Goal: Task Accomplishment & Management: Complete application form

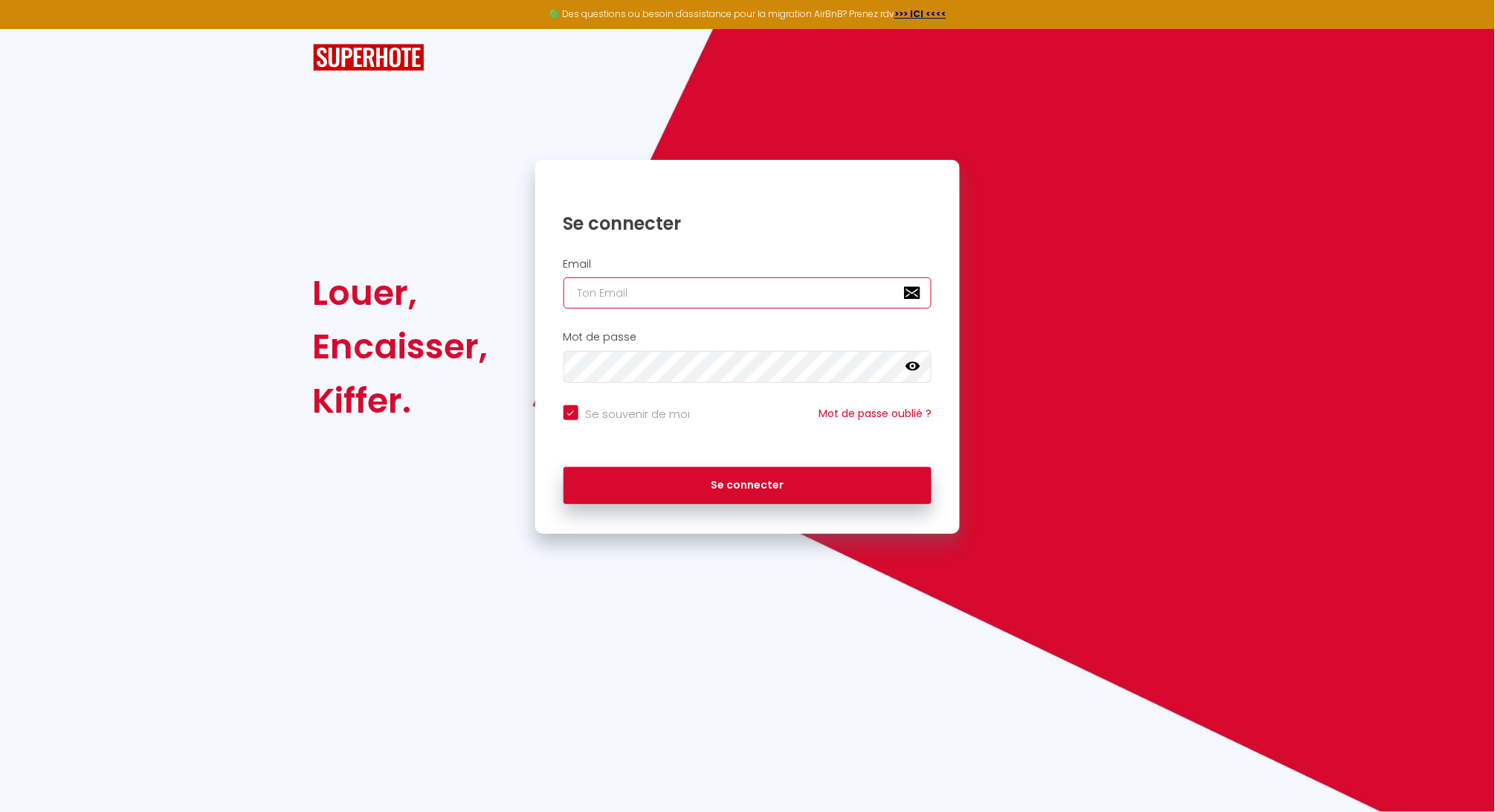
type input "[EMAIL_ADDRESS][DOMAIN_NAME]"
click at [748, 484] on button "Se connecter" at bounding box center [748, 485] width 369 height 37
checkbox input "true"
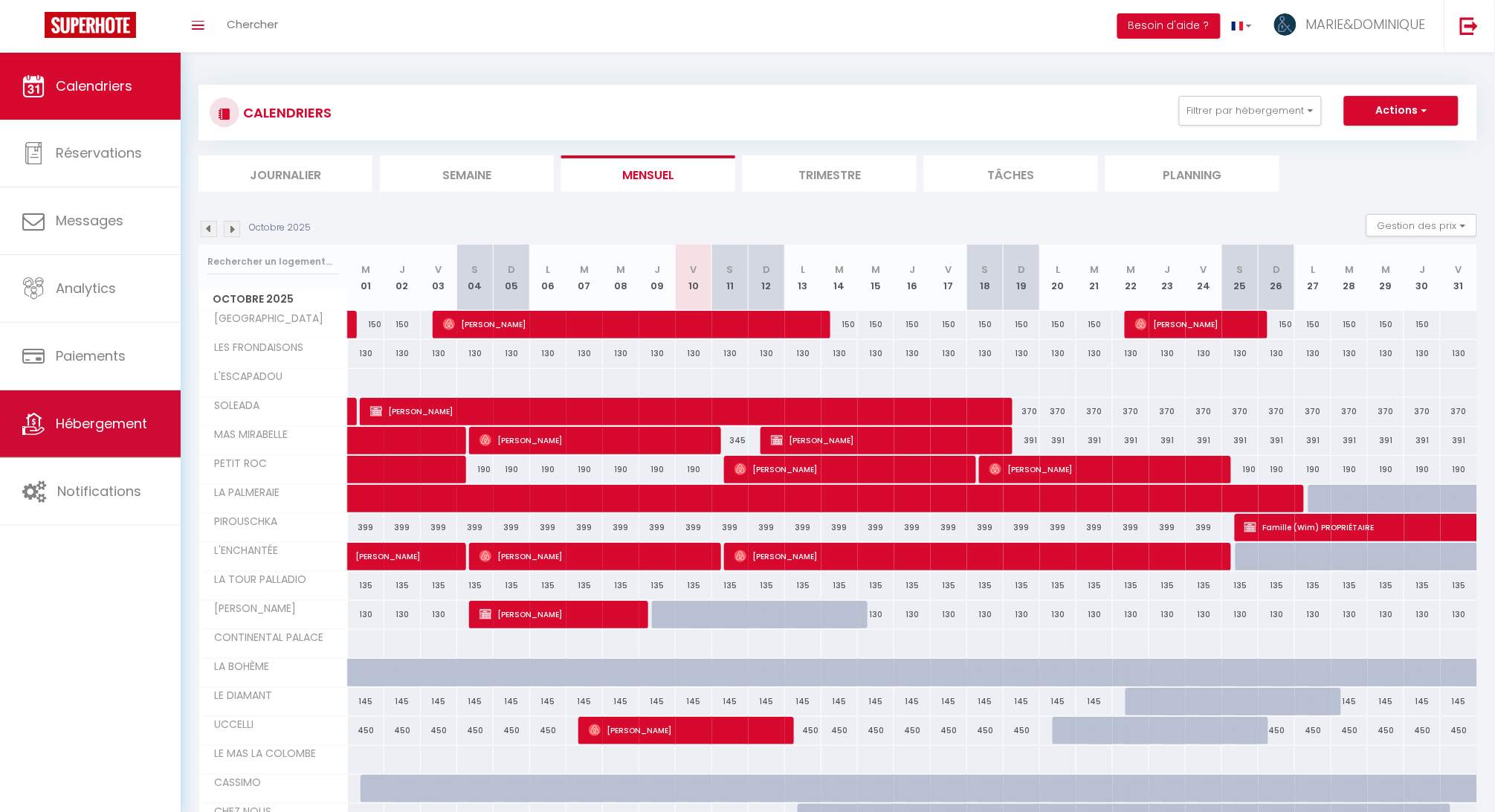
click at [118, 422] on span "Hébergement" at bounding box center [102, 423] width 91 height 18
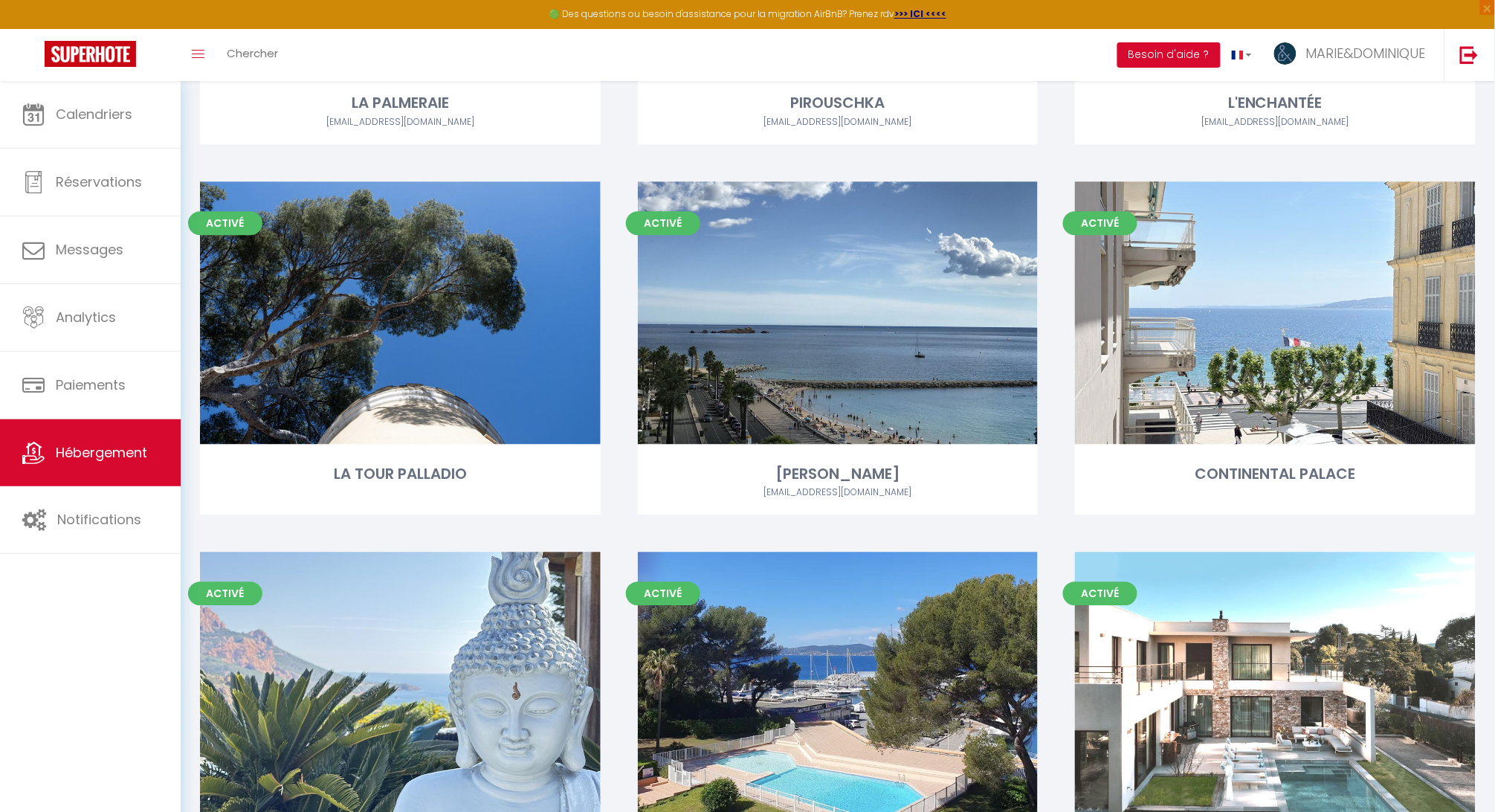
scroll to position [1130, 0]
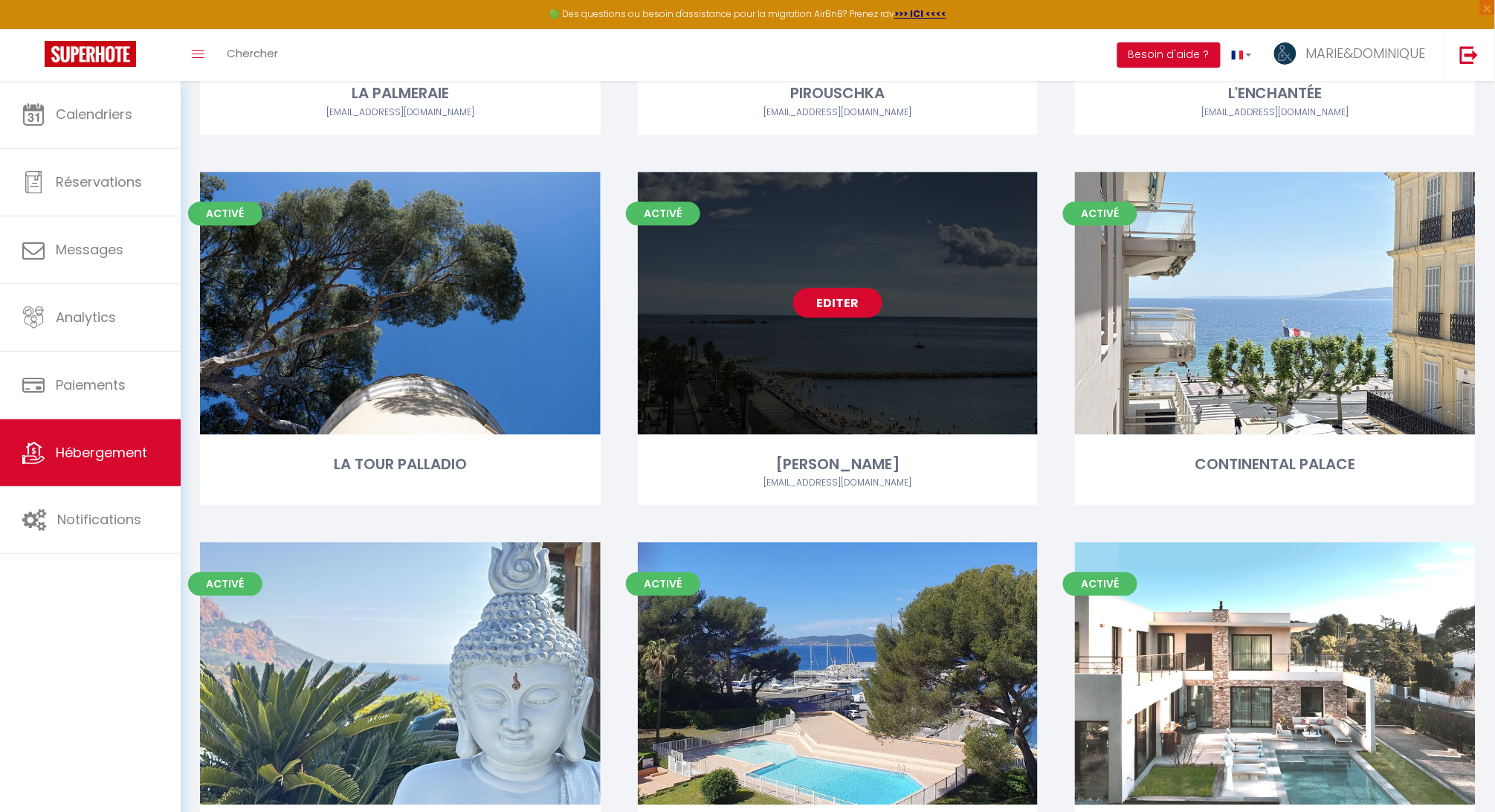
click at [849, 304] on link "Editer" at bounding box center [838, 302] width 89 height 30
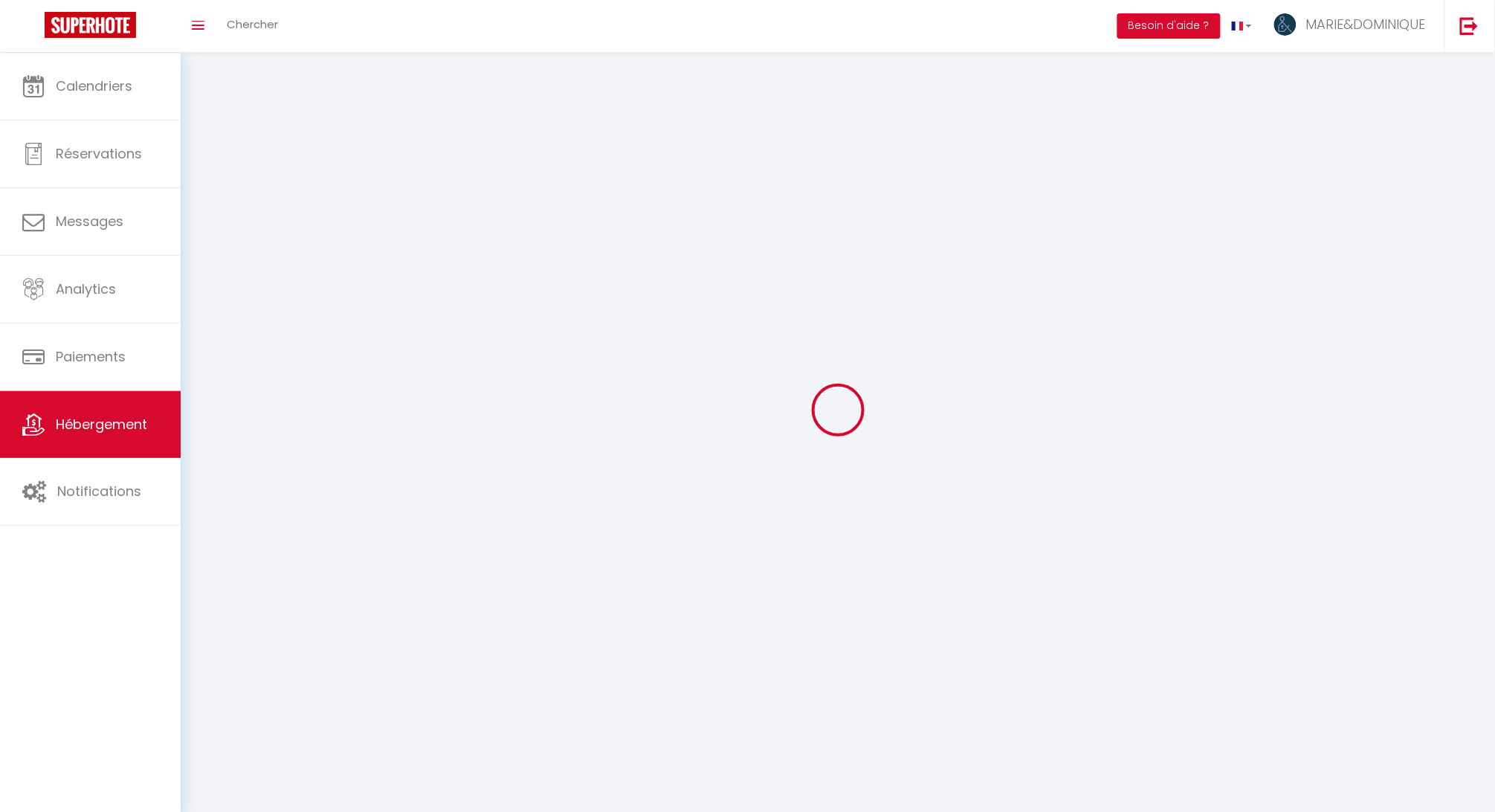
select select "1"
select select "28"
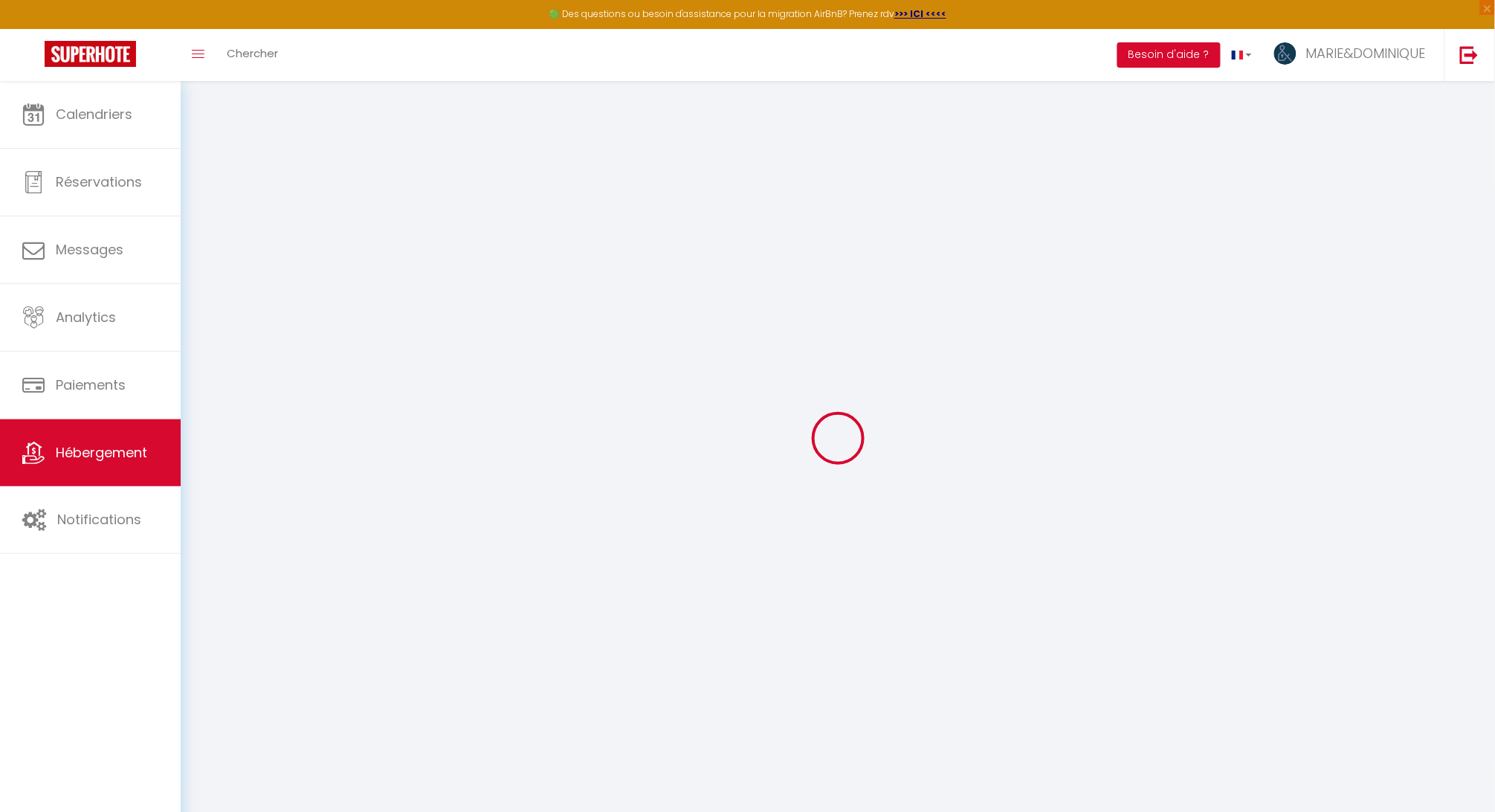
select select
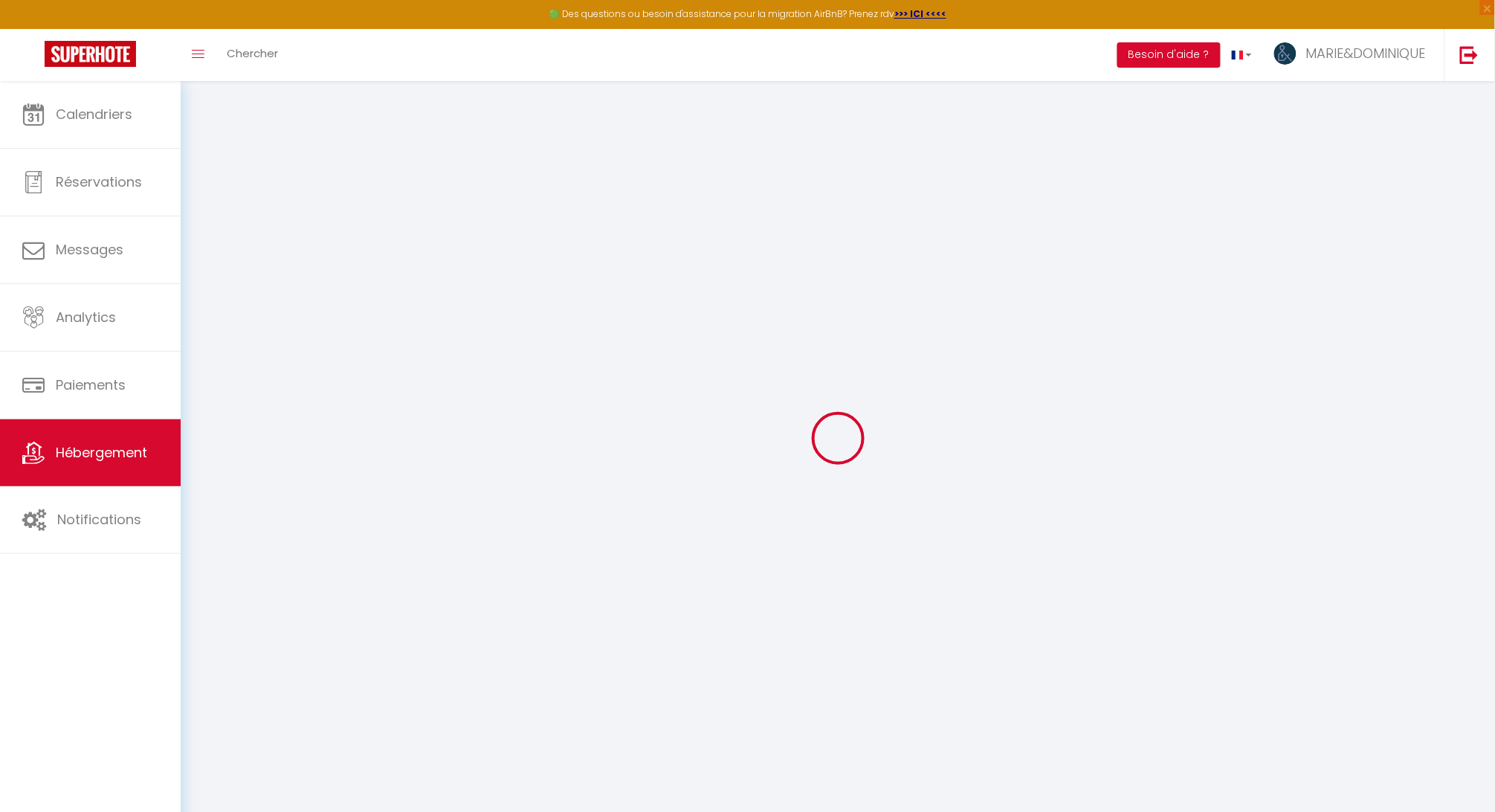
select select
checkbox input "false"
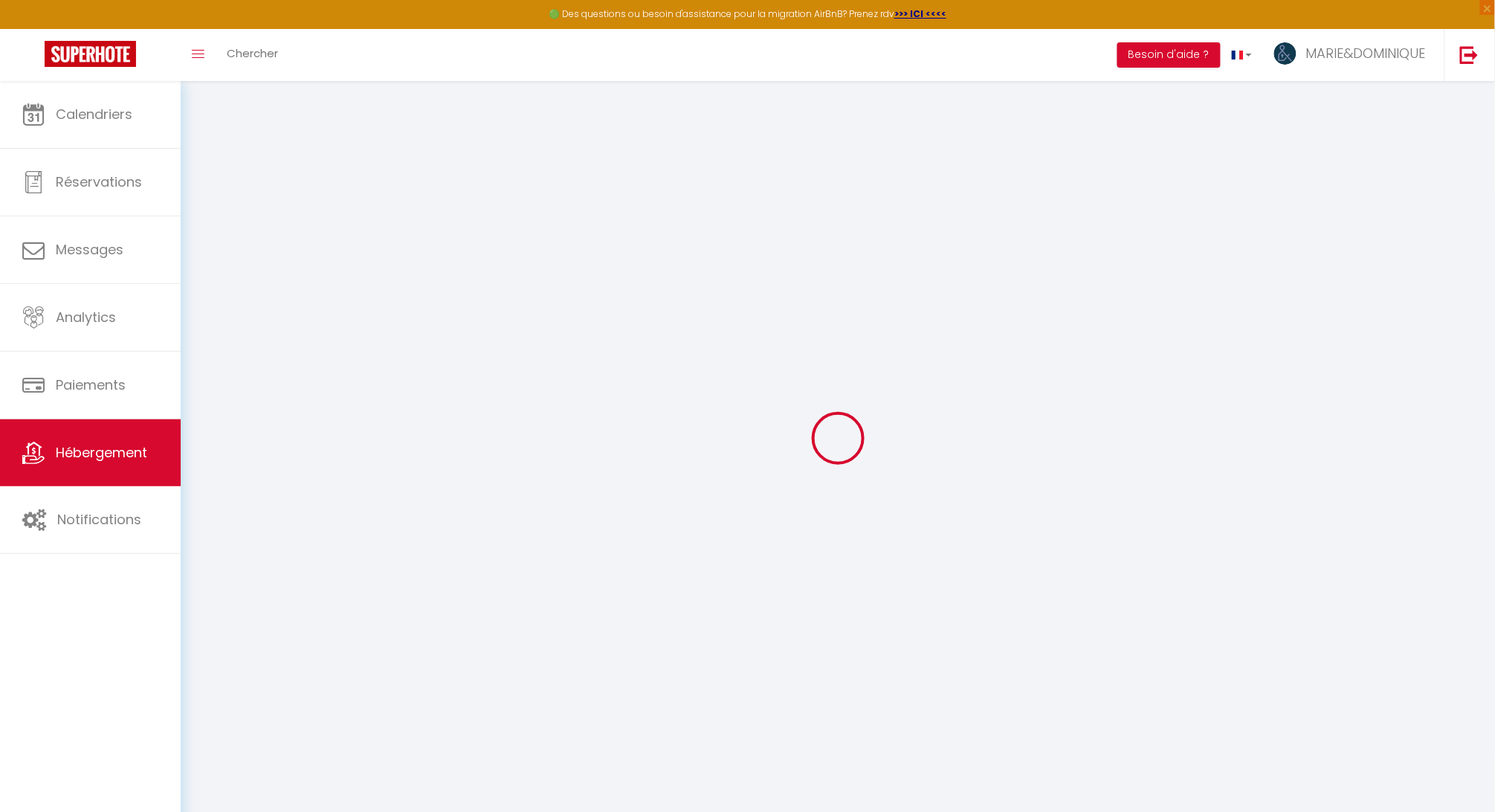
select select
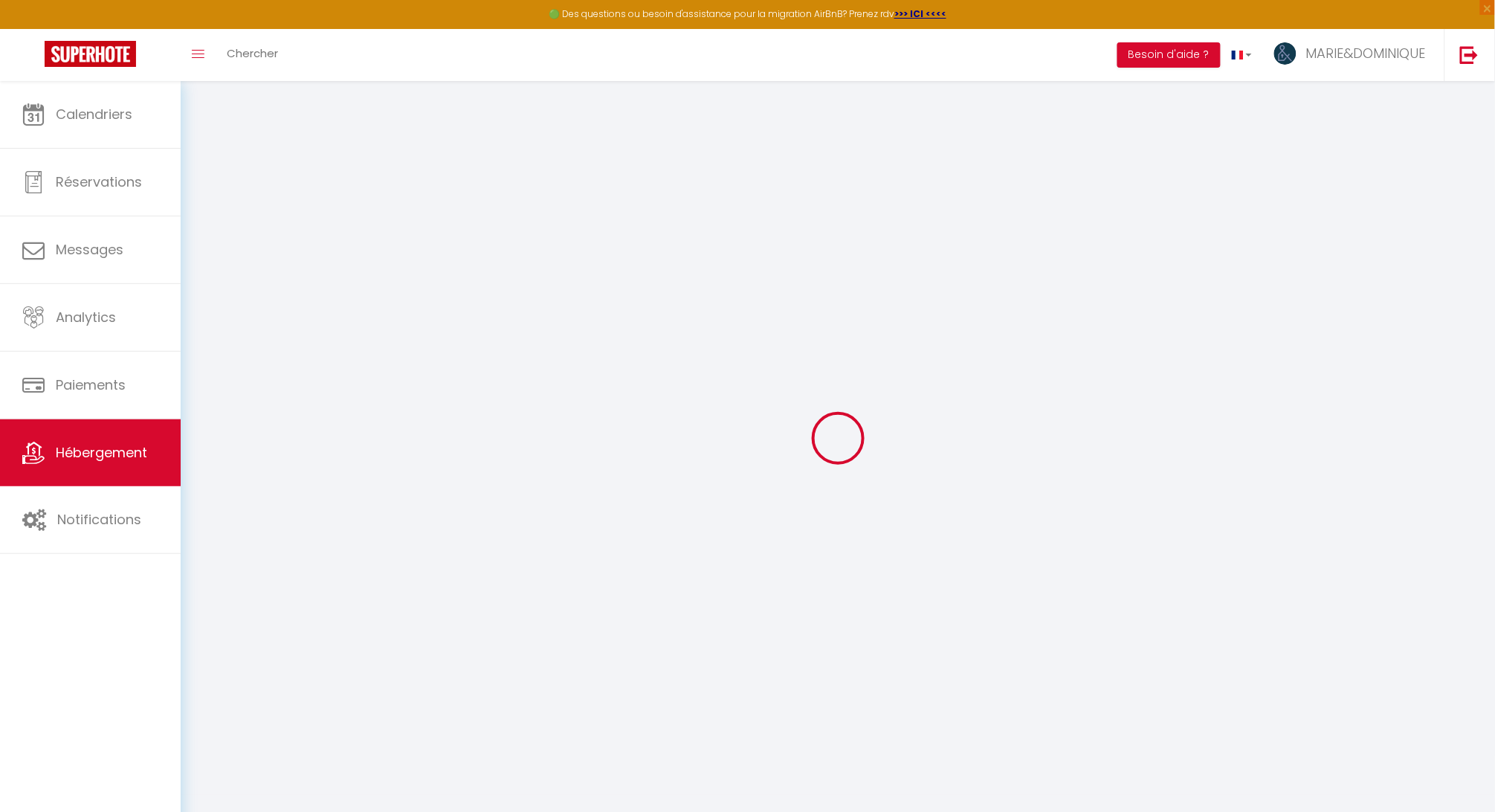
select select
checkbox input "false"
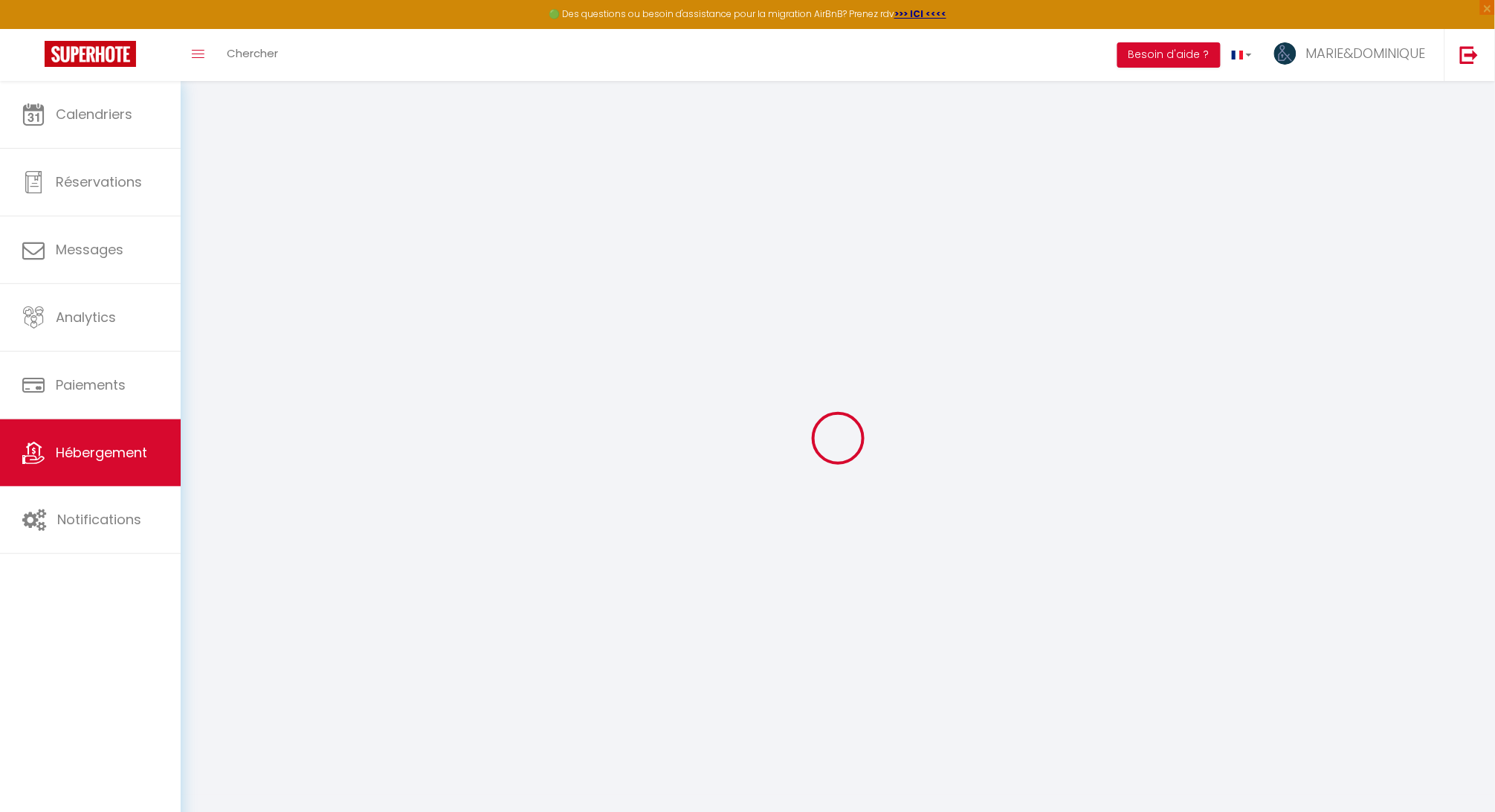
checkbox input "false"
select select
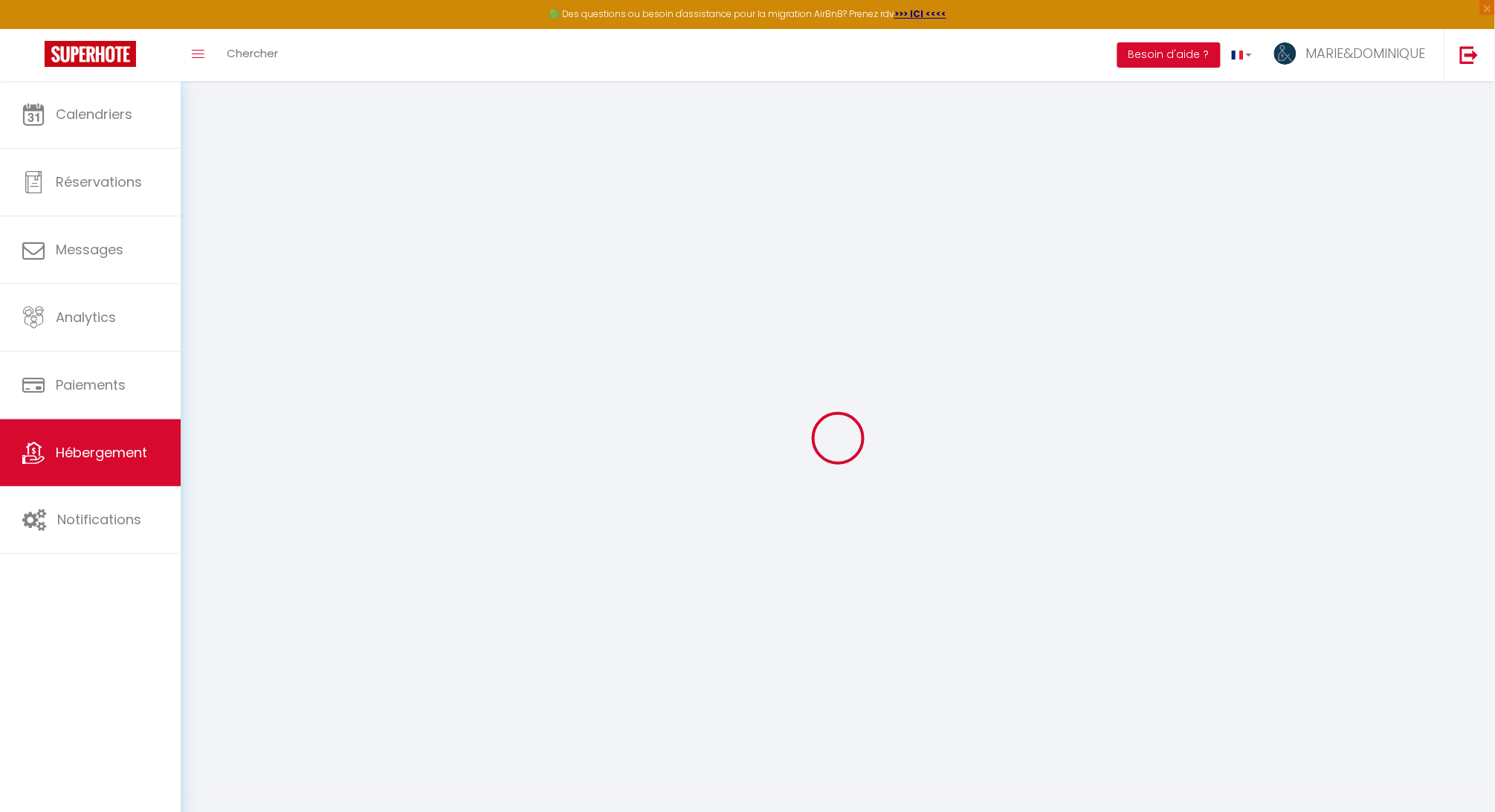
select select
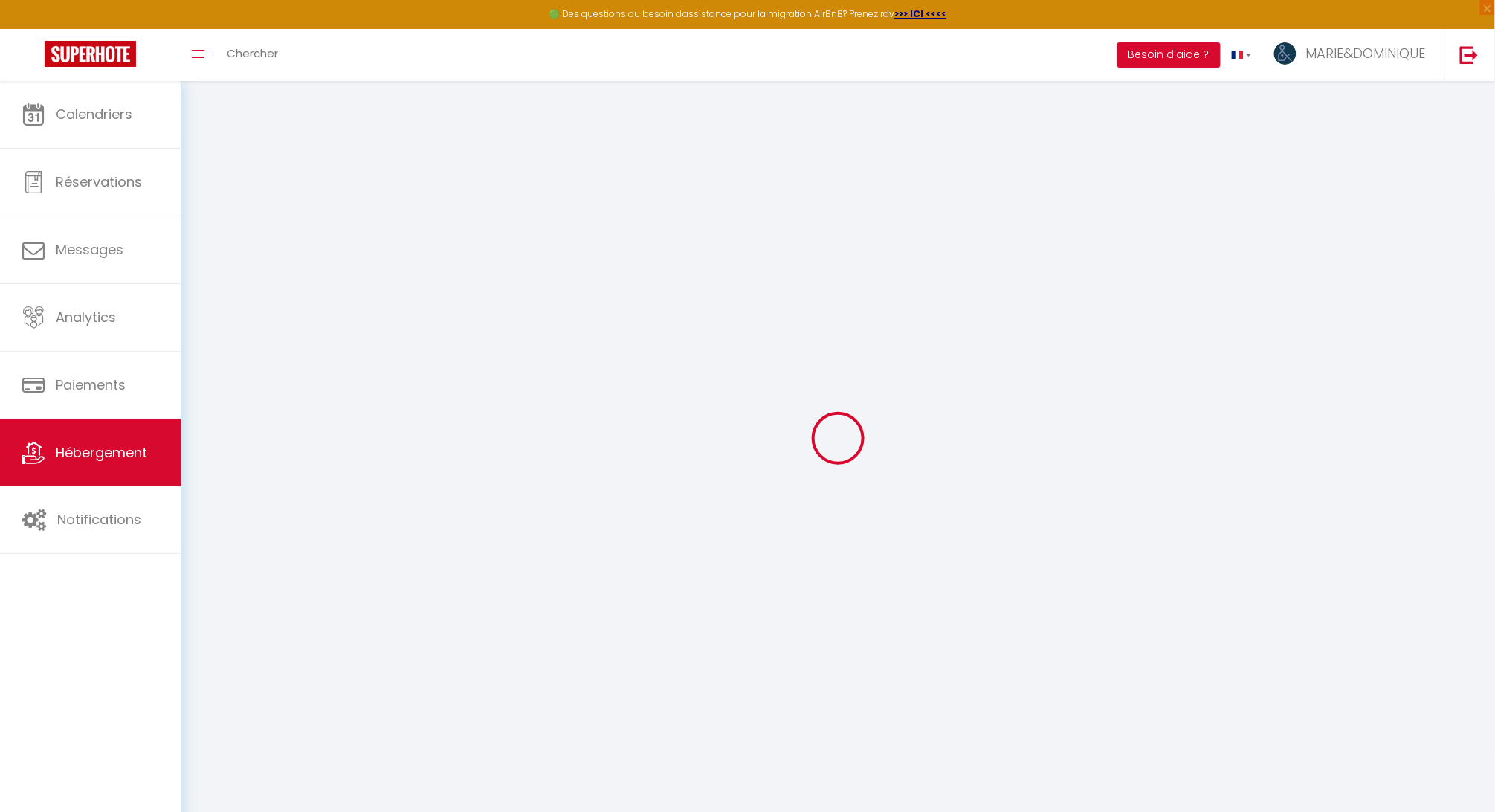
checkbox input "false"
select select
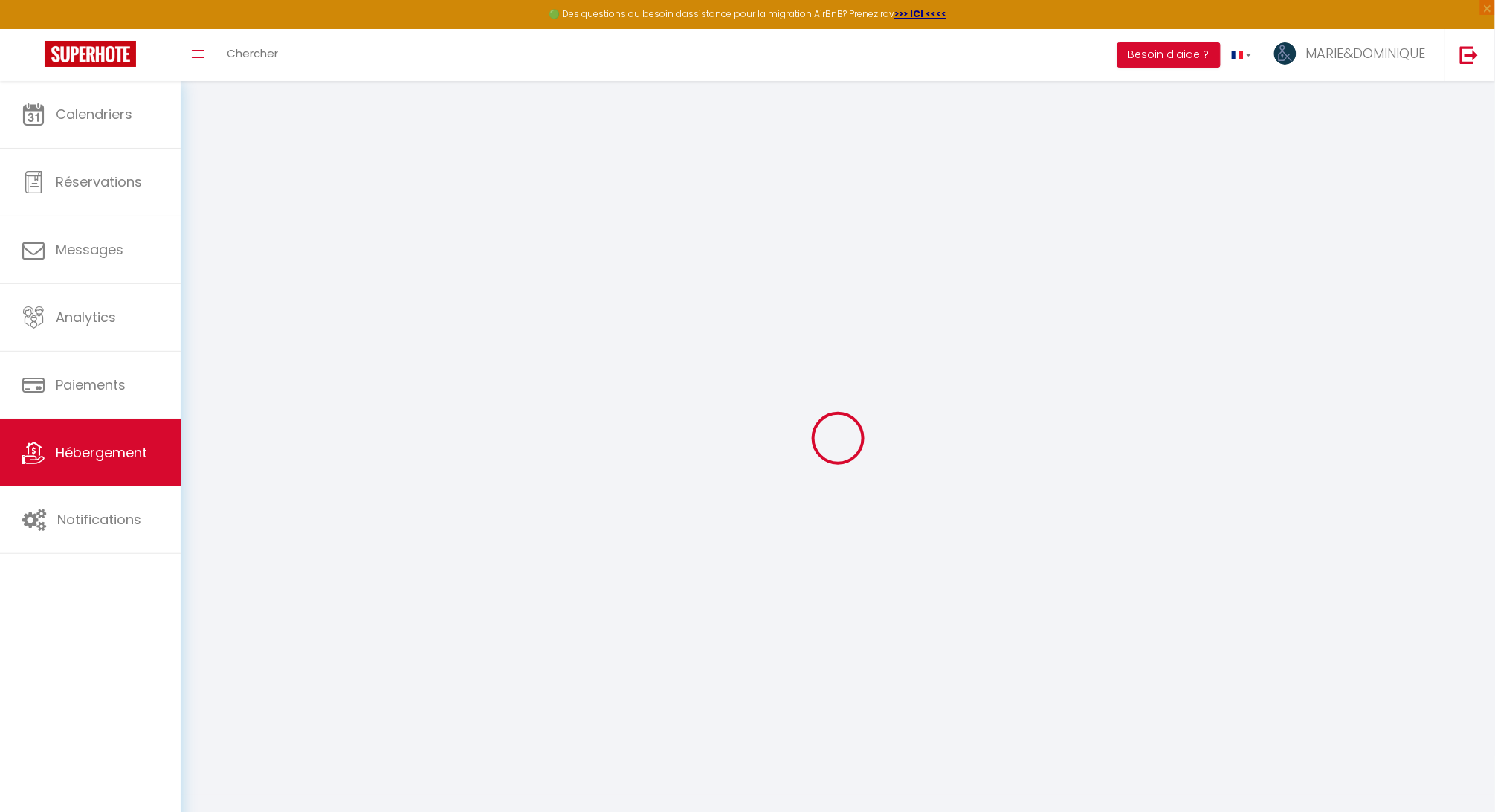
select select
type input "[PERSON_NAME]"
type input "Véronique"
type input "JANNET"
type input "[STREET_ADDRESS][PERSON_NAME]"
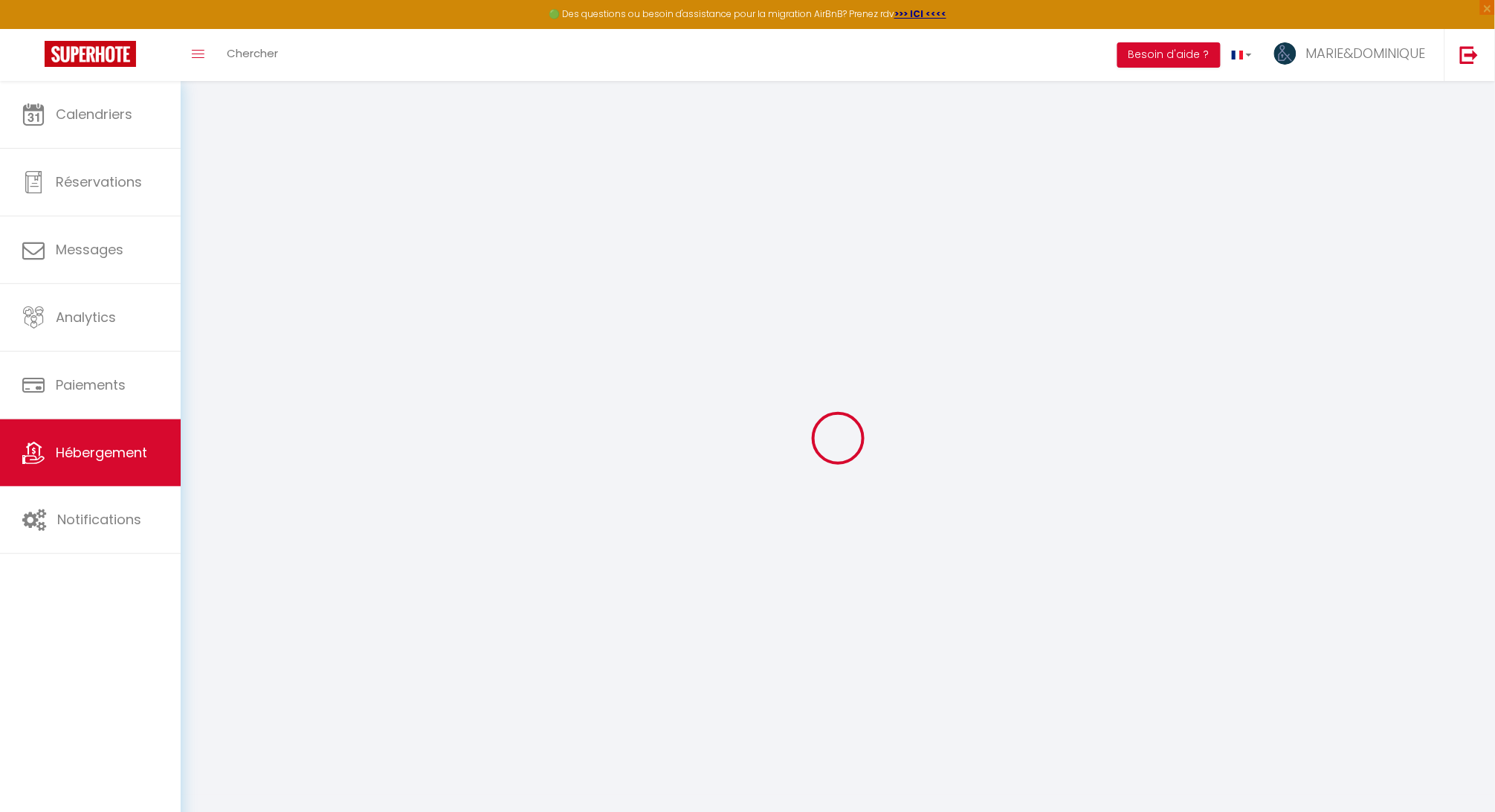
type input "94220"
type input "Charenton-Le-Pont"
select select "4"
select select "2"
type input "270"
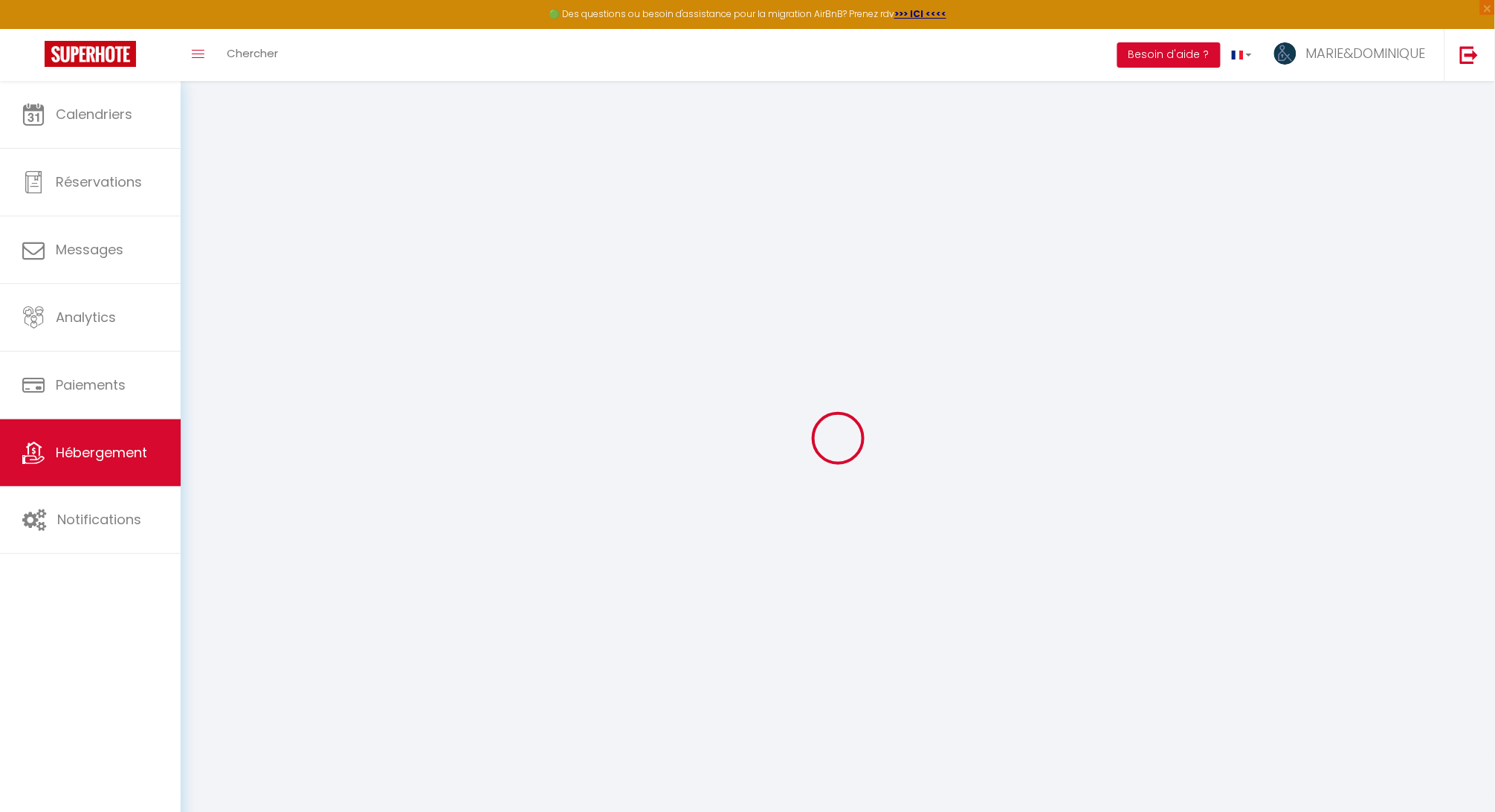
type input "110"
type input "1000"
select select
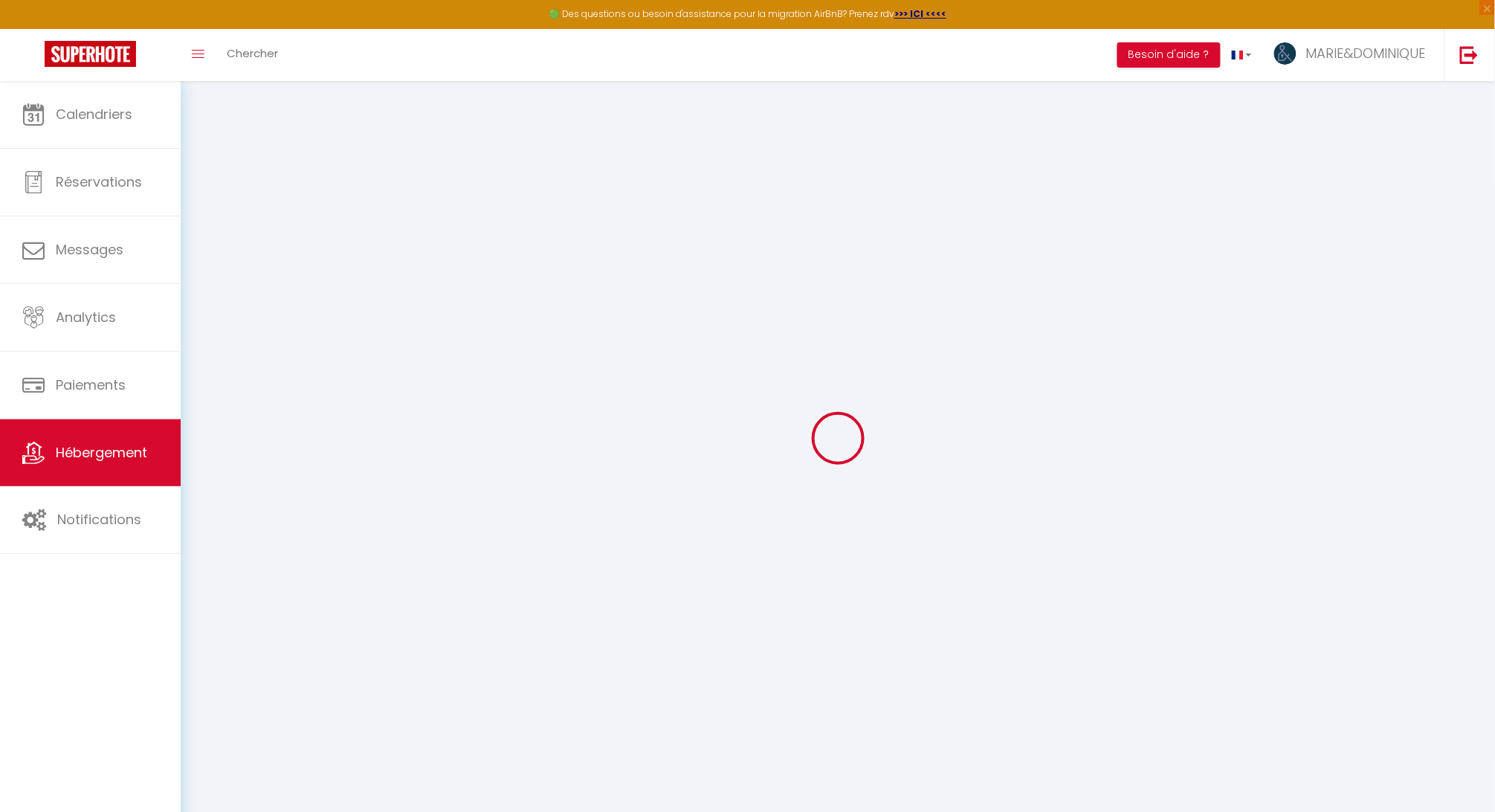
select select
type input "[STREET_ADDRESS][PERSON_NAME]-"
type input "83700"
type input "Saint-Raphaël"
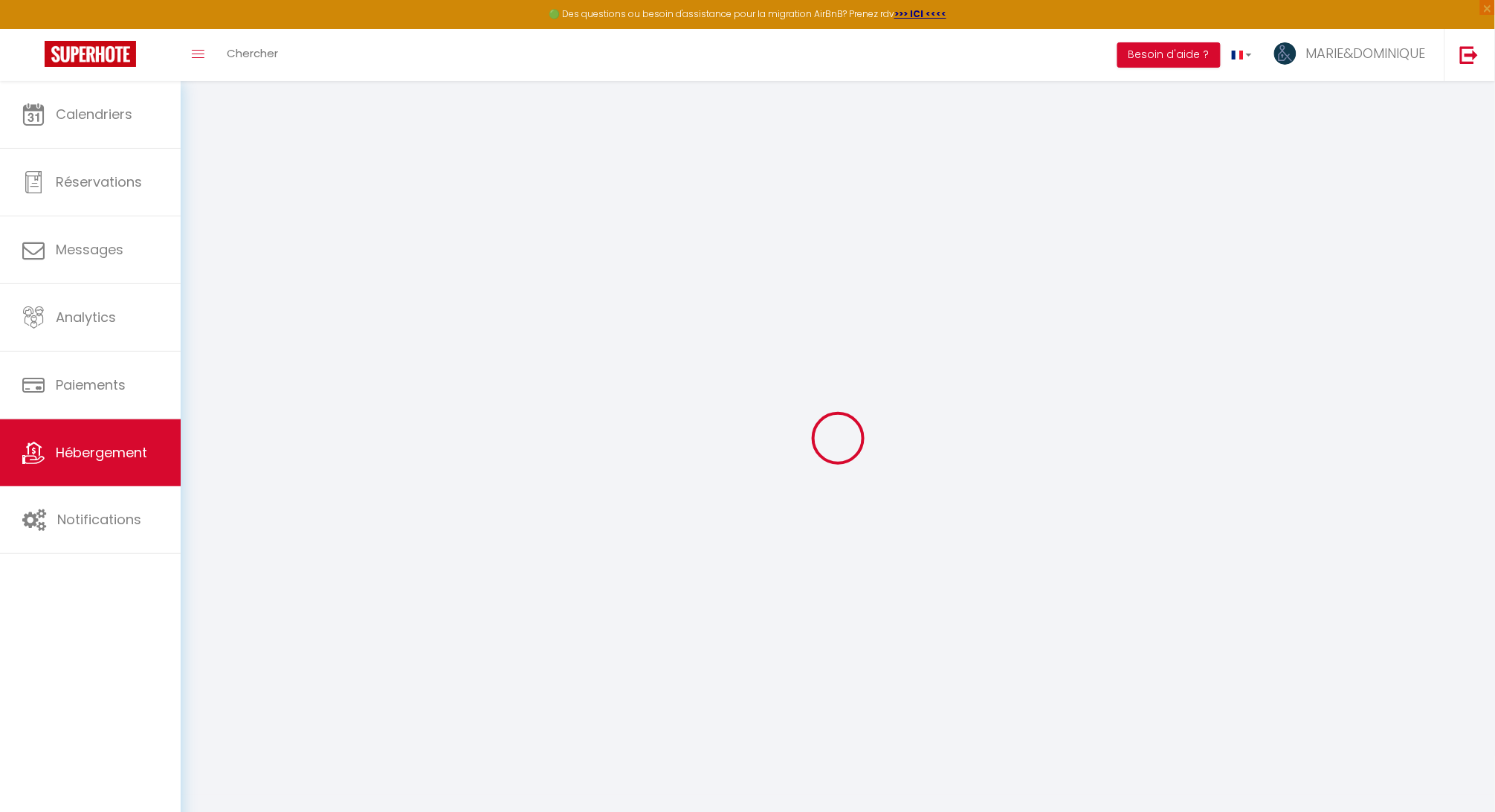
type input "[EMAIL_ADDRESS][DOMAIN_NAME]"
select select
checkbox input "false"
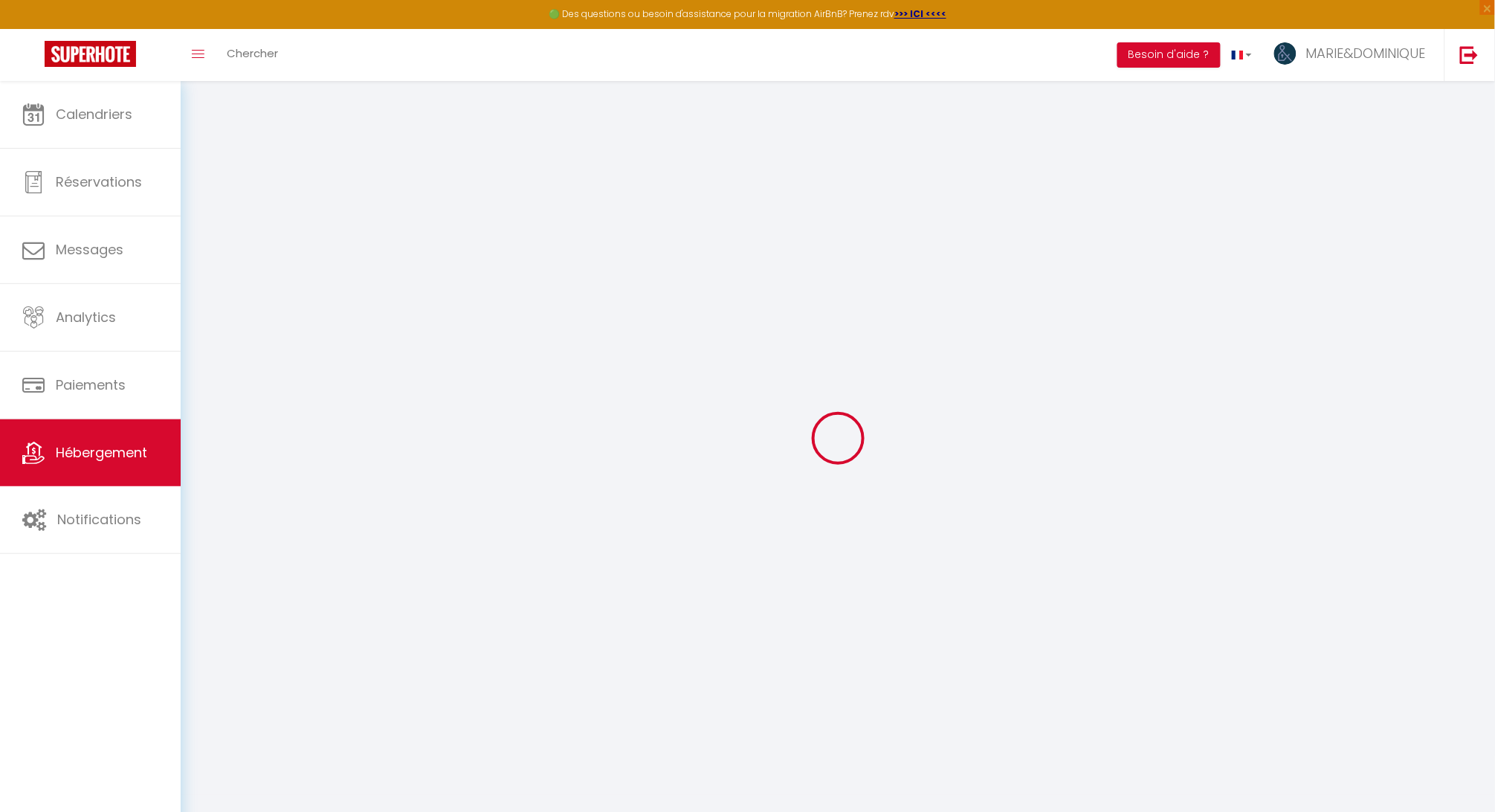
checkbox input "false"
type input "110"
type input "0"
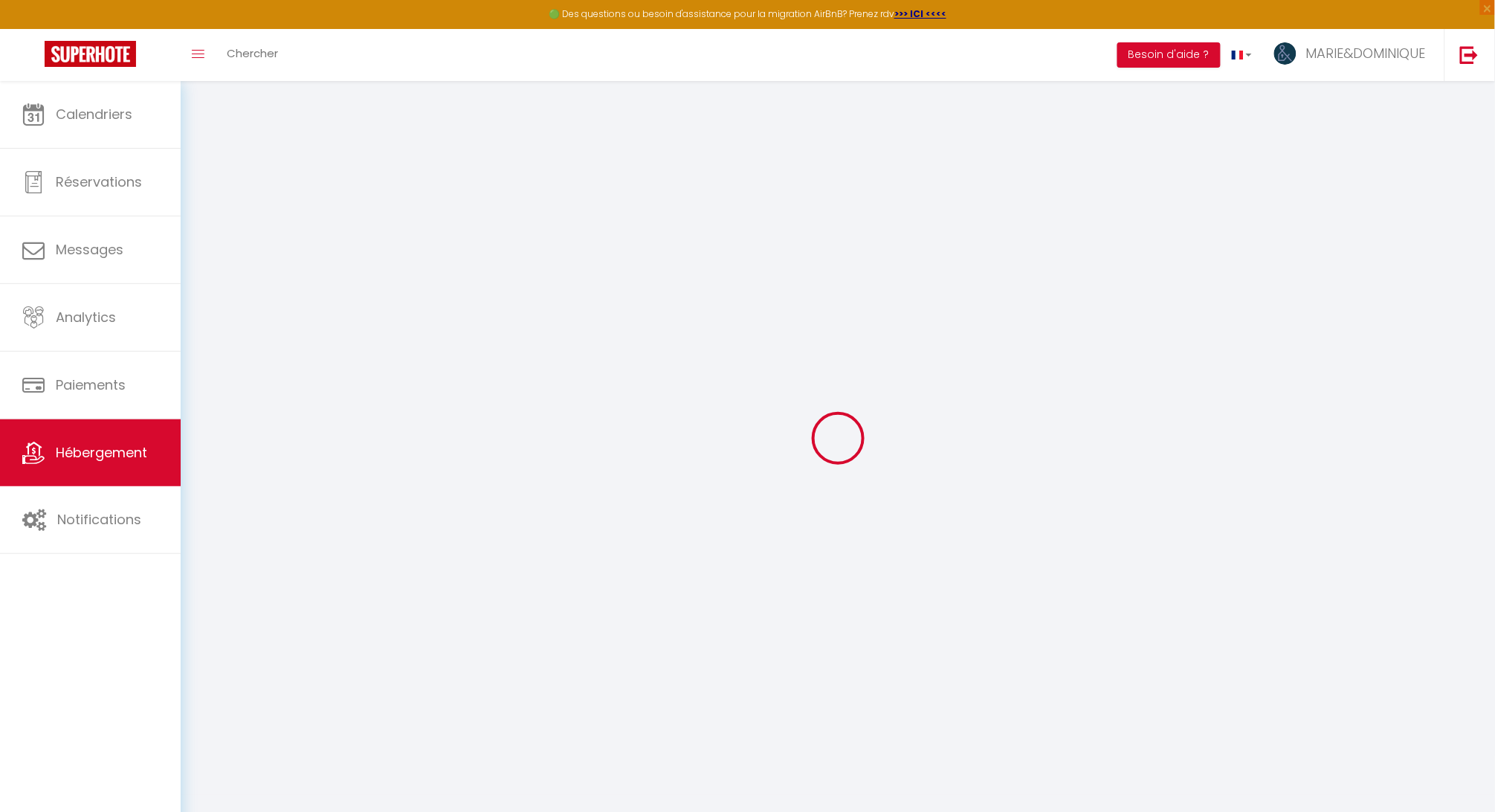
select select
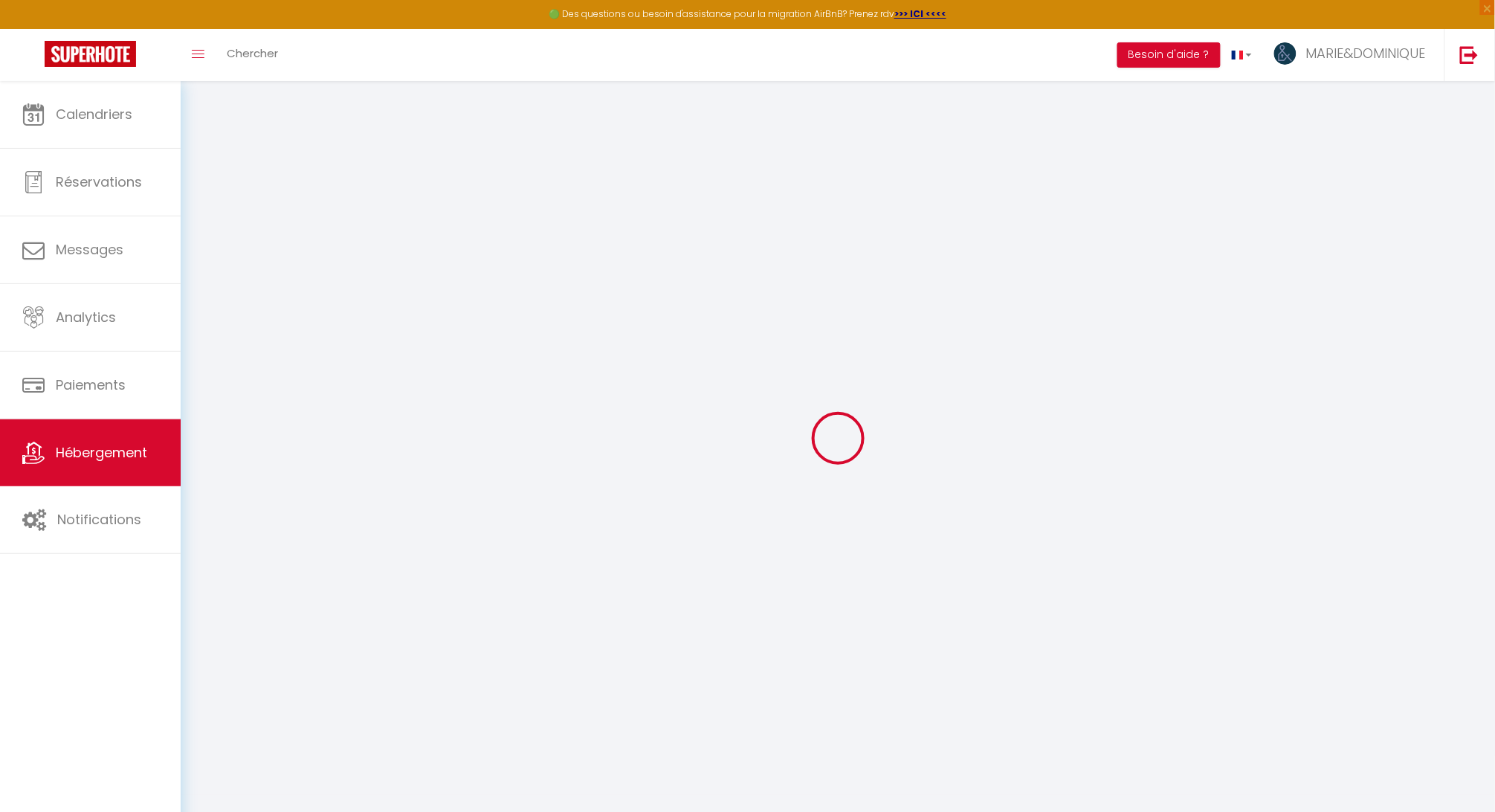
select select
checkbox input "false"
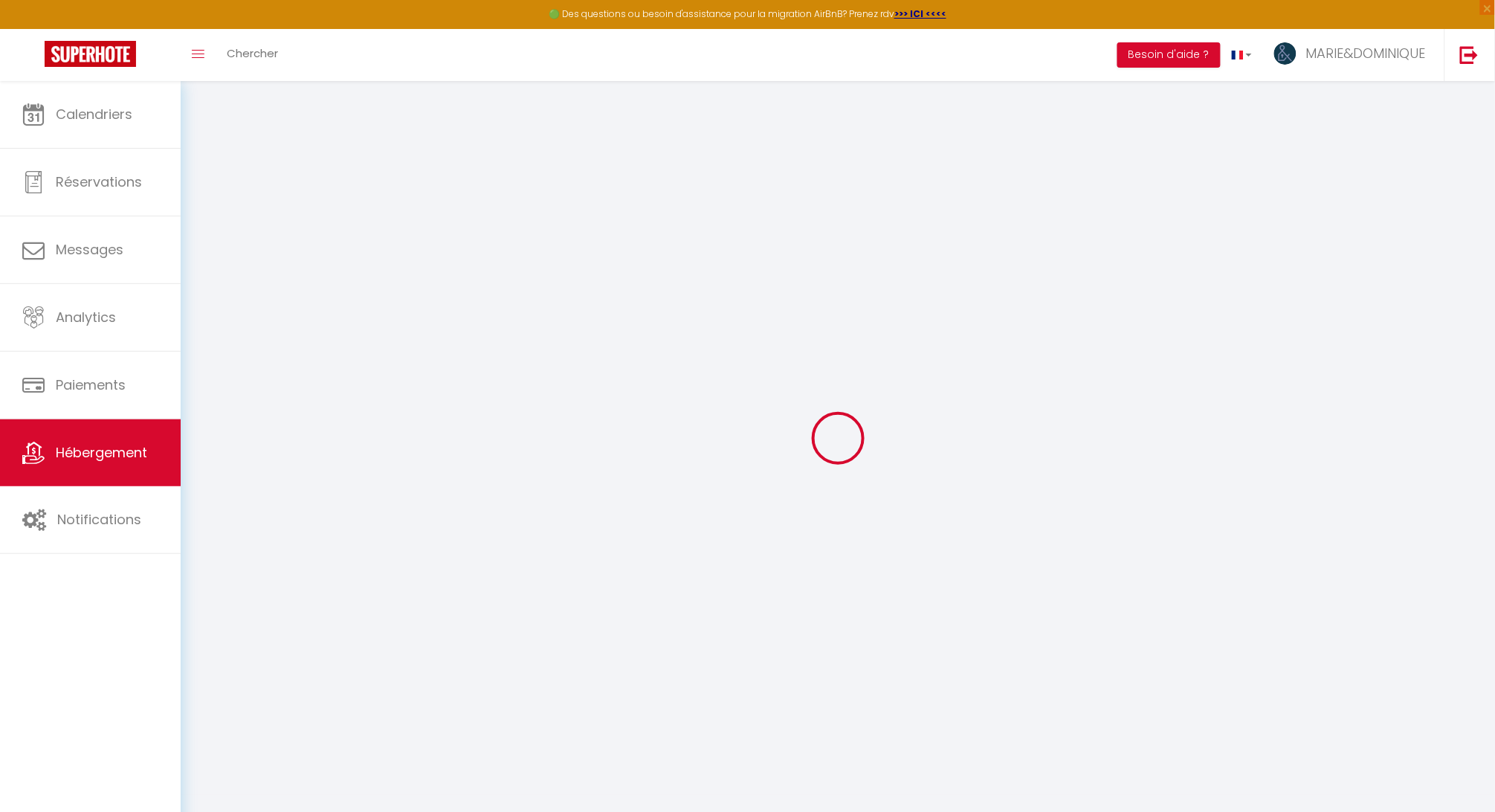
select select
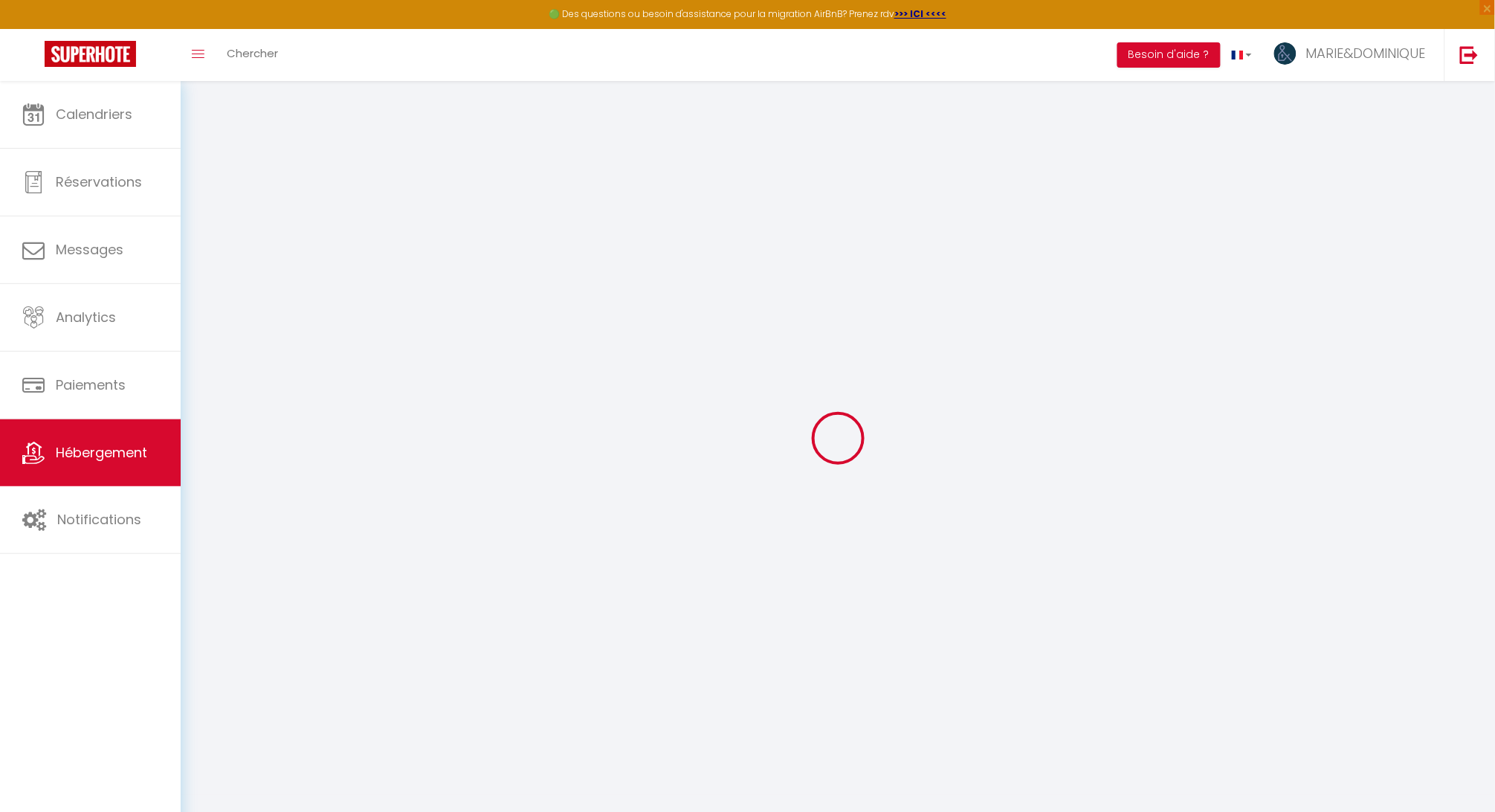
select select
checkbox input "false"
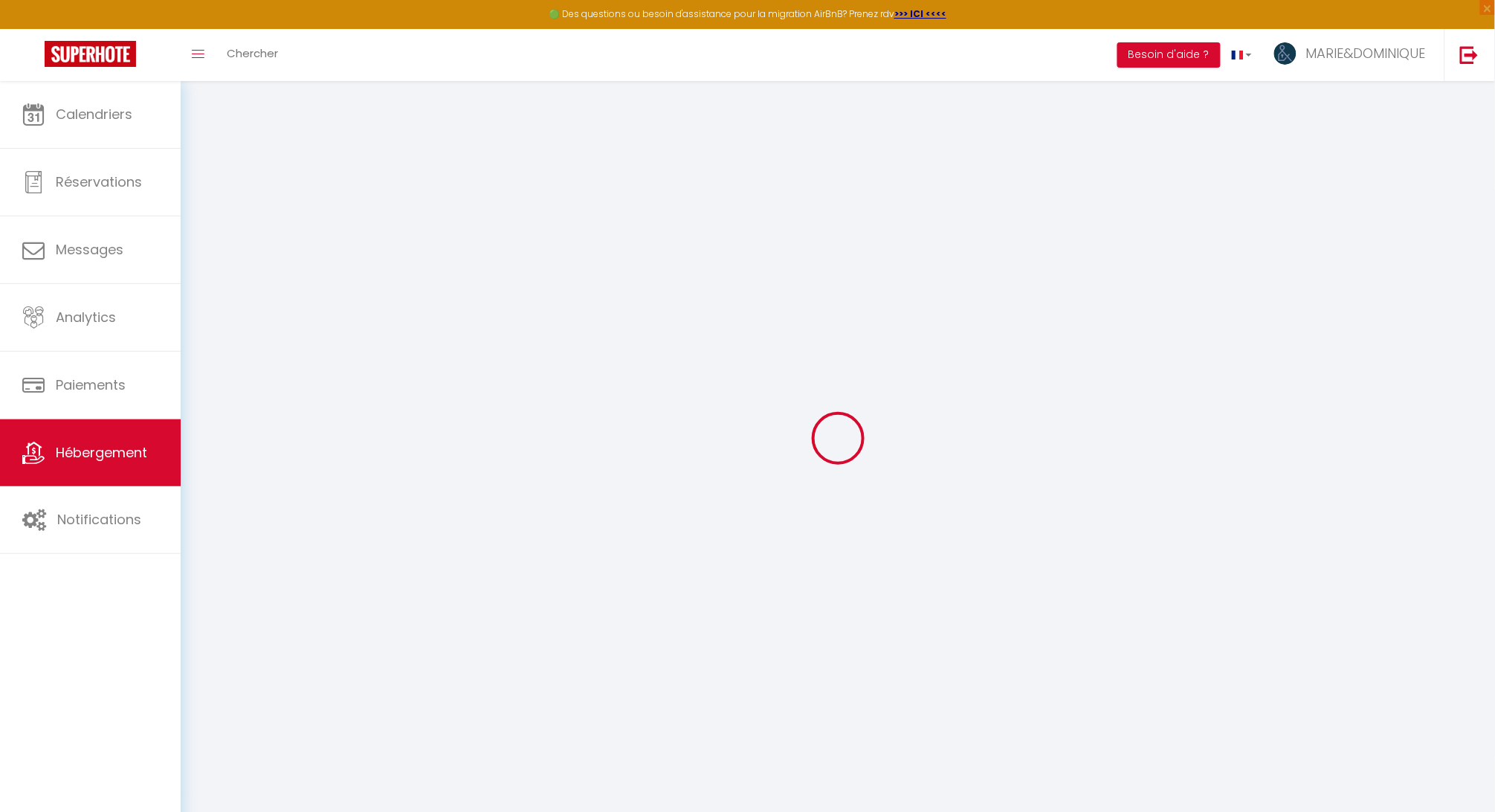
select select "53069"
select select
checkbox input "false"
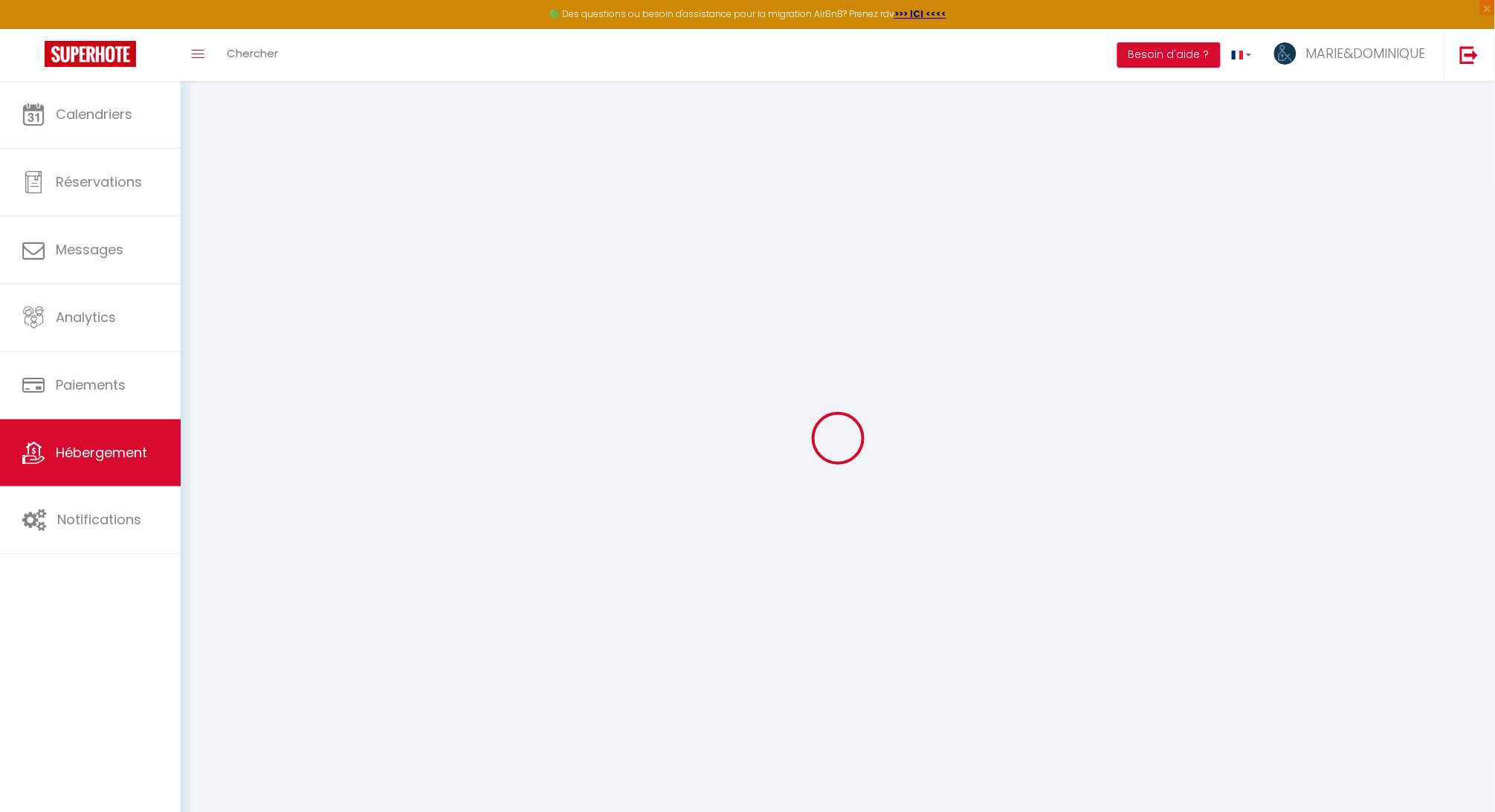
checkbox input "false"
select select "16:00"
select select "18:30"
select select "10:00"
select select "30"
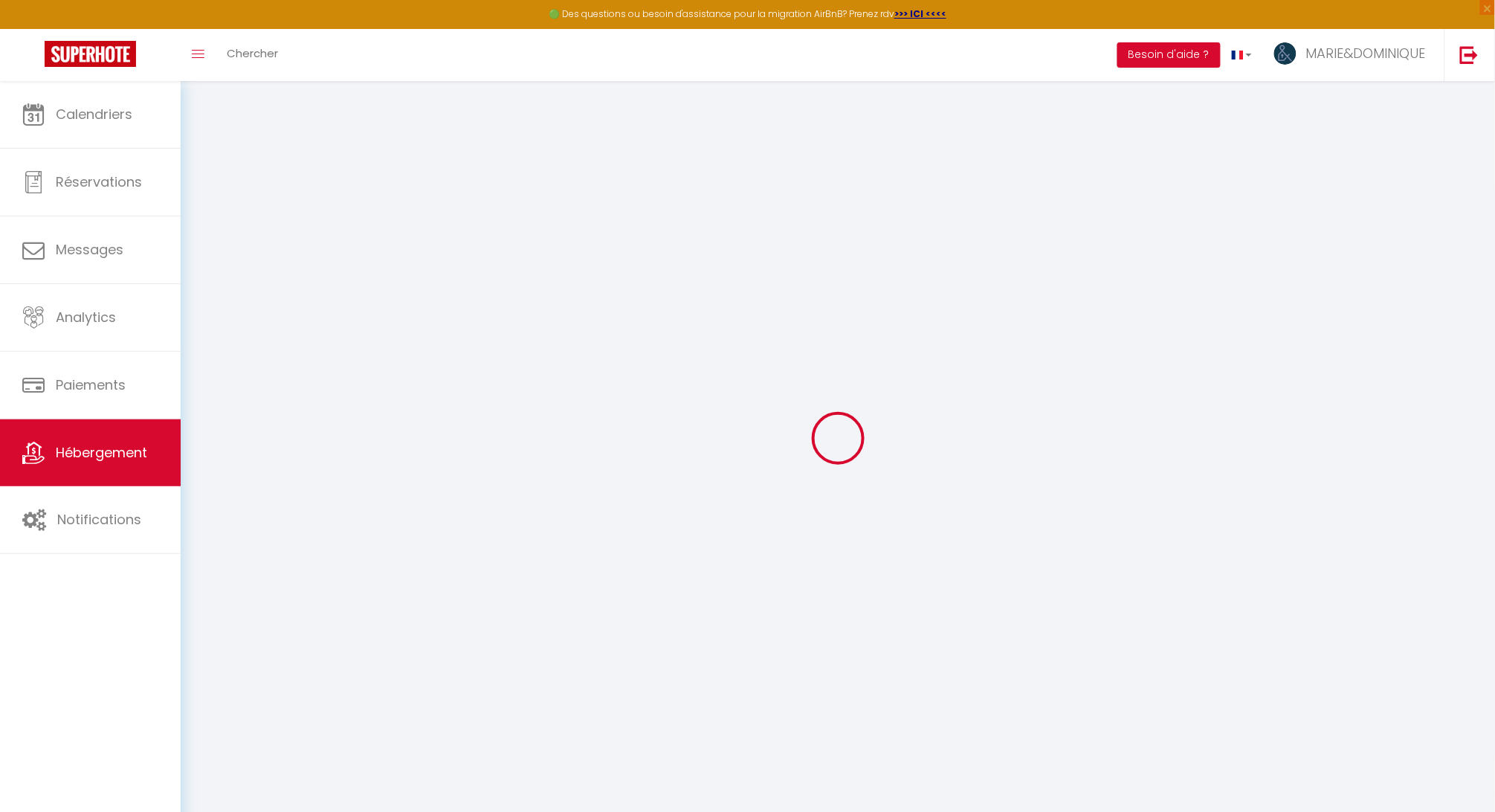
select select "120"
select select
checkbox input "false"
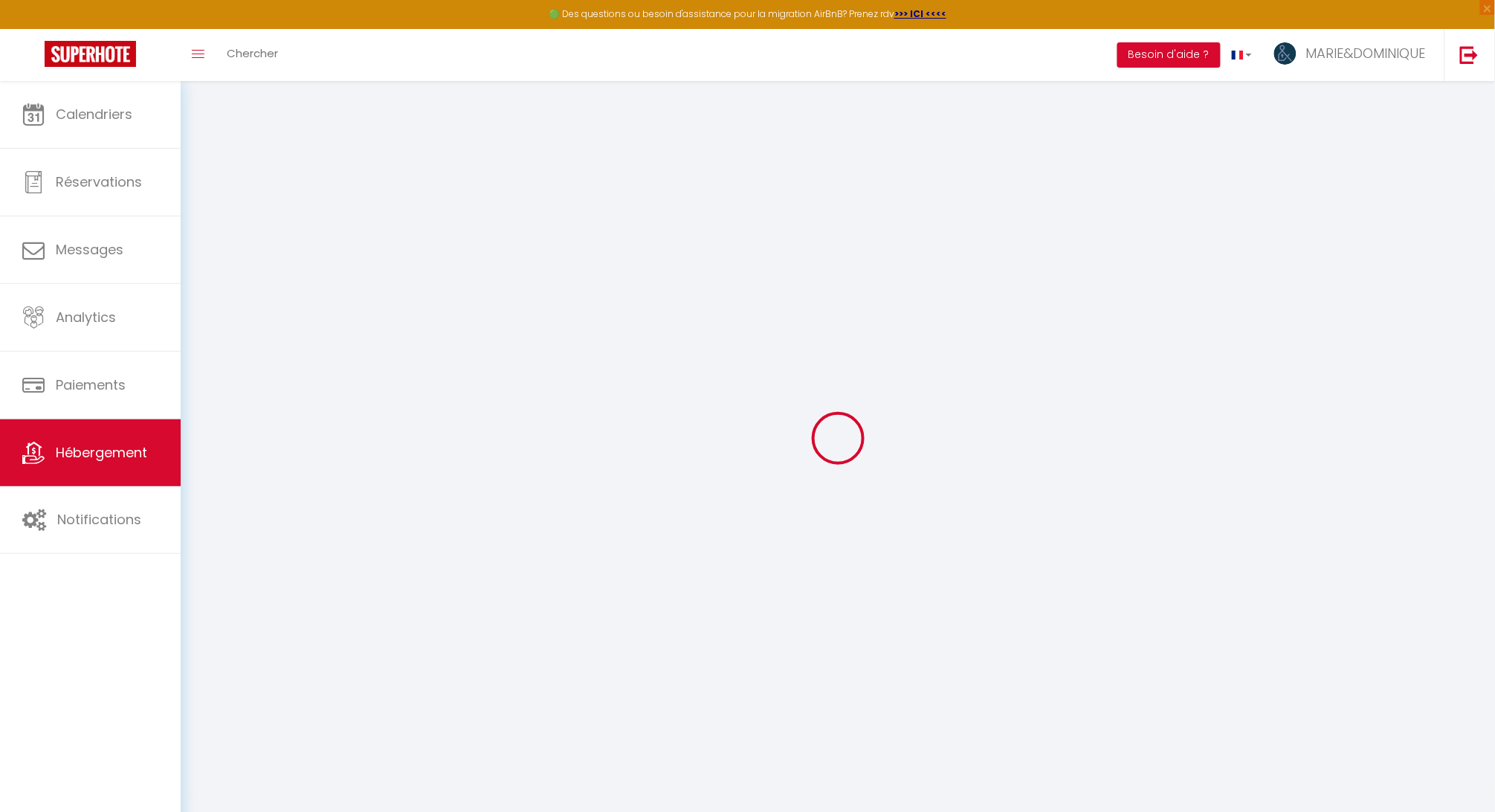
checkbox input "false"
select select
checkbox input "false"
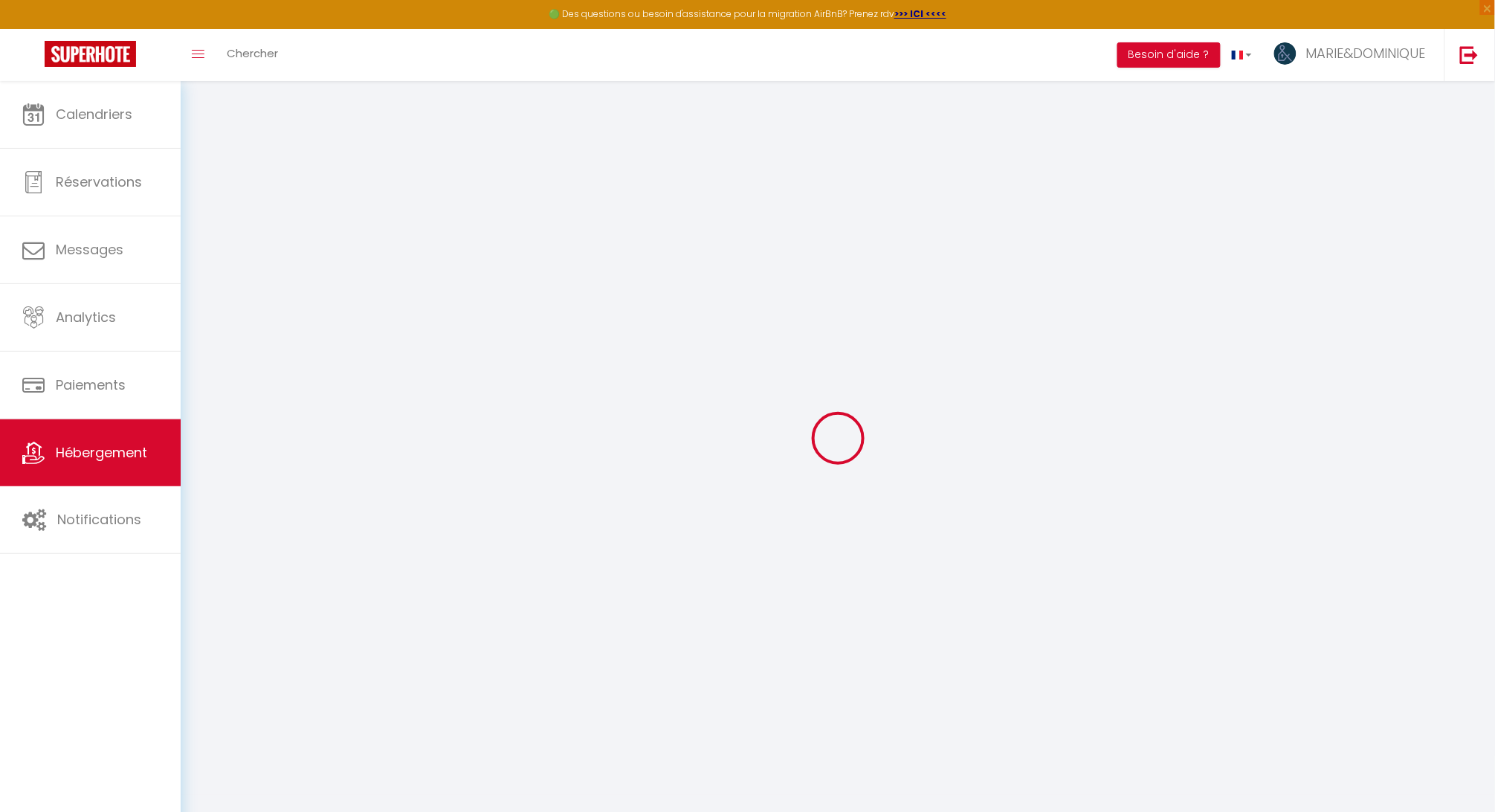
checkbox input "false"
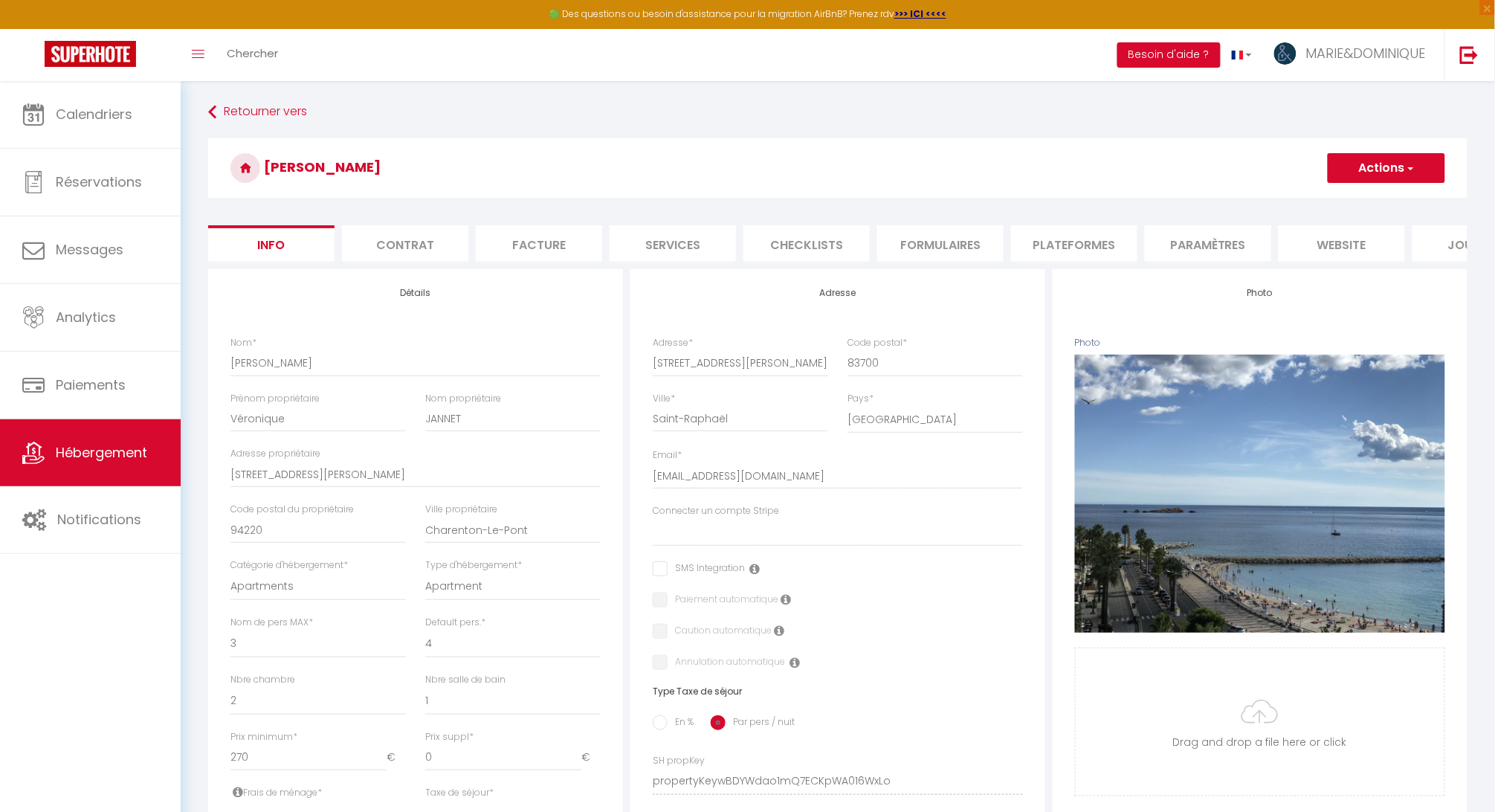
select select
checkbox input "false"
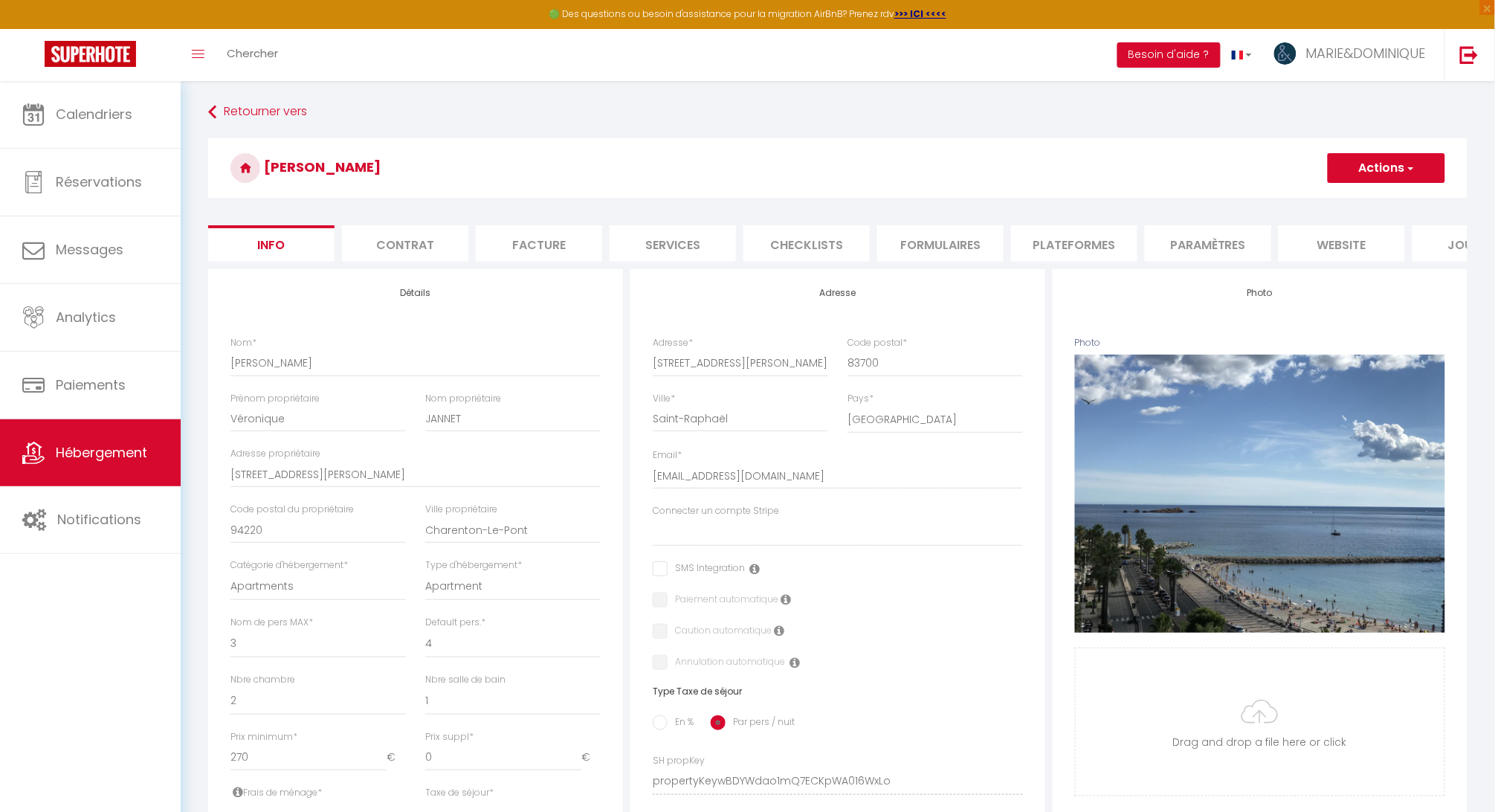
click at [626, 790] on div "Adresse Adresse * [STREET_ADDRESS][PERSON_NAME] [GEOGRAPHIC_DATA] [GEOGRAPHIC_D…" at bounding box center [838, 770] width 422 height 1003
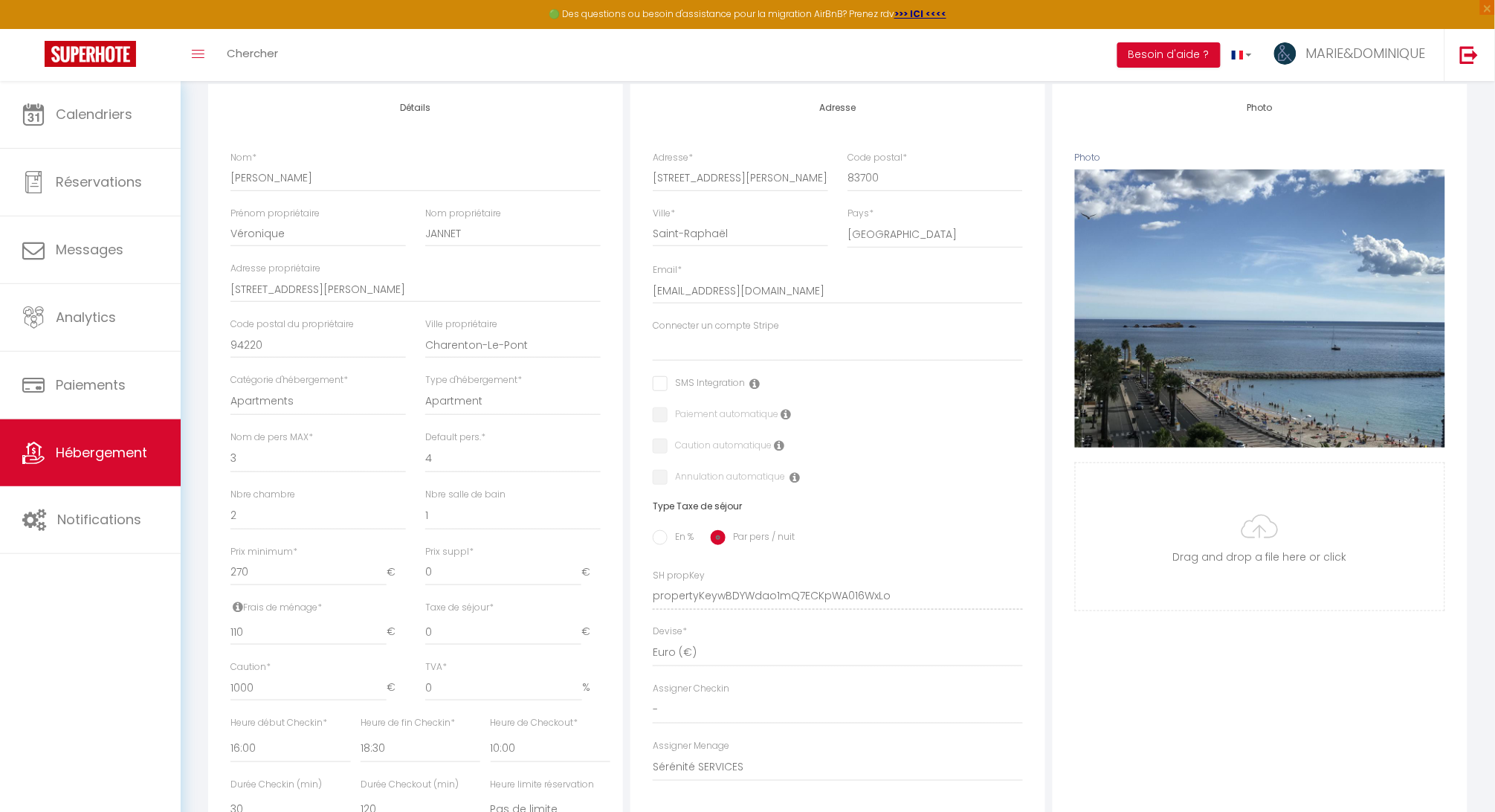
scroll to position [204, 0]
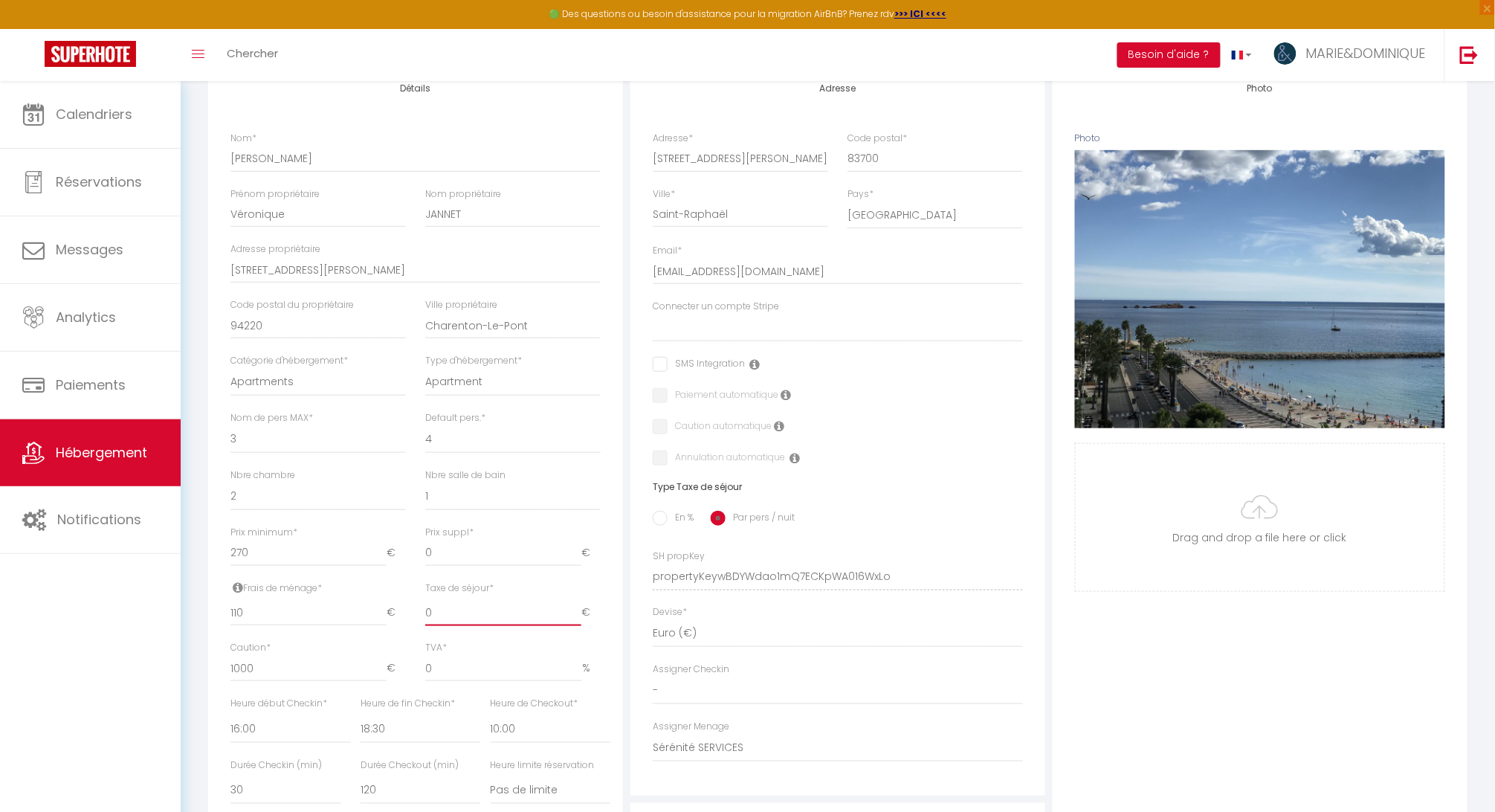
drag, startPoint x: 486, startPoint y: 616, endPoint x: 385, endPoint y: 607, distance: 101.4
click at [385, 607] on input "110" at bounding box center [308, 613] width 156 height 27
type input "4"
select select
checkbox input "false"
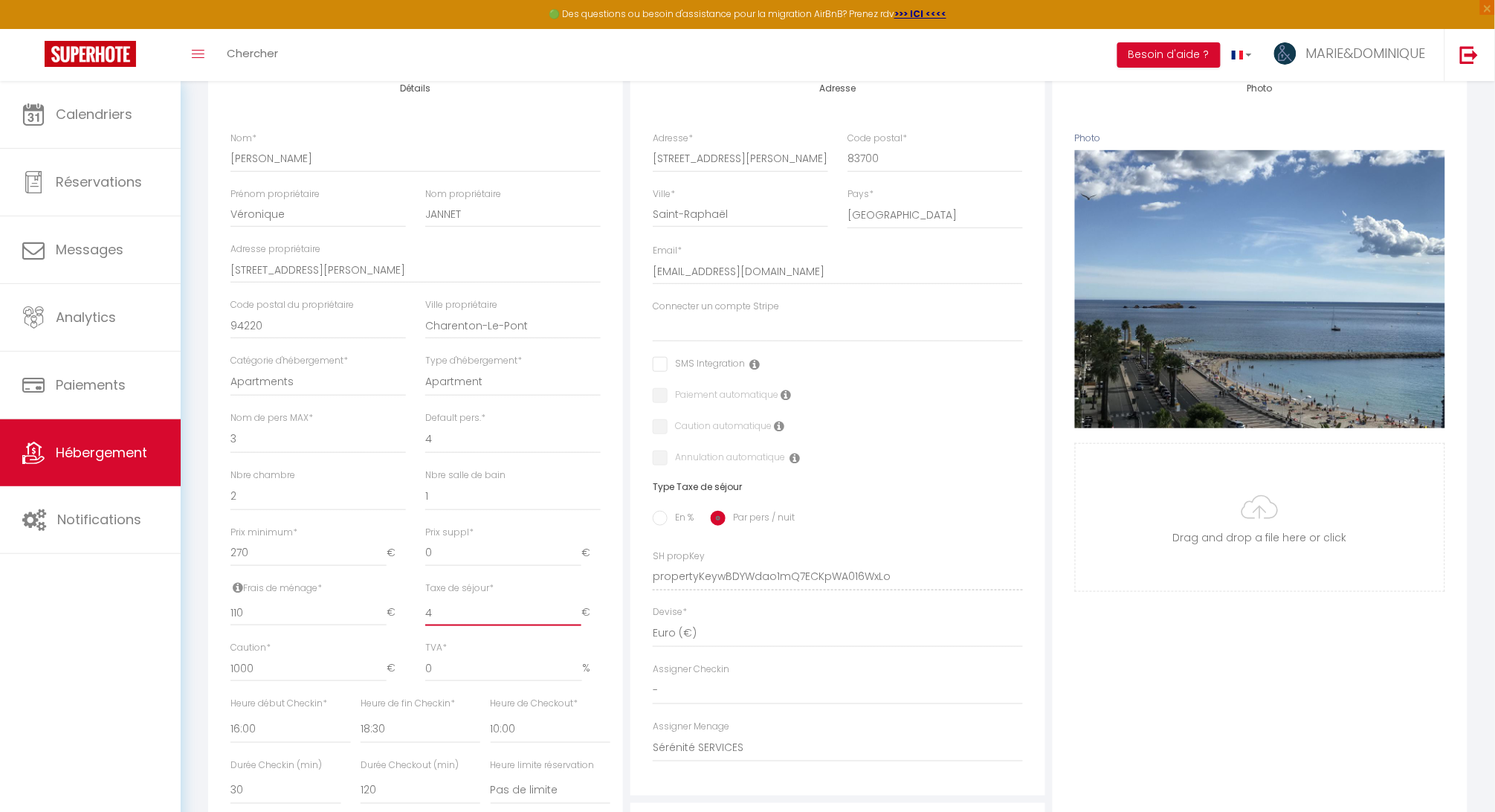
checkbox input "false"
type input "4.2"
select select
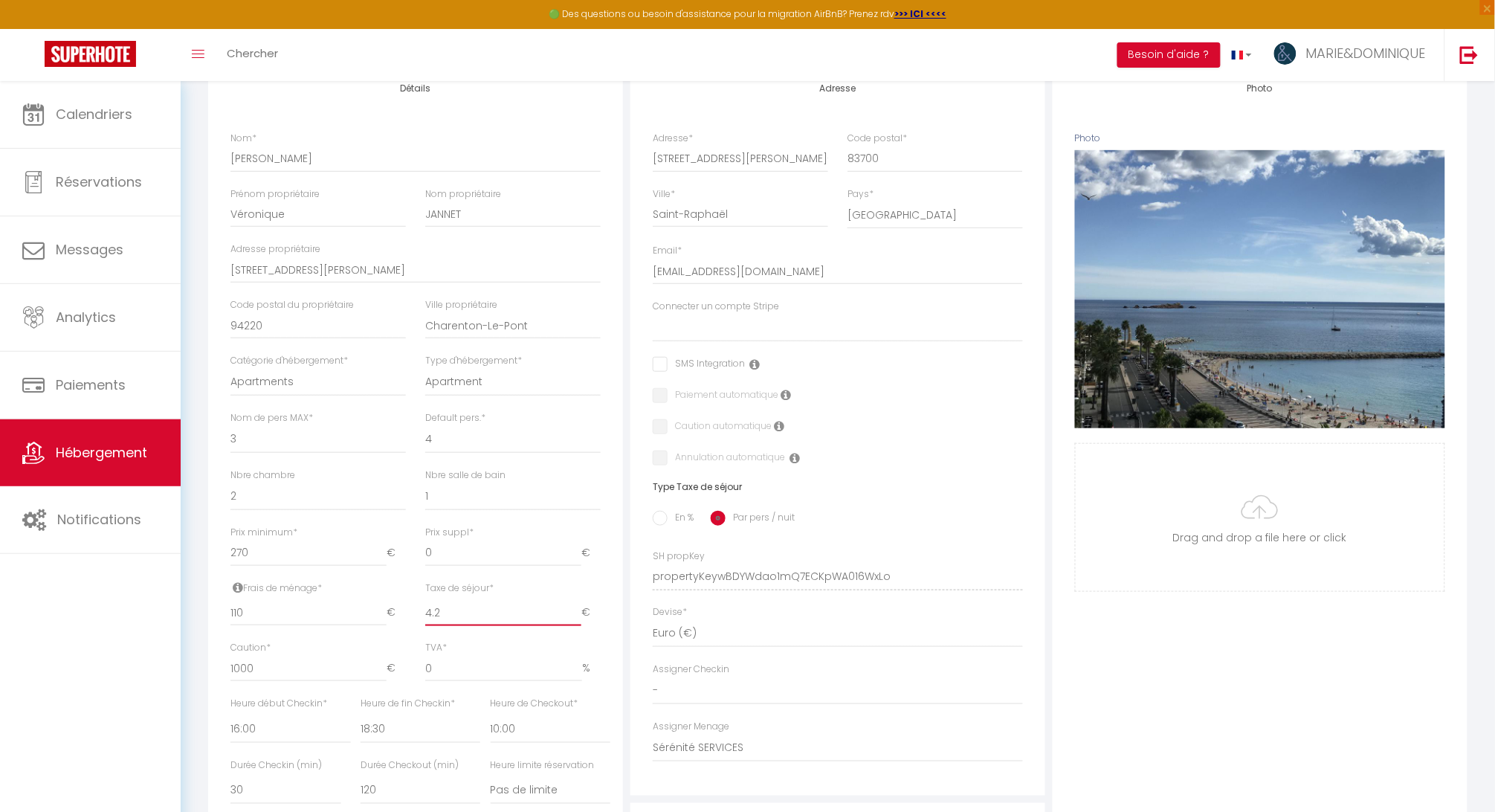
checkbox input "false"
type input "4.2"
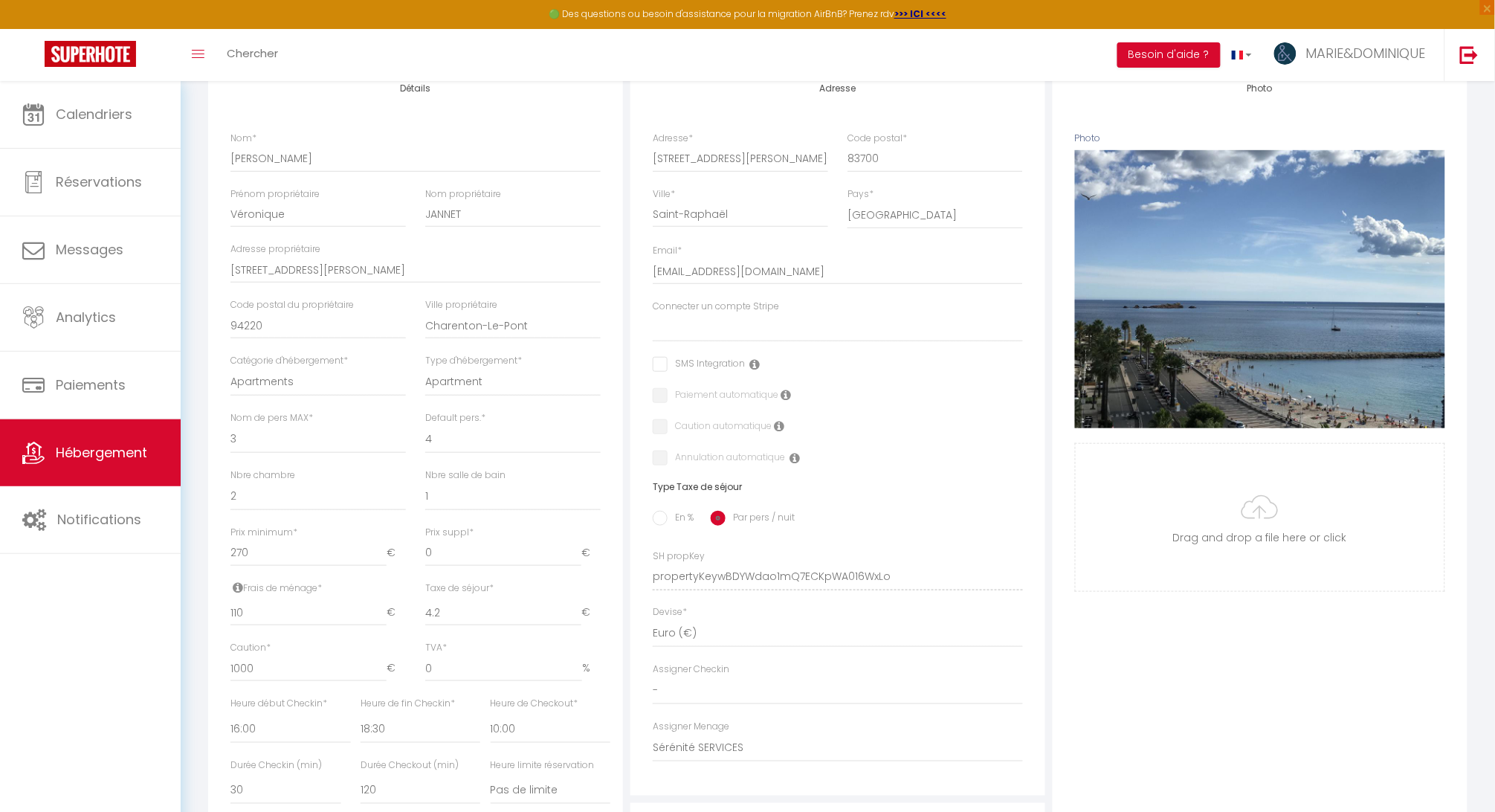
click at [1046, 107] on div "Adresse Adresse * [STREET_ADDRESS][PERSON_NAME] [GEOGRAPHIC_DATA] [GEOGRAPHIC_D…" at bounding box center [838, 566] width 422 height 1003
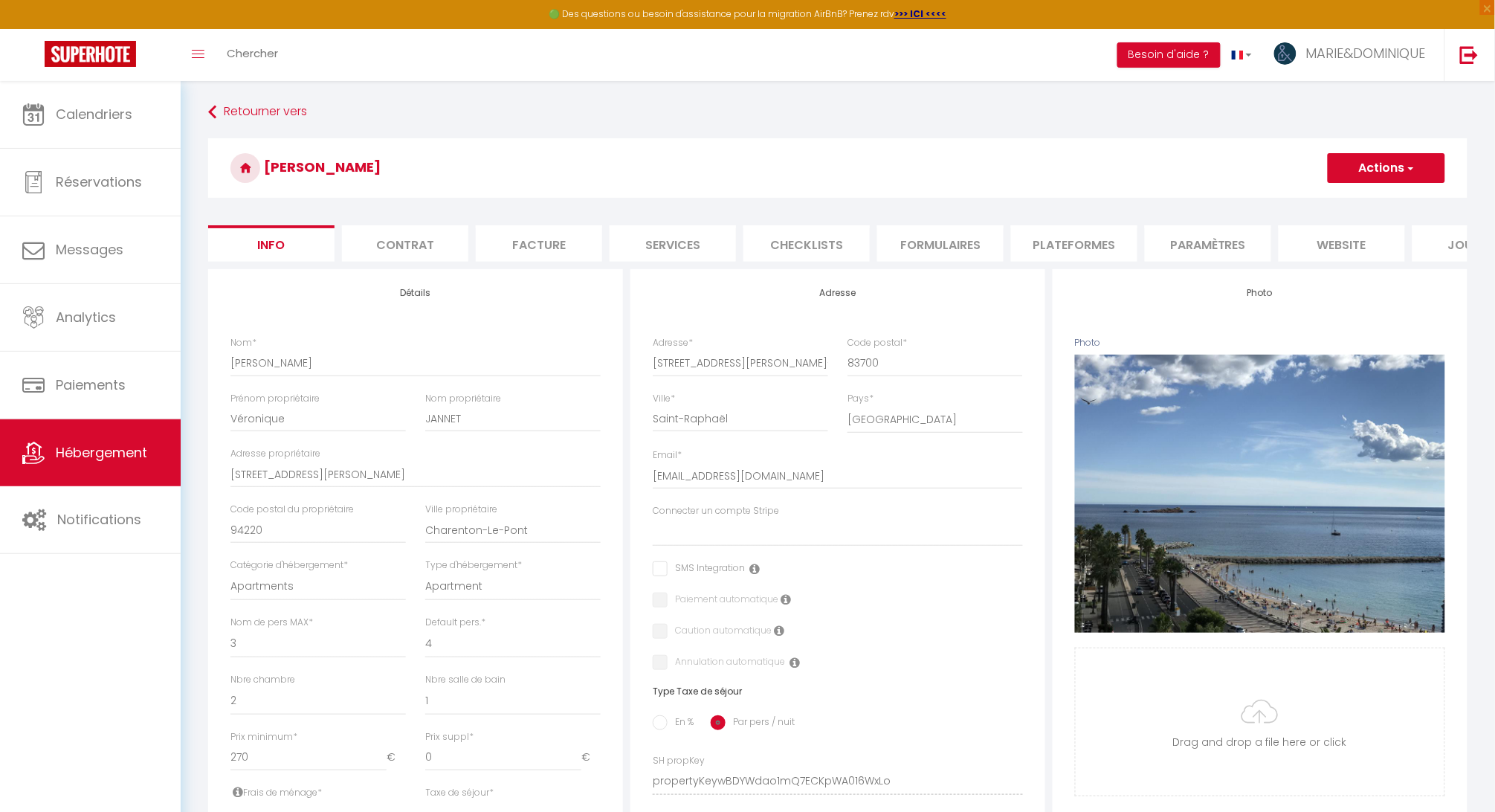
scroll to position [0, 0]
click at [1376, 165] on button "Actions" at bounding box center [1386, 167] width 117 height 30
click at [1334, 202] on input "Enregistrer" at bounding box center [1327, 200] width 55 height 15
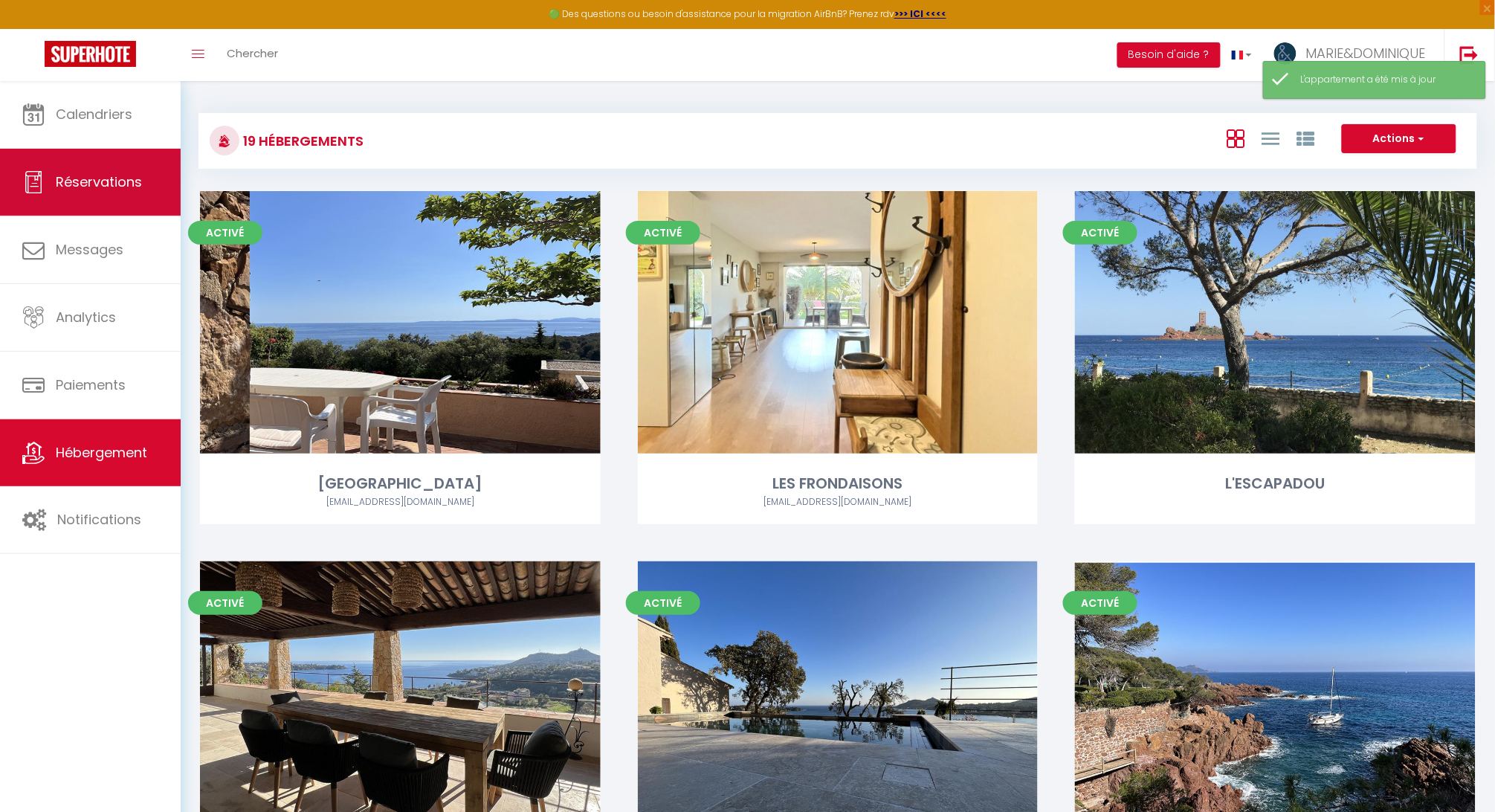
click at [117, 172] on span "Réservations" at bounding box center [99, 181] width 86 height 18
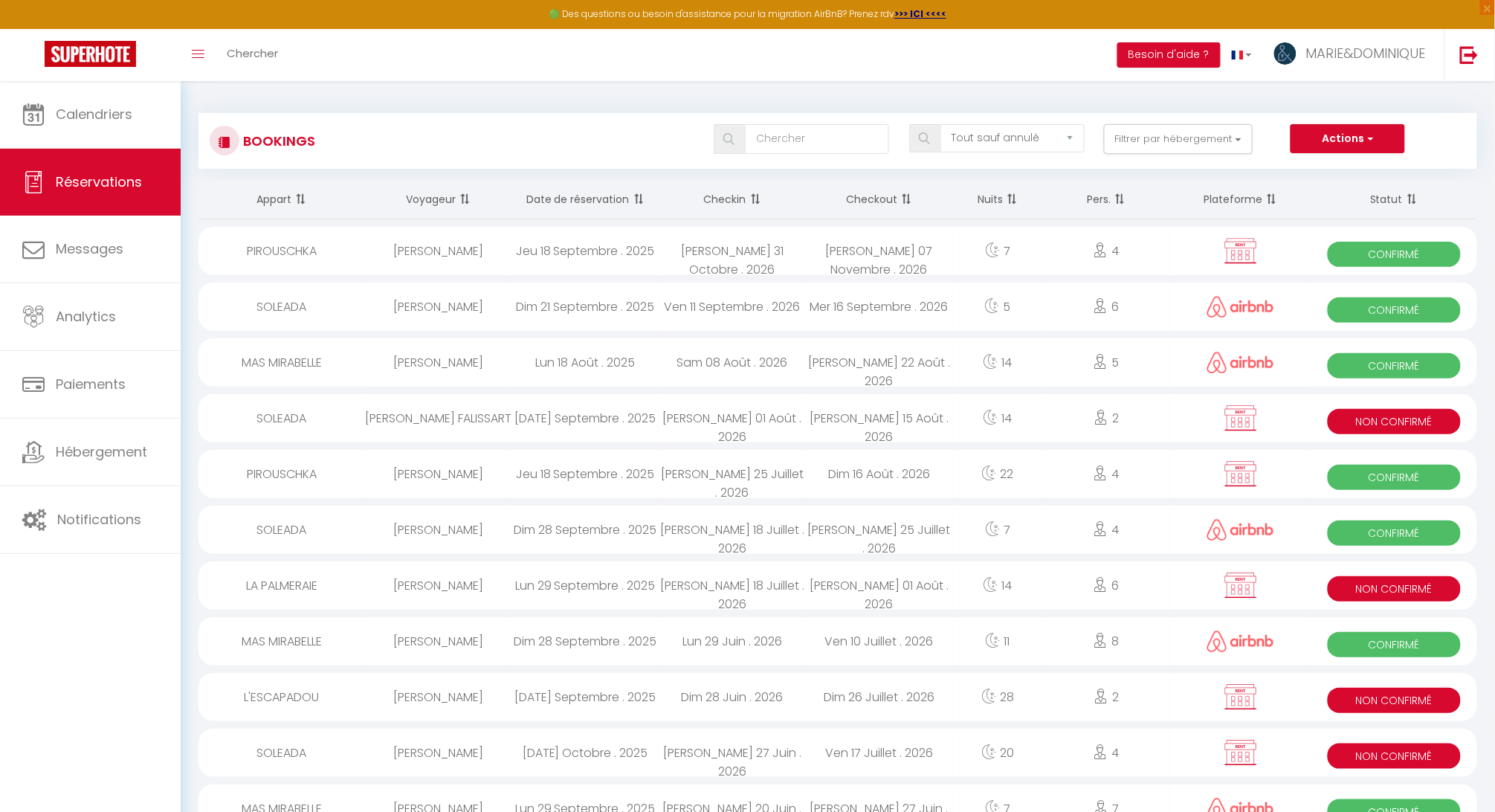
click at [1337, 137] on button "Actions" at bounding box center [1348, 138] width 114 height 30
click at [1327, 174] on link "Nouvelle Réservation" at bounding box center [1325, 171] width 159 height 19
select select
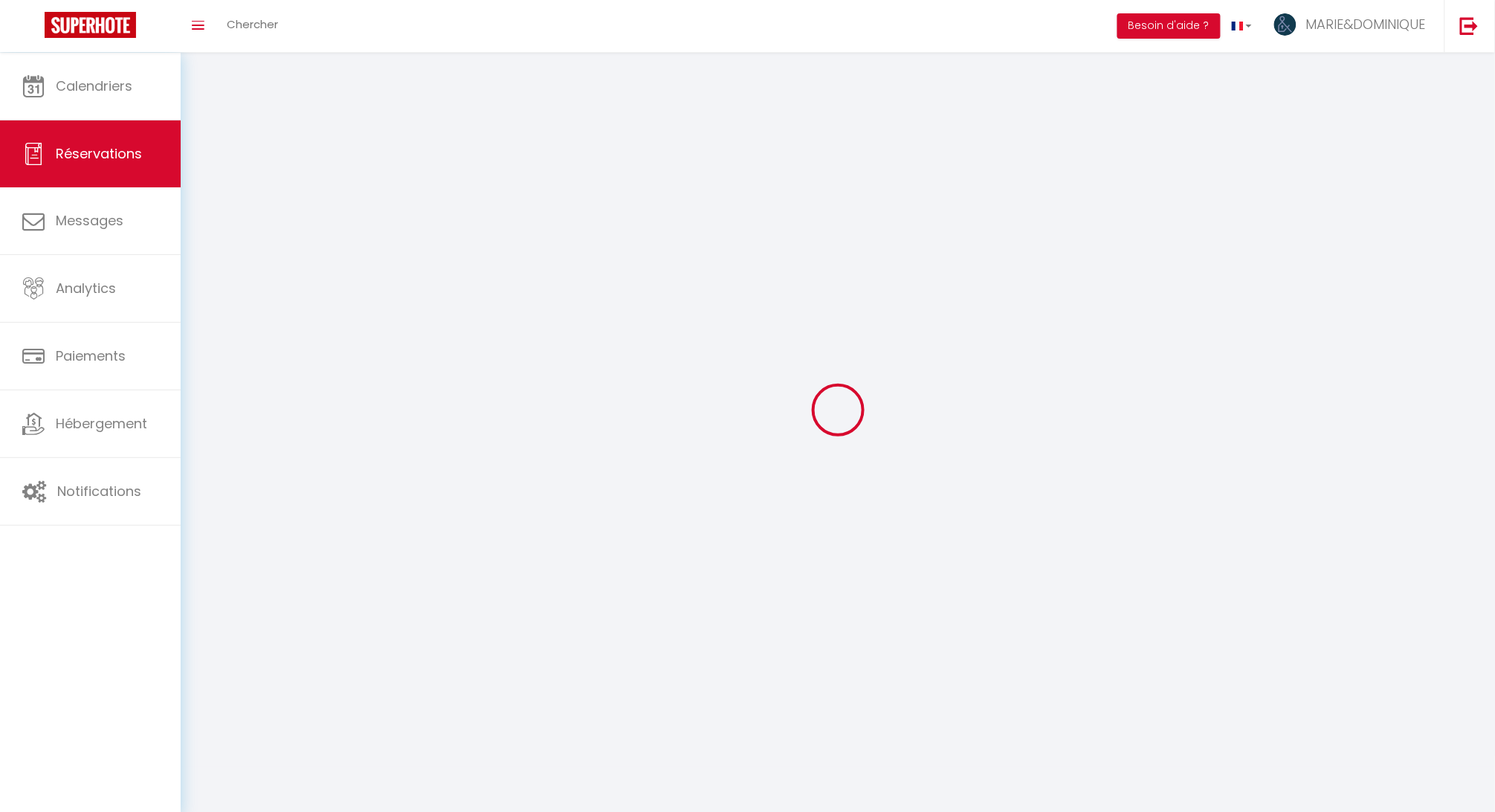
select select
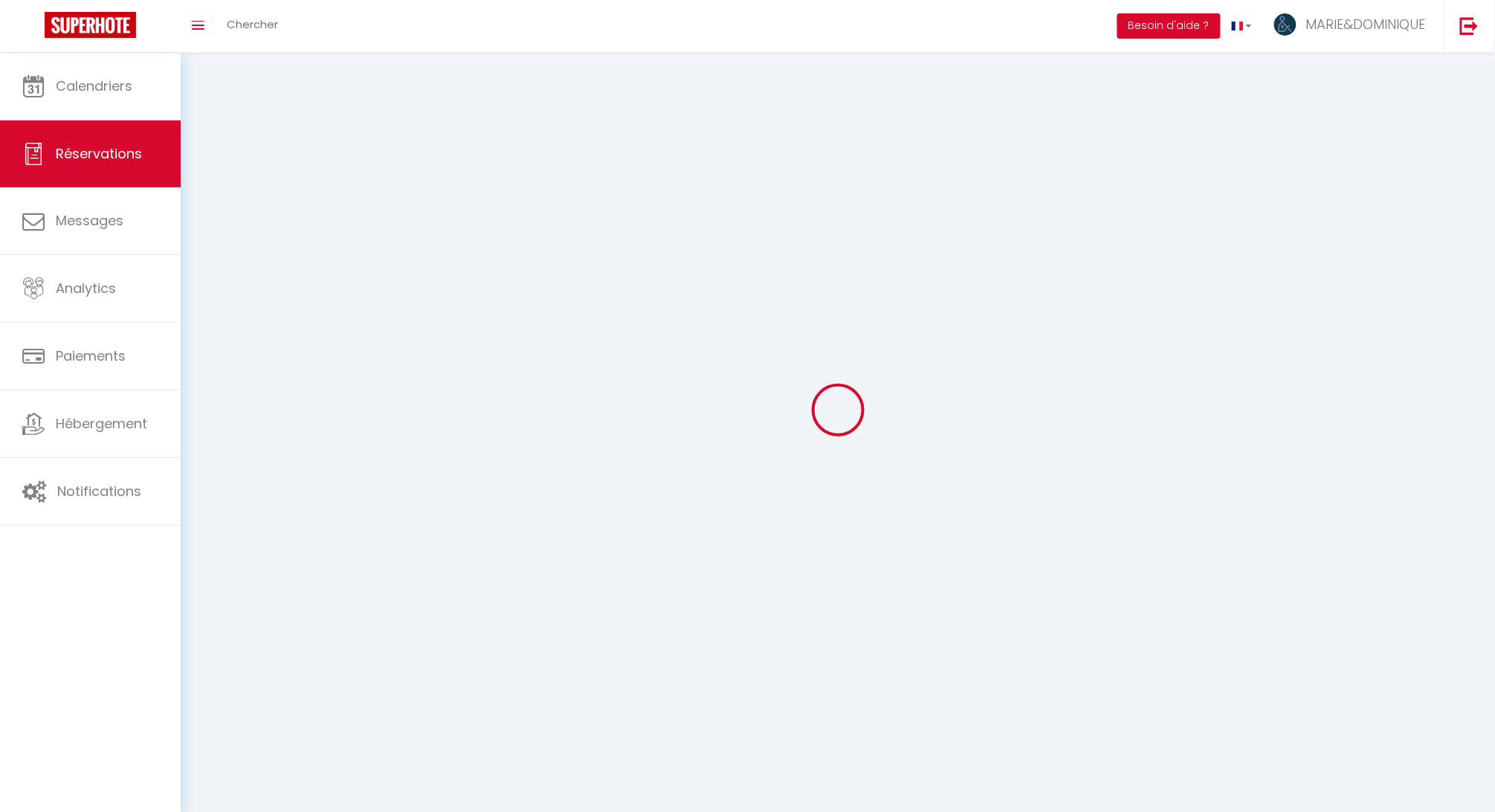
select select
checkbox input "false"
select select
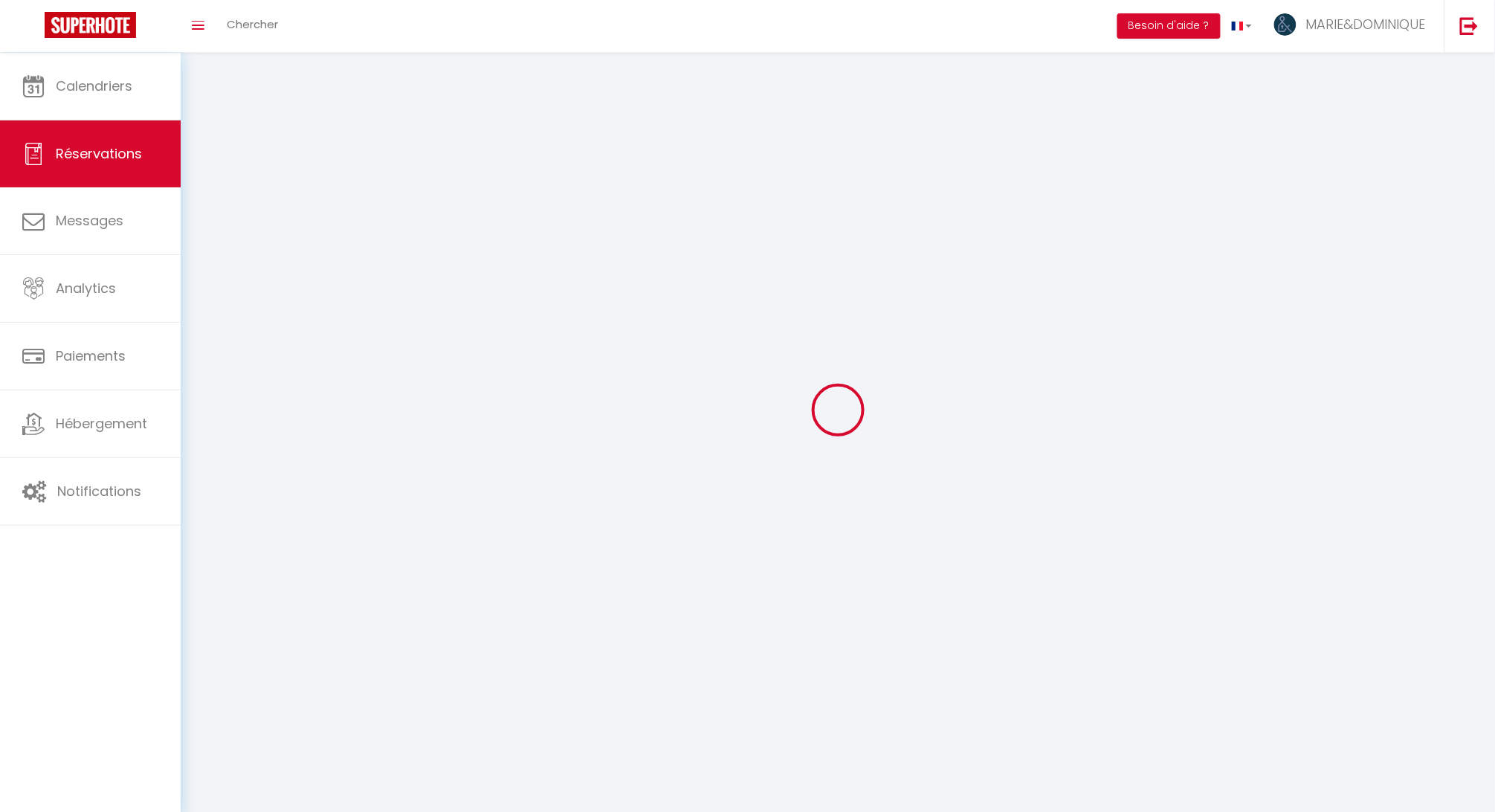
select select
checkbox input "false"
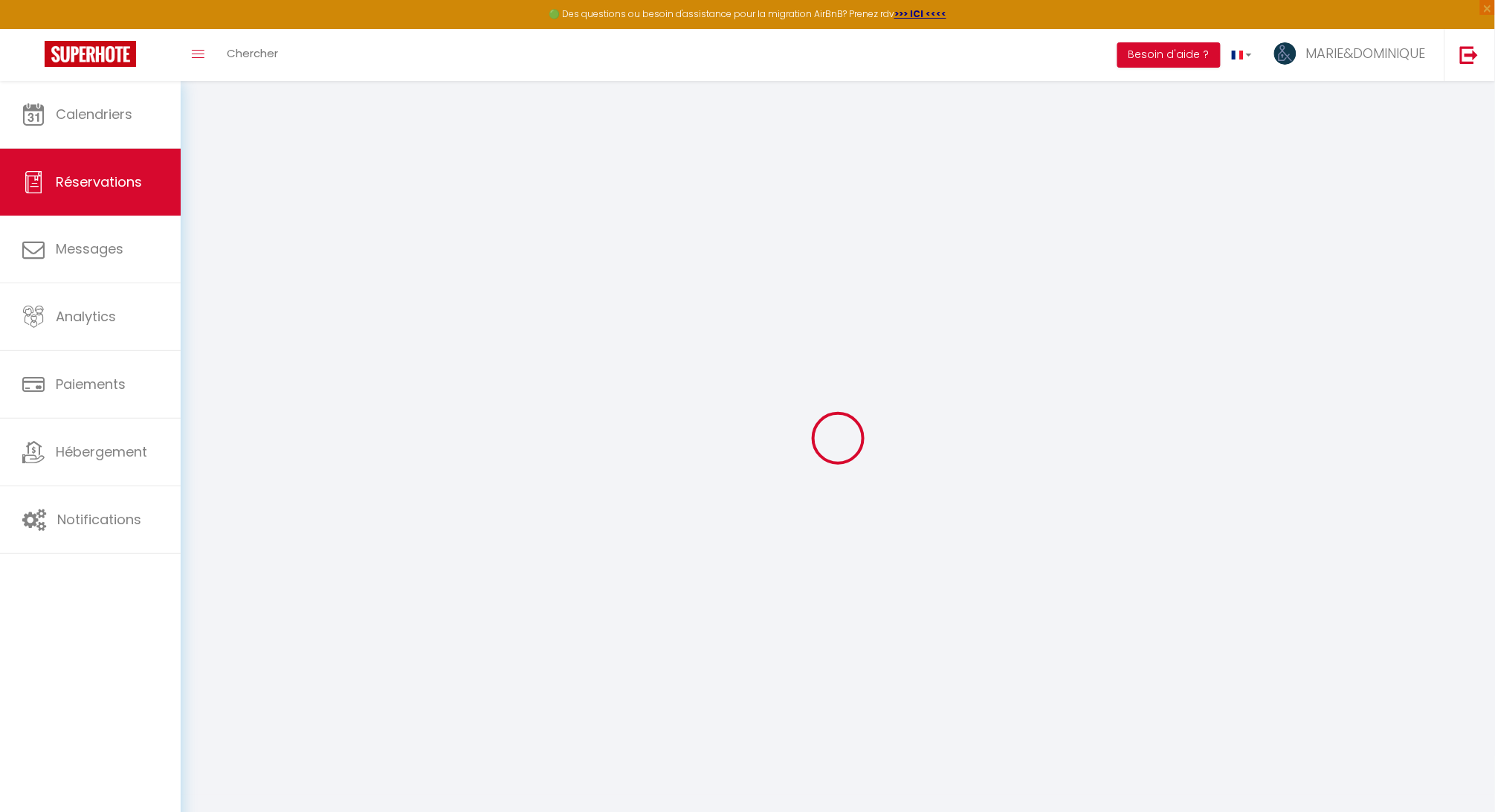
select select
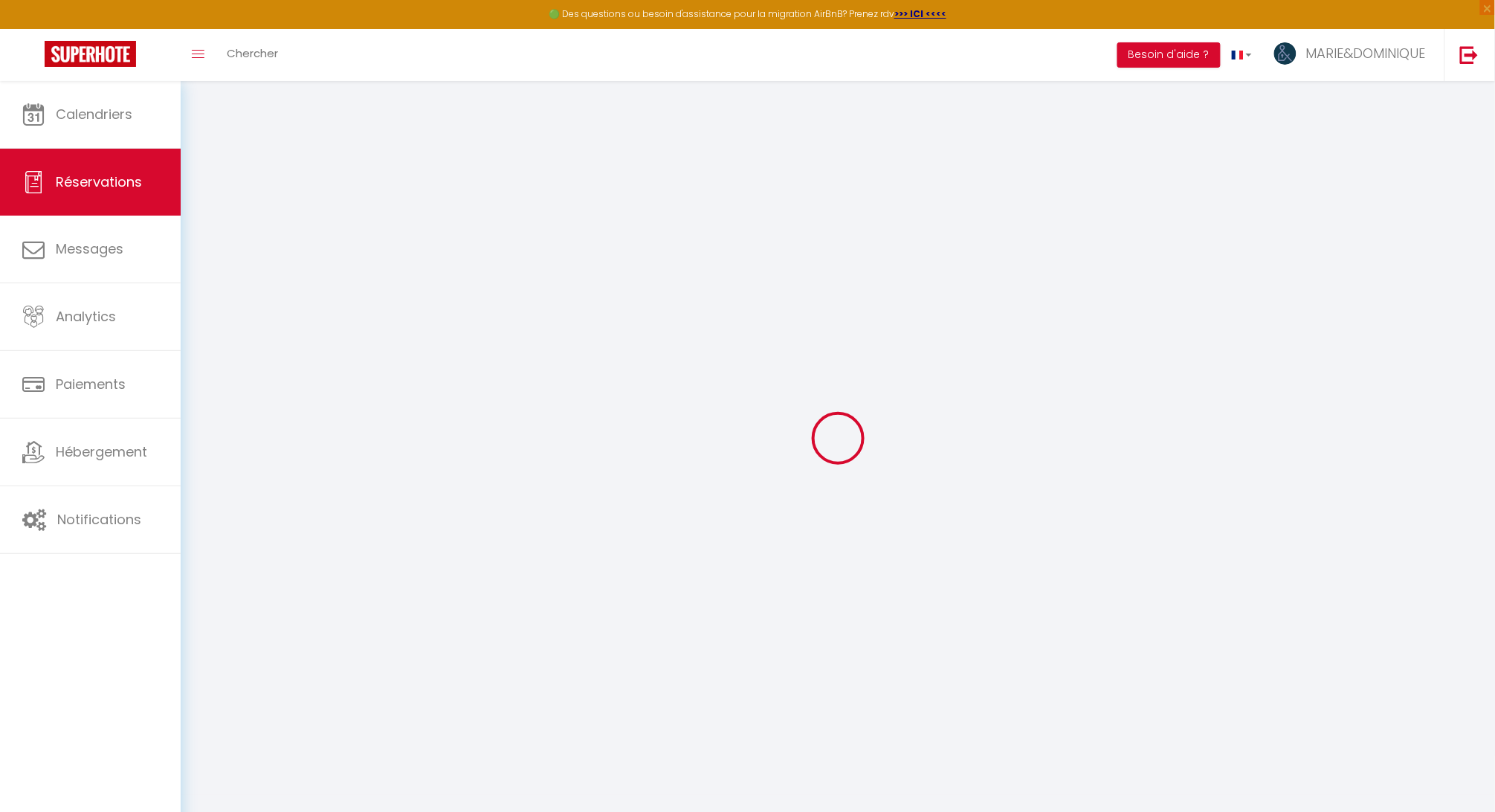
select select
checkbox input "false"
select select
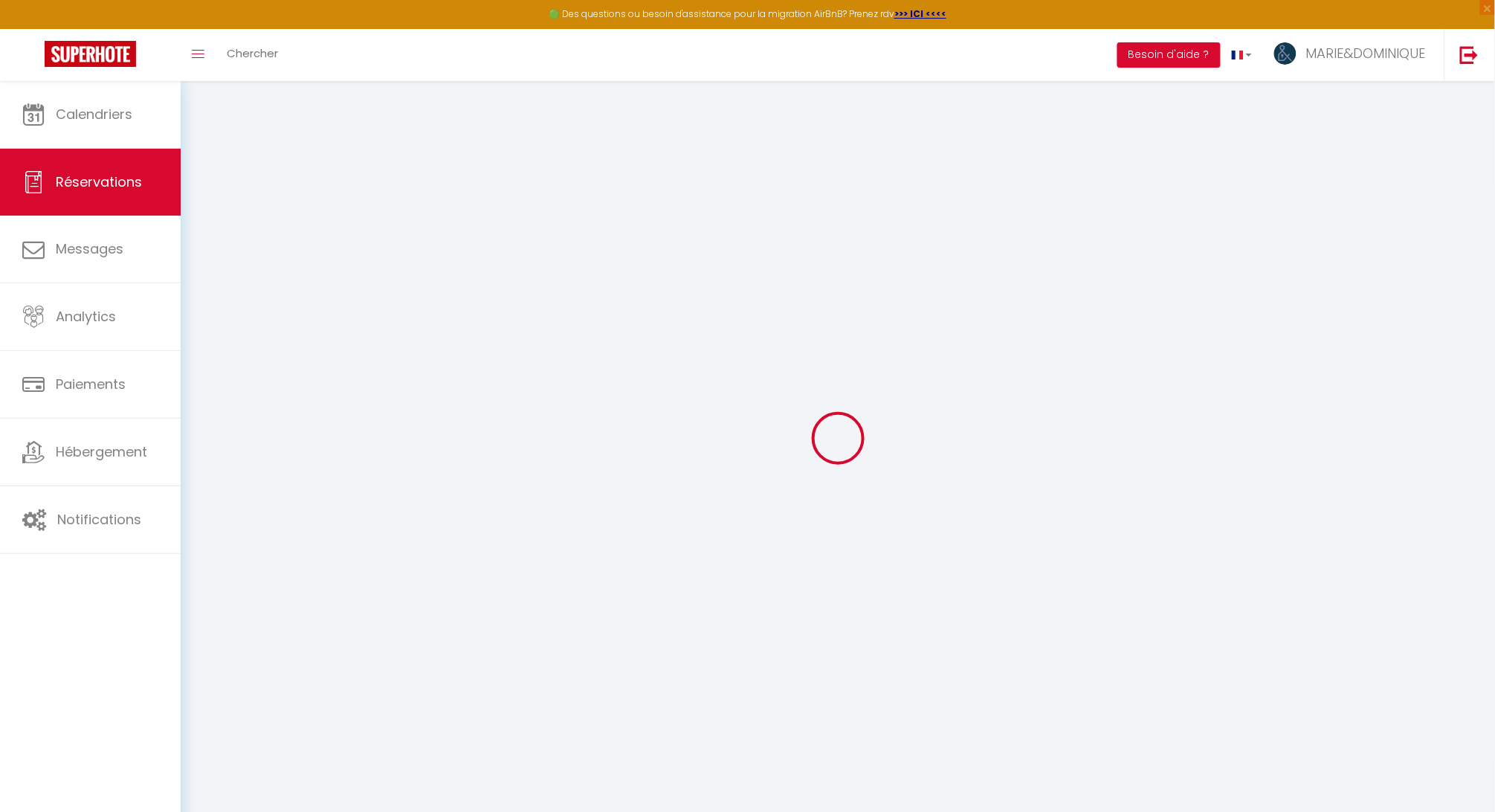
select select
checkbox input "false"
select select
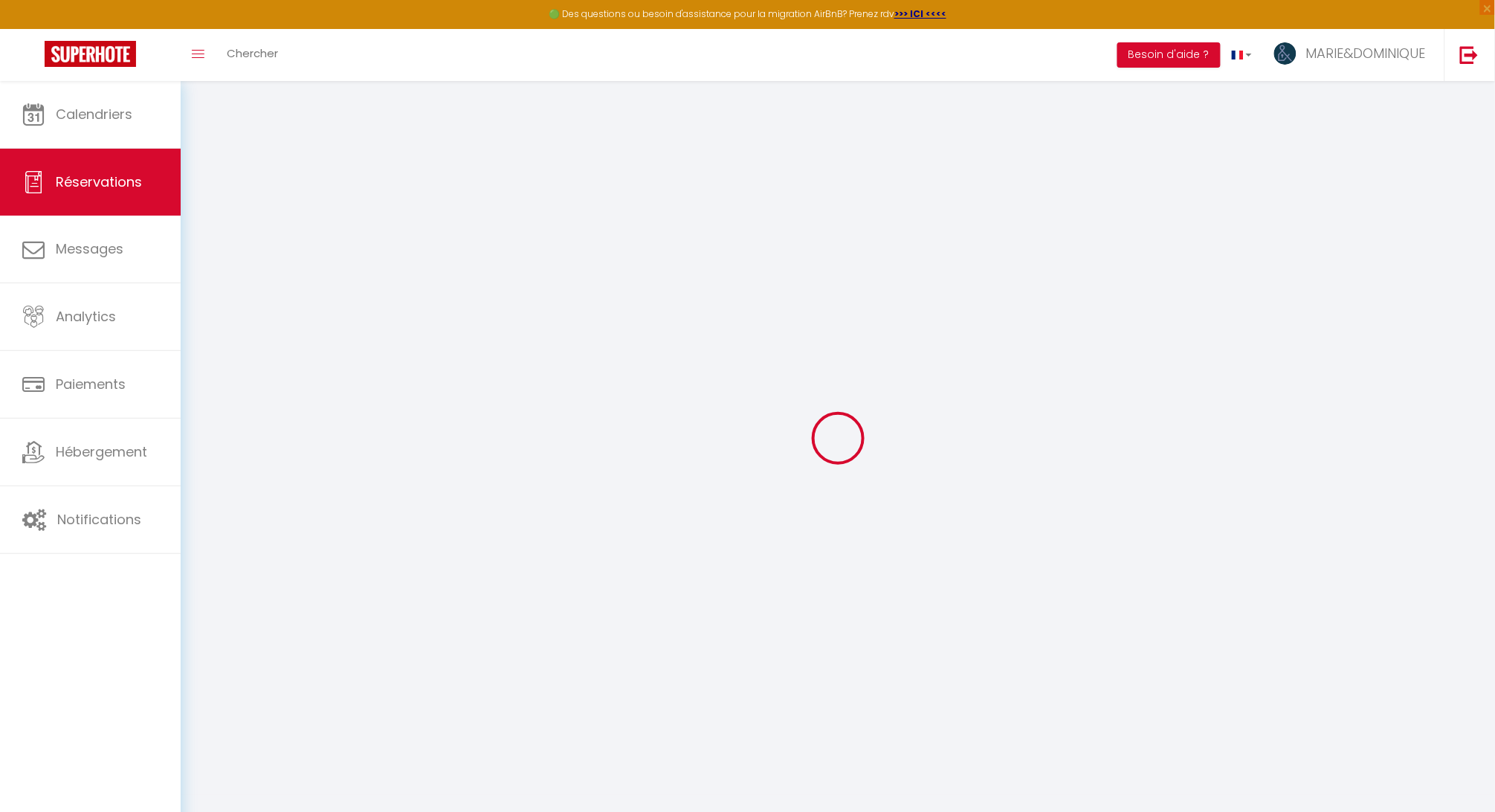
select select
checkbox input "false"
select select
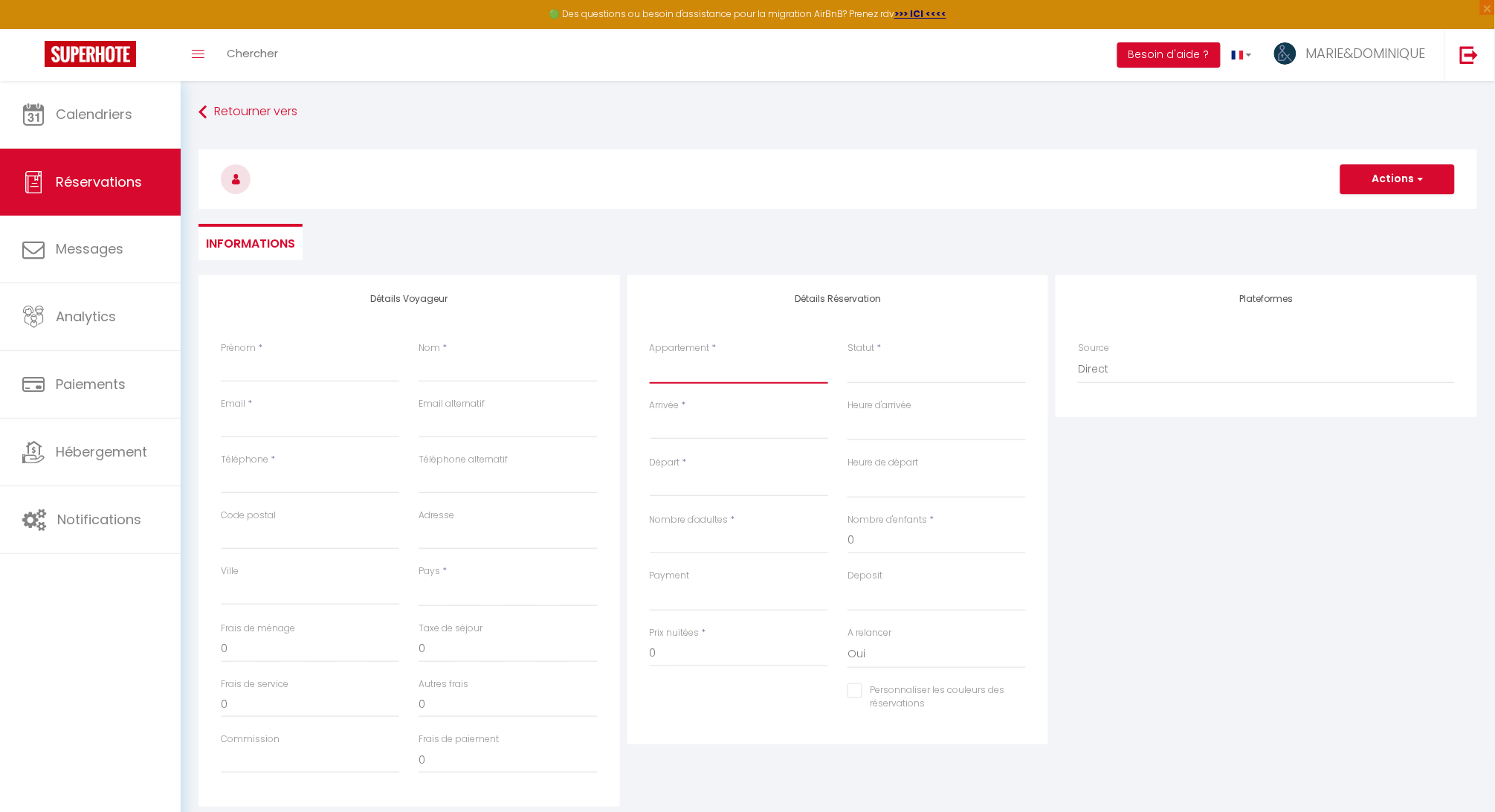
select select "57759"
select select
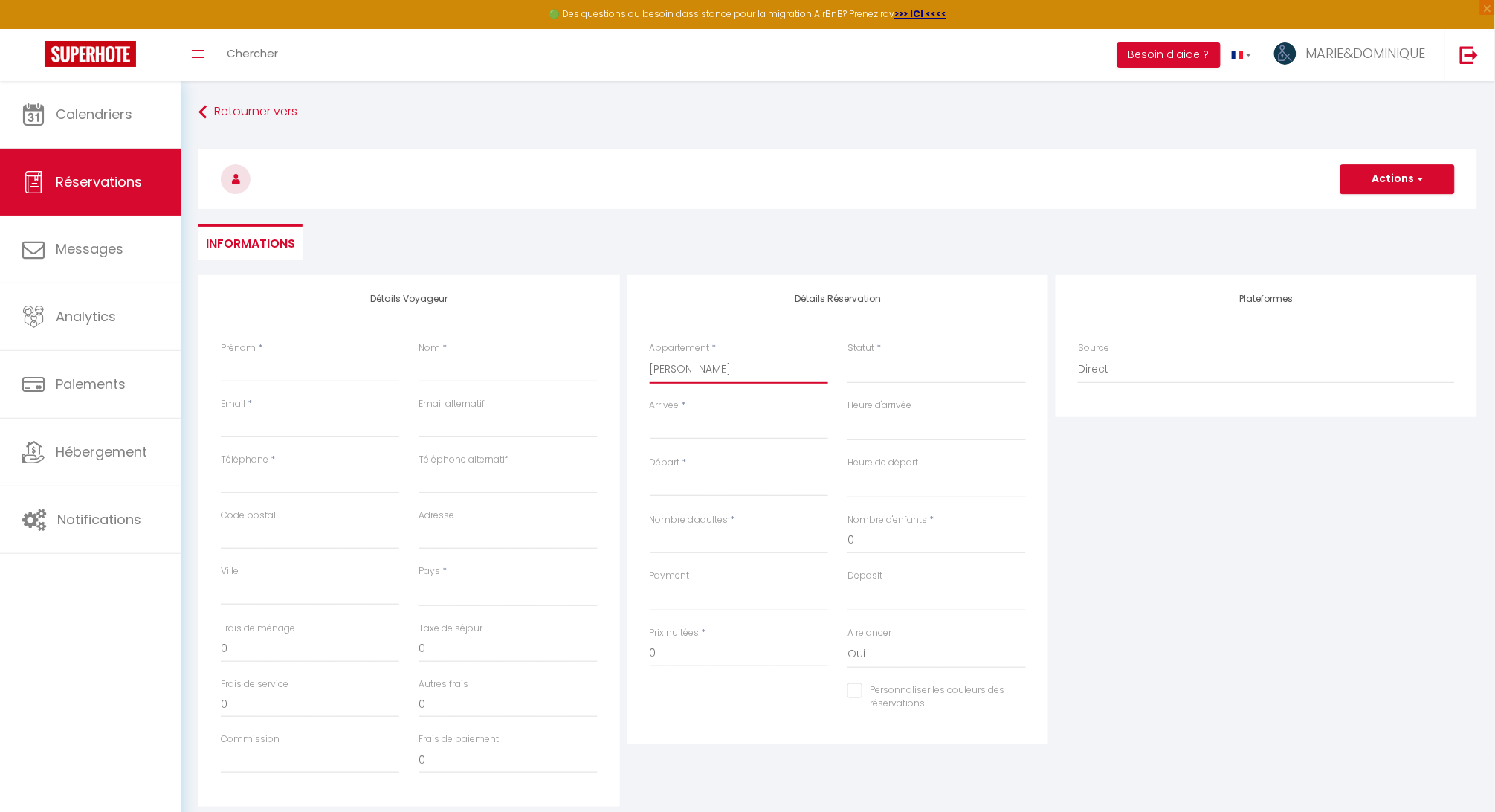
select select
checkbox input "false"
select select
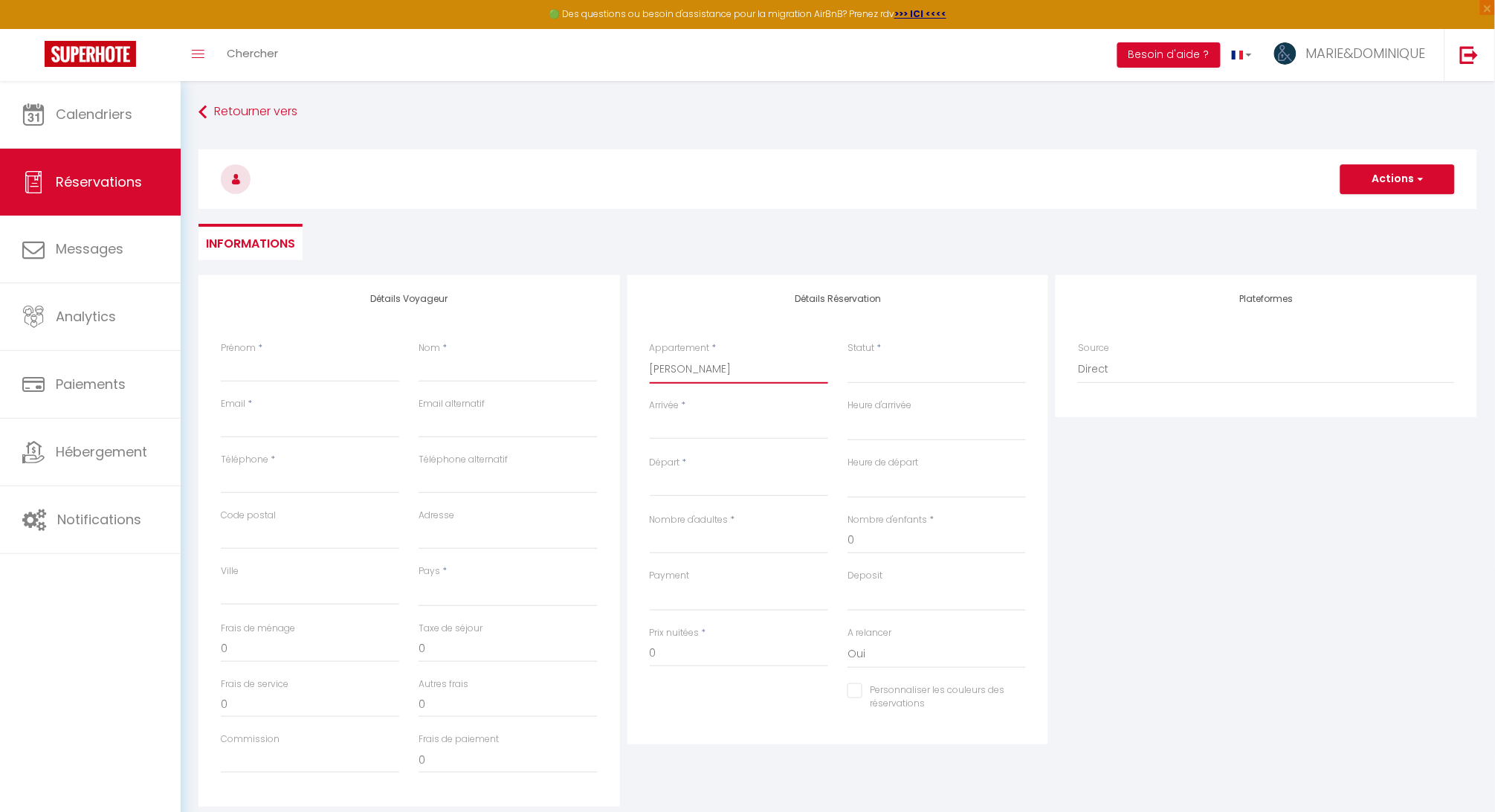
select select
checkbox input "false"
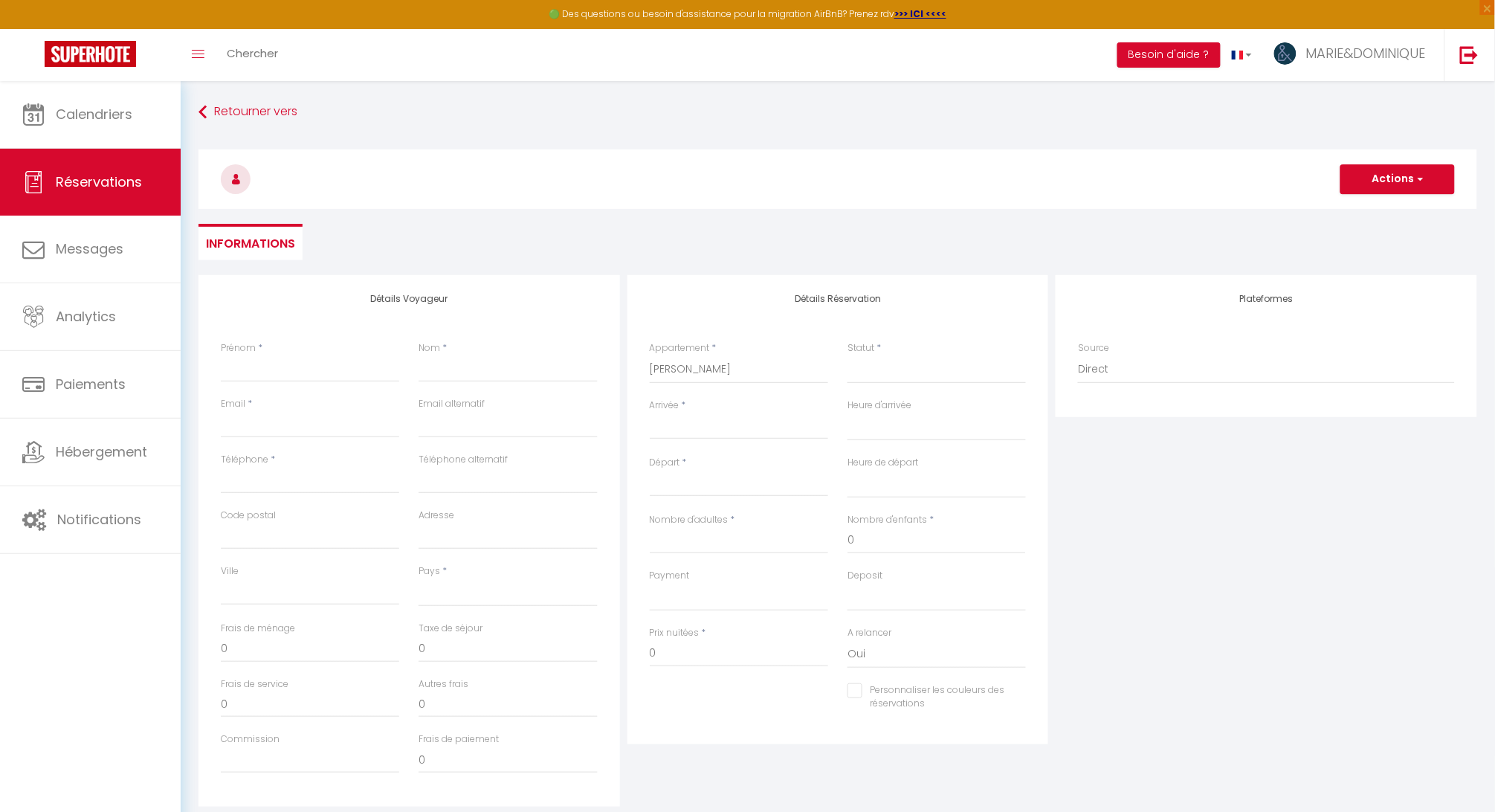
click at [700, 435] on input "Arrivée" at bounding box center [739, 428] width 178 height 19
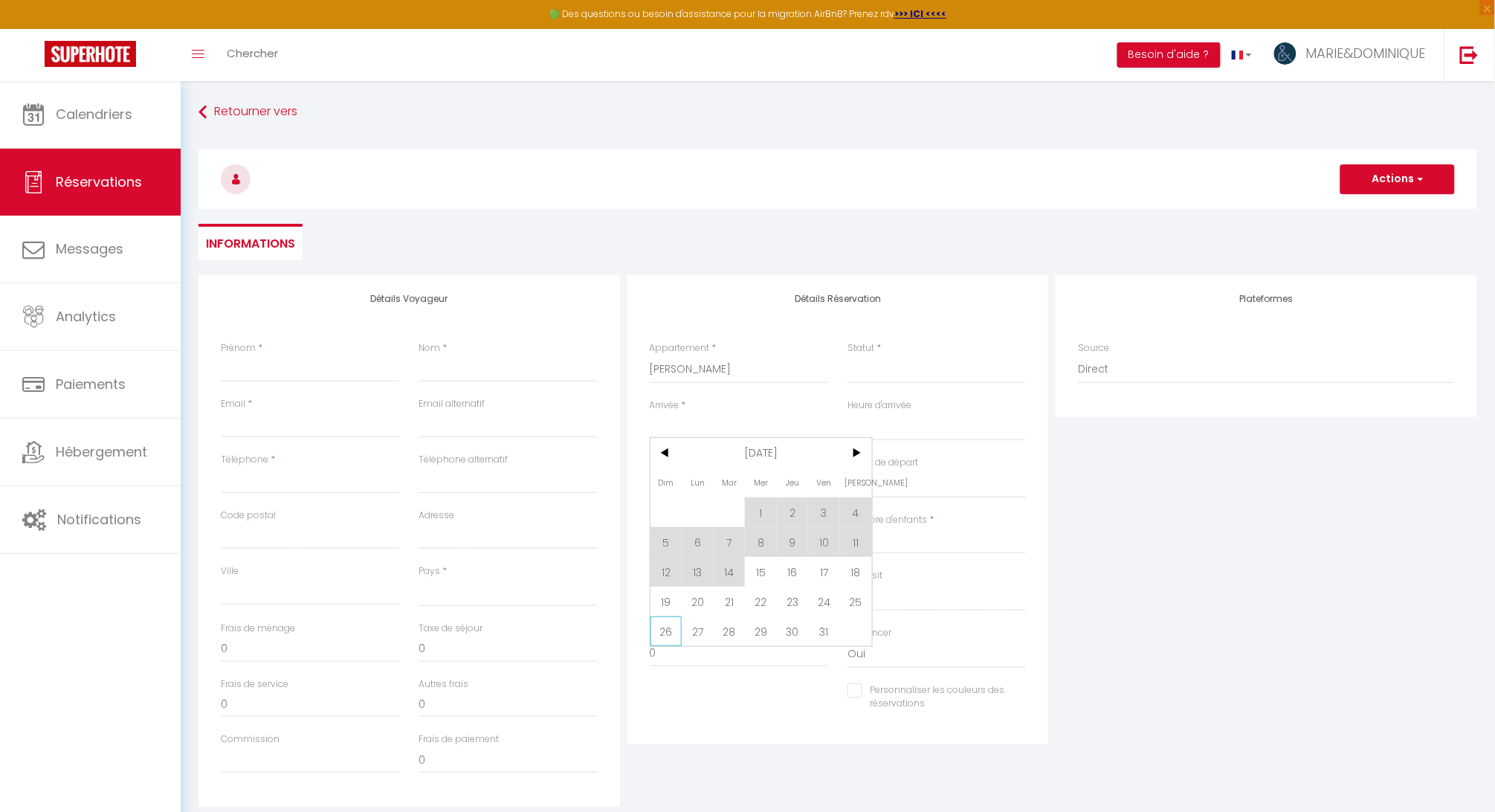
click at [662, 632] on span "26" at bounding box center [666, 631] width 32 height 30
select select
type input "Dim 26 Octobre 2025"
select select
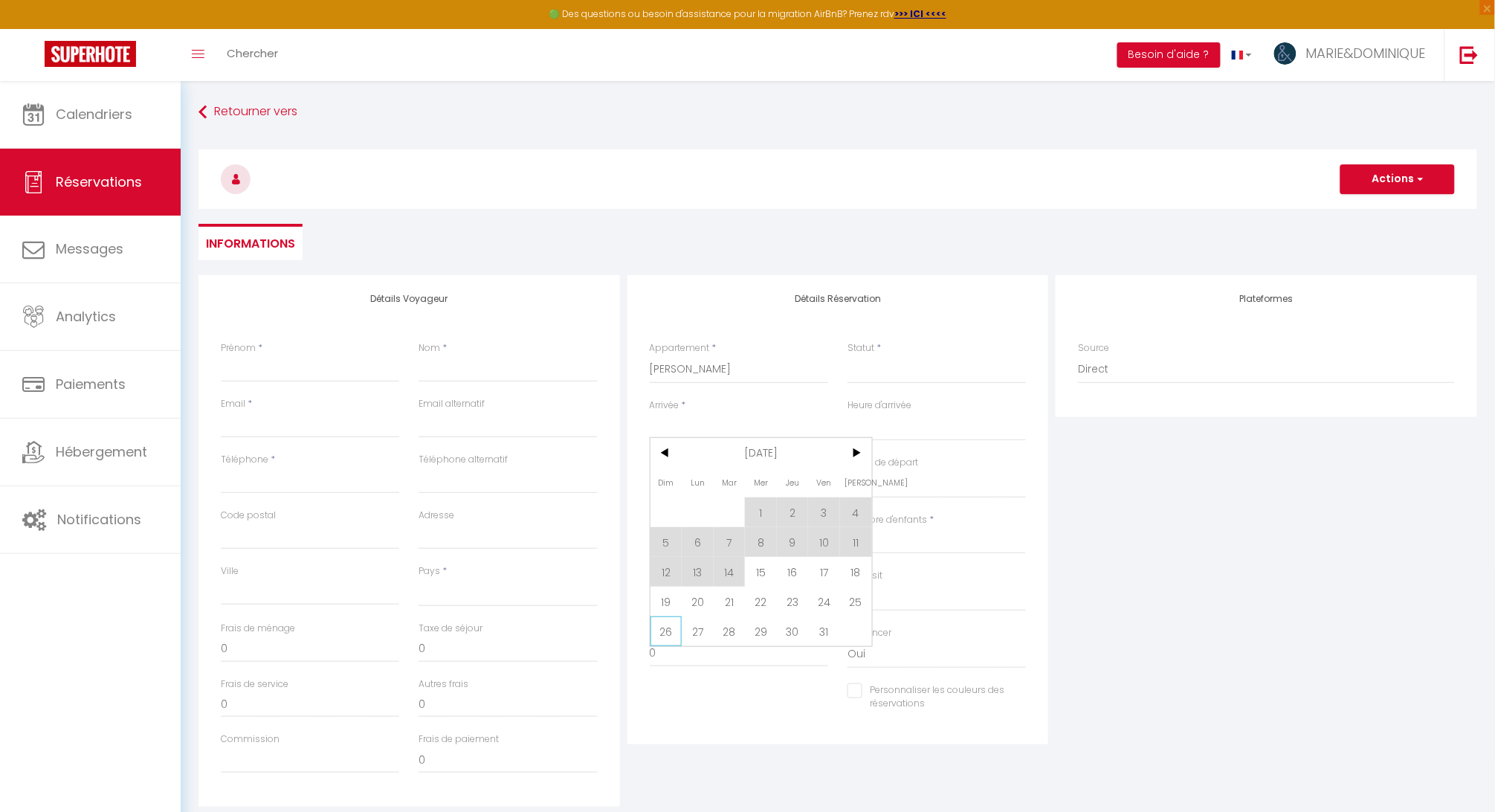
type input "Lun 27 Octobre 2025"
select select
checkbox input "false"
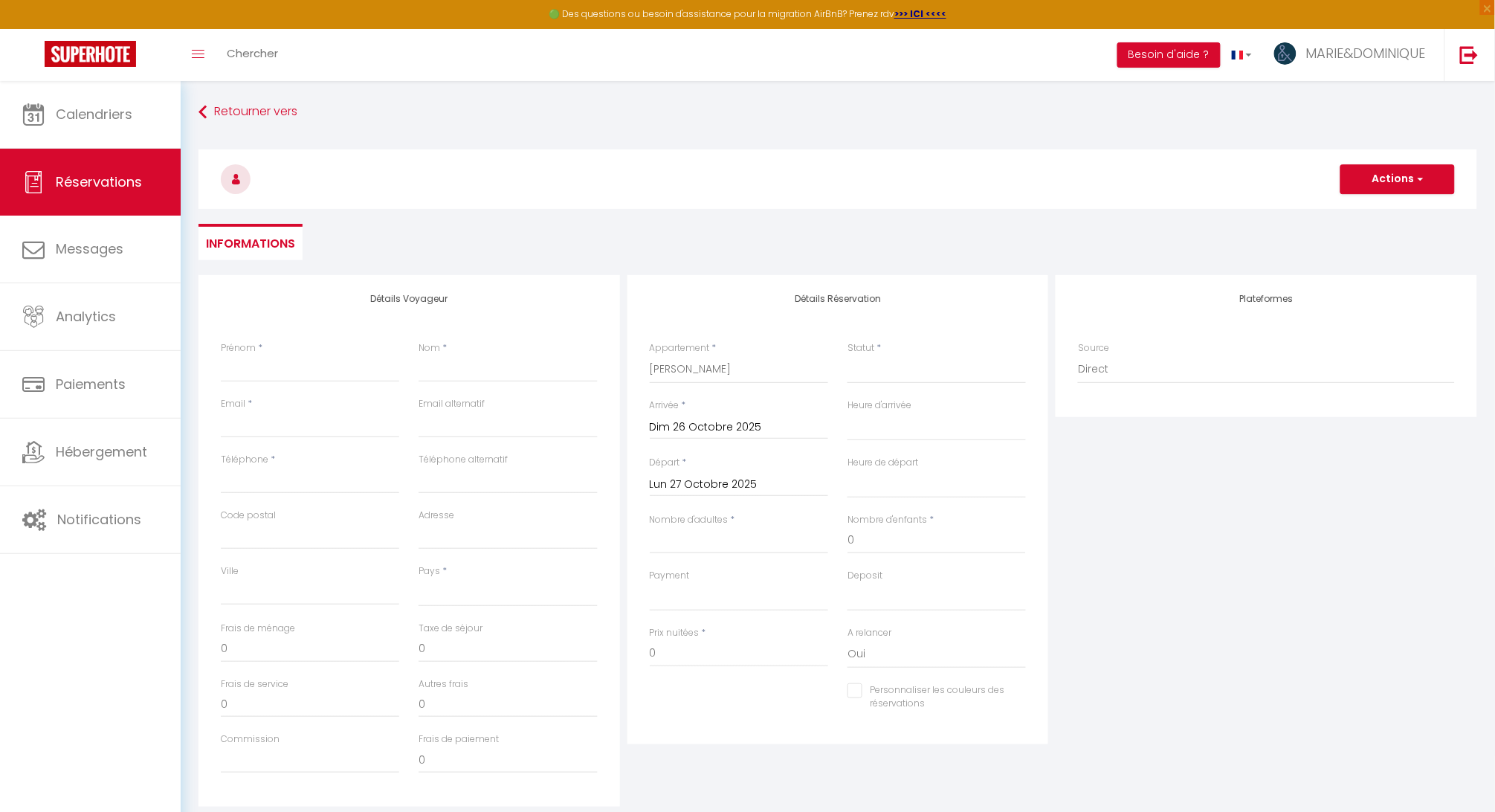
click at [702, 483] on input "Lun 27 Octobre 2025" at bounding box center [739, 485] width 178 height 19
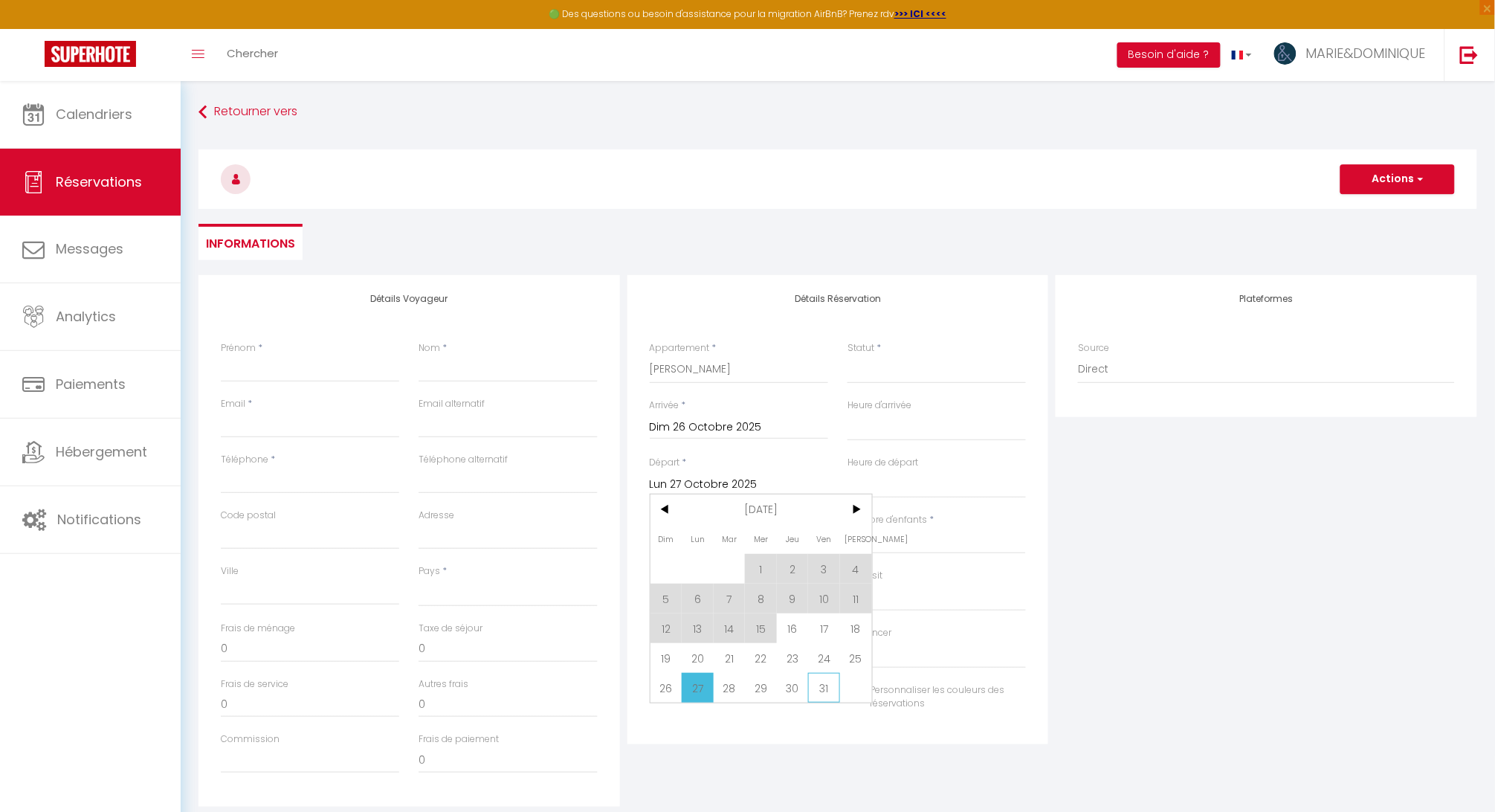
click at [828, 683] on span "31" at bounding box center [824, 687] width 32 height 30
select select
type input "Ven 31 Octobre 2025"
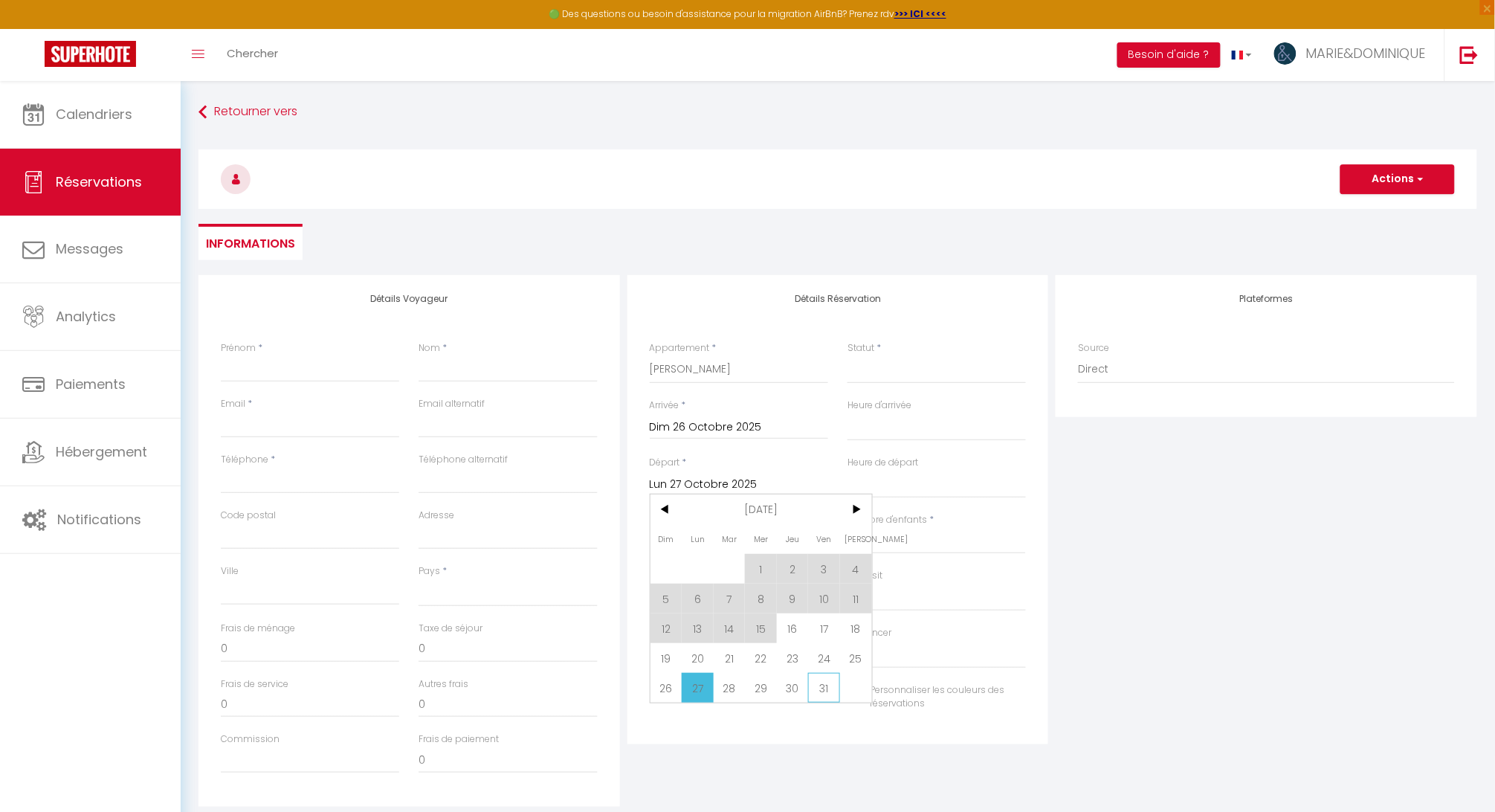
select select
checkbox input "false"
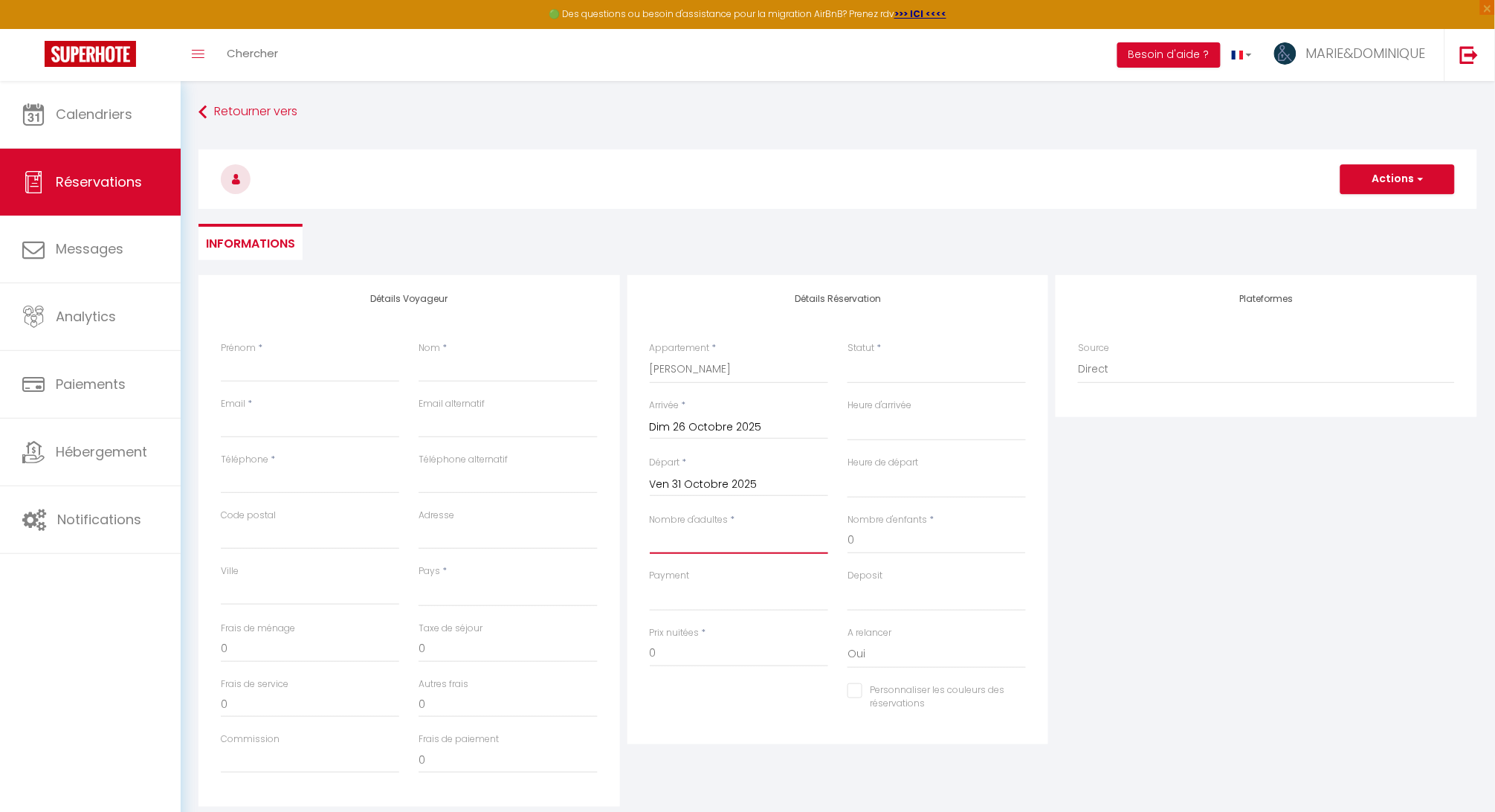
type input "2"
select select
click at [879, 544] on input "0" at bounding box center [936, 540] width 178 height 27
click at [1063, 720] on div "Plateformes Source Direct [DOMAIN_NAME] [DOMAIN_NAME] Chalet montagne Expedia G…" at bounding box center [1266, 540] width 429 height 531
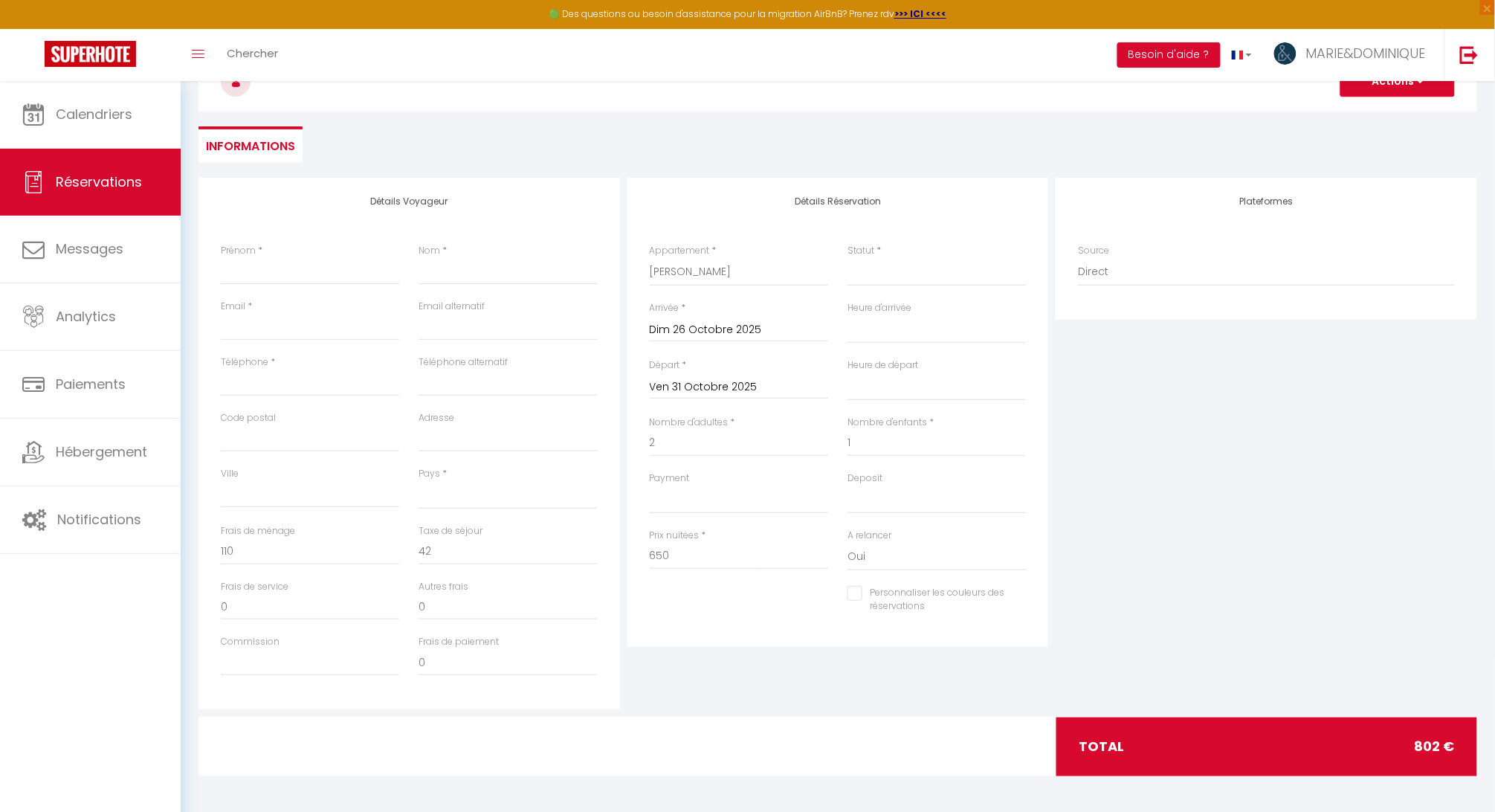
scroll to position [97, 0]
click at [749, 690] on div "Détails Réservation Appartement * AIGUEBONNE LES FRONDAISONS L'ESCAPADOU SOLEAD…" at bounding box center [838, 443] width 429 height 531
click at [1492, 9] on span "×" at bounding box center [1487, 7] width 15 height 15
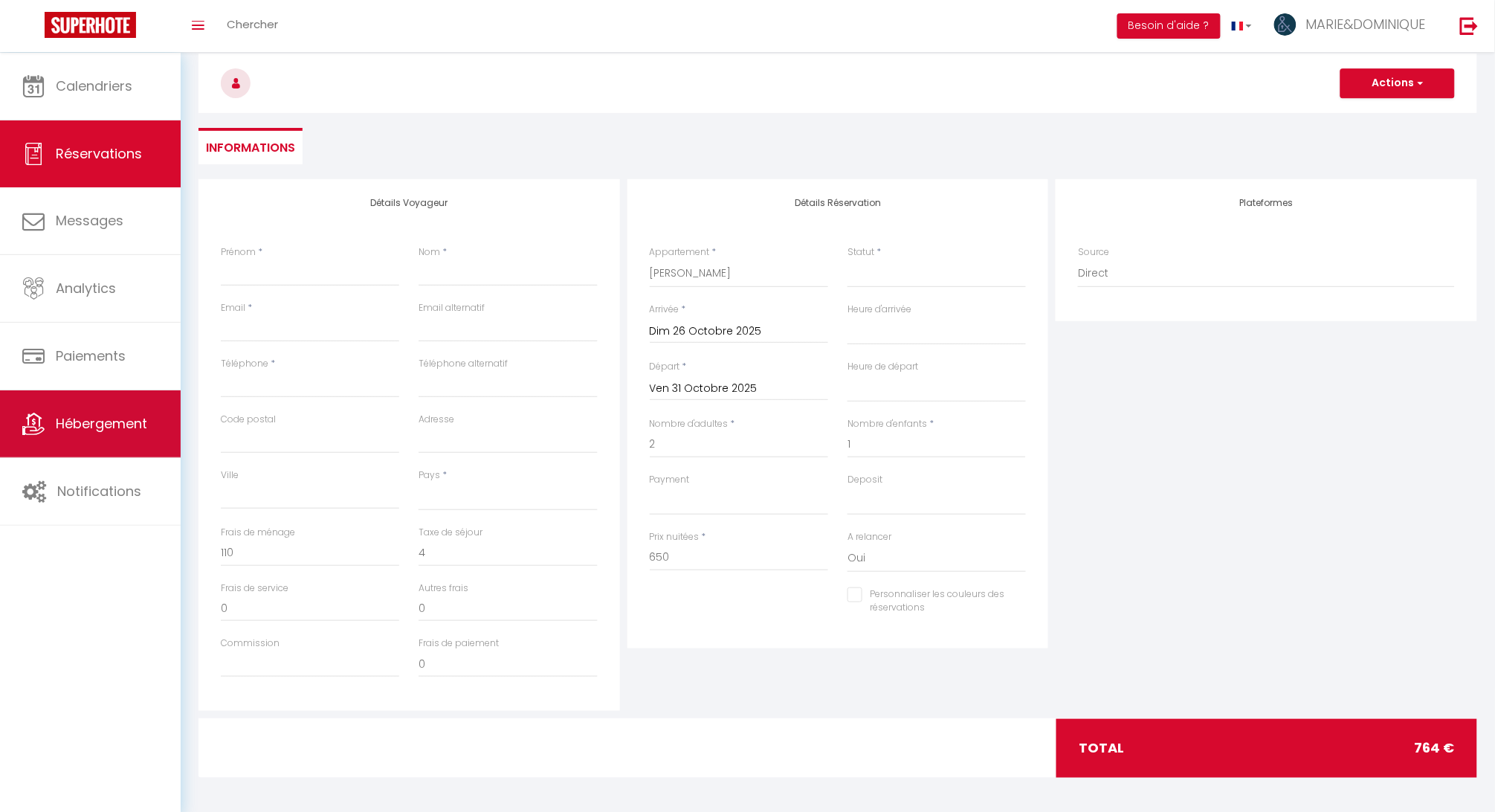
click at [104, 419] on span "Hébergement" at bounding box center [102, 423] width 91 height 18
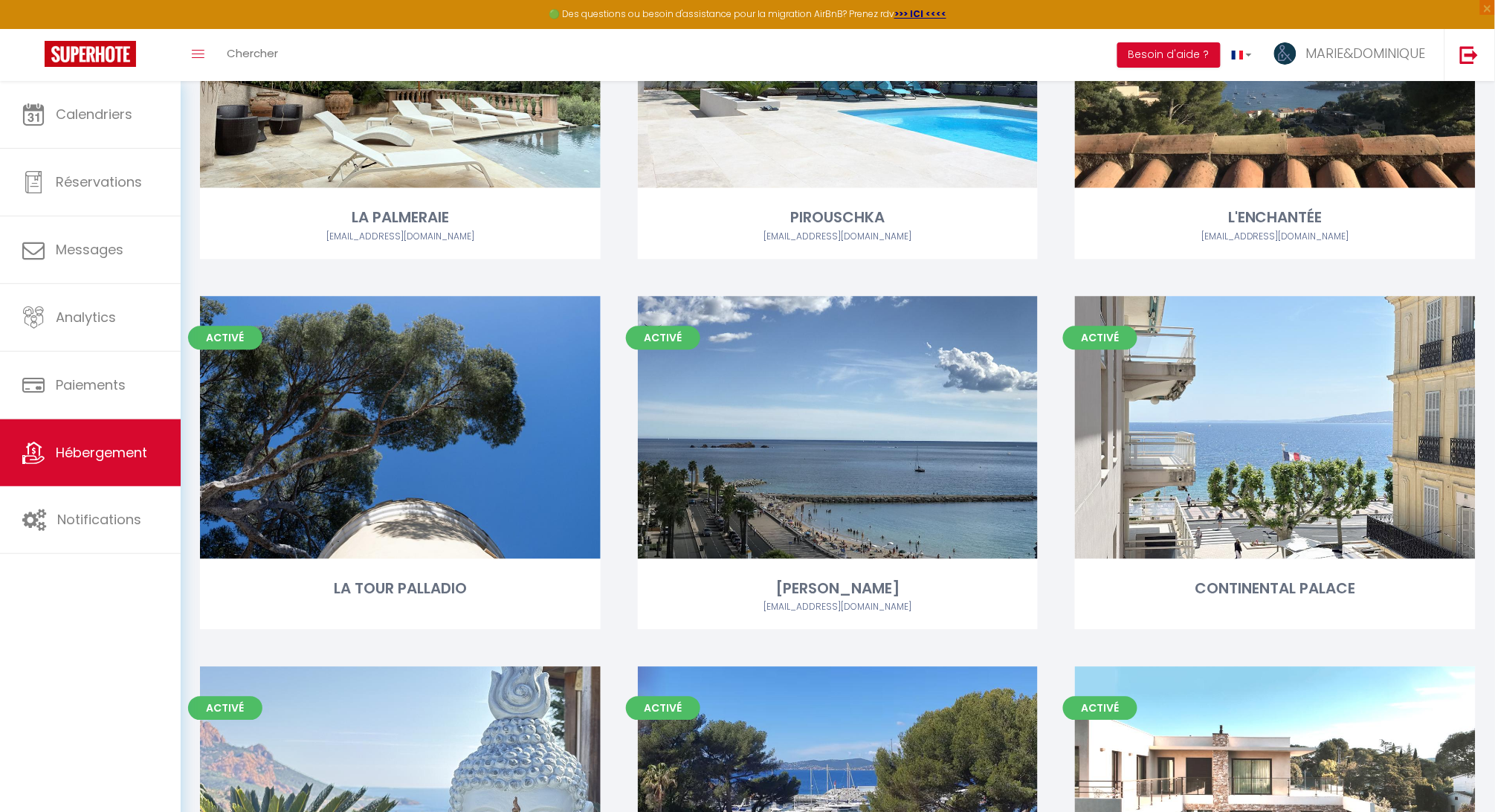
scroll to position [1063, 0]
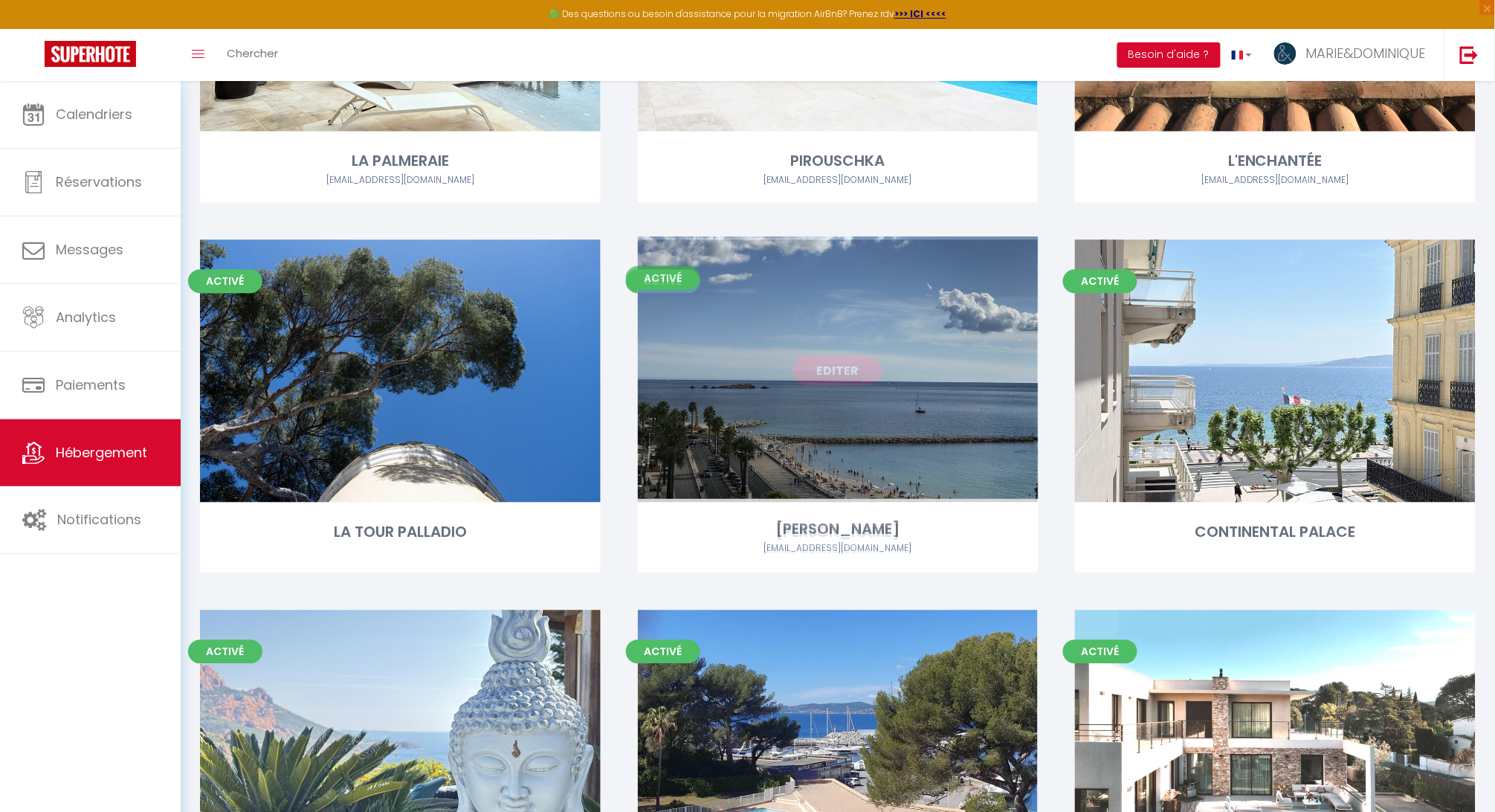
click at [851, 370] on link "Editer" at bounding box center [838, 370] width 89 height 30
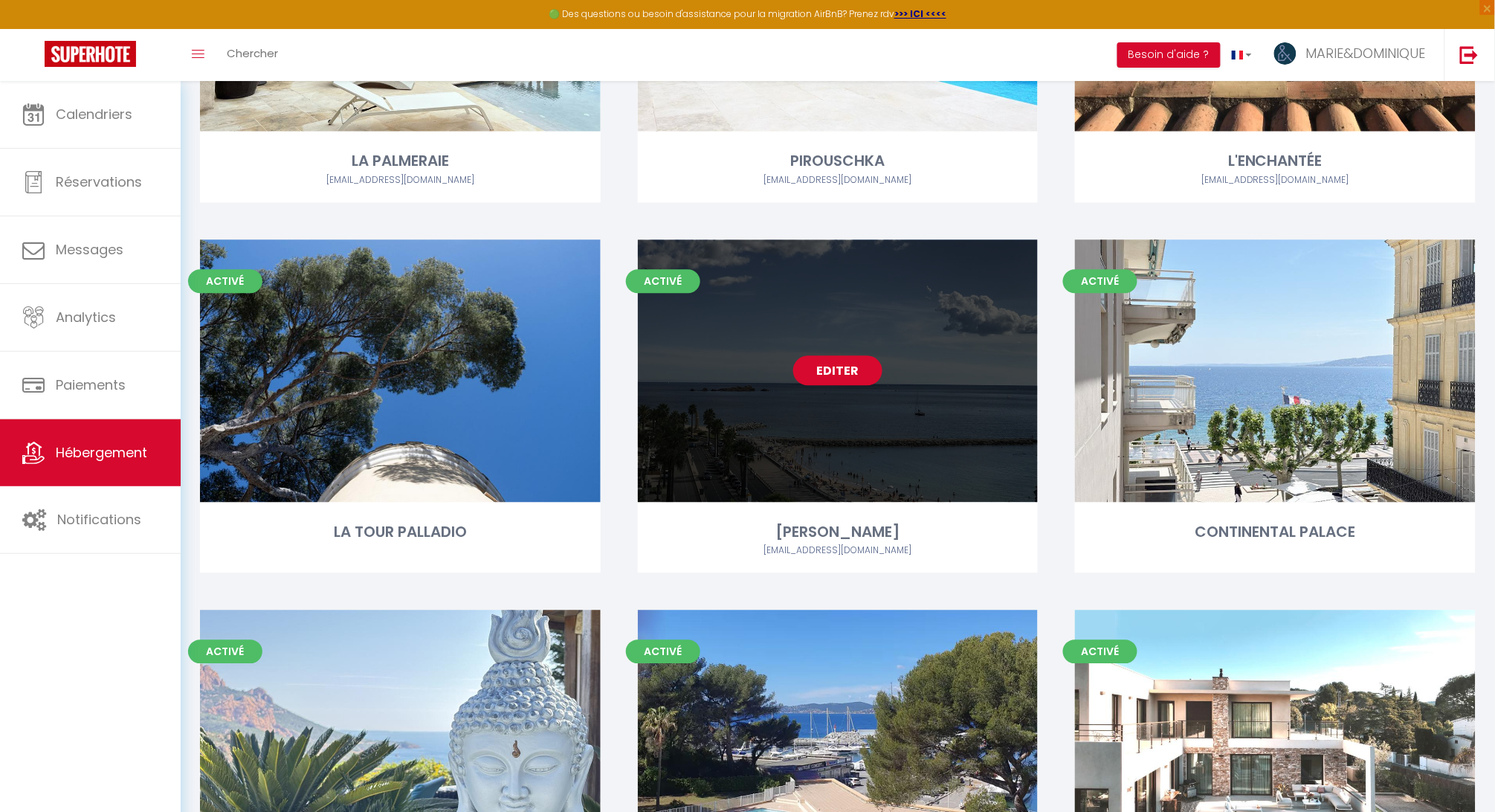
click at [845, 364] on link "Editer" at bounding box center [838, 370] width 89 height 30
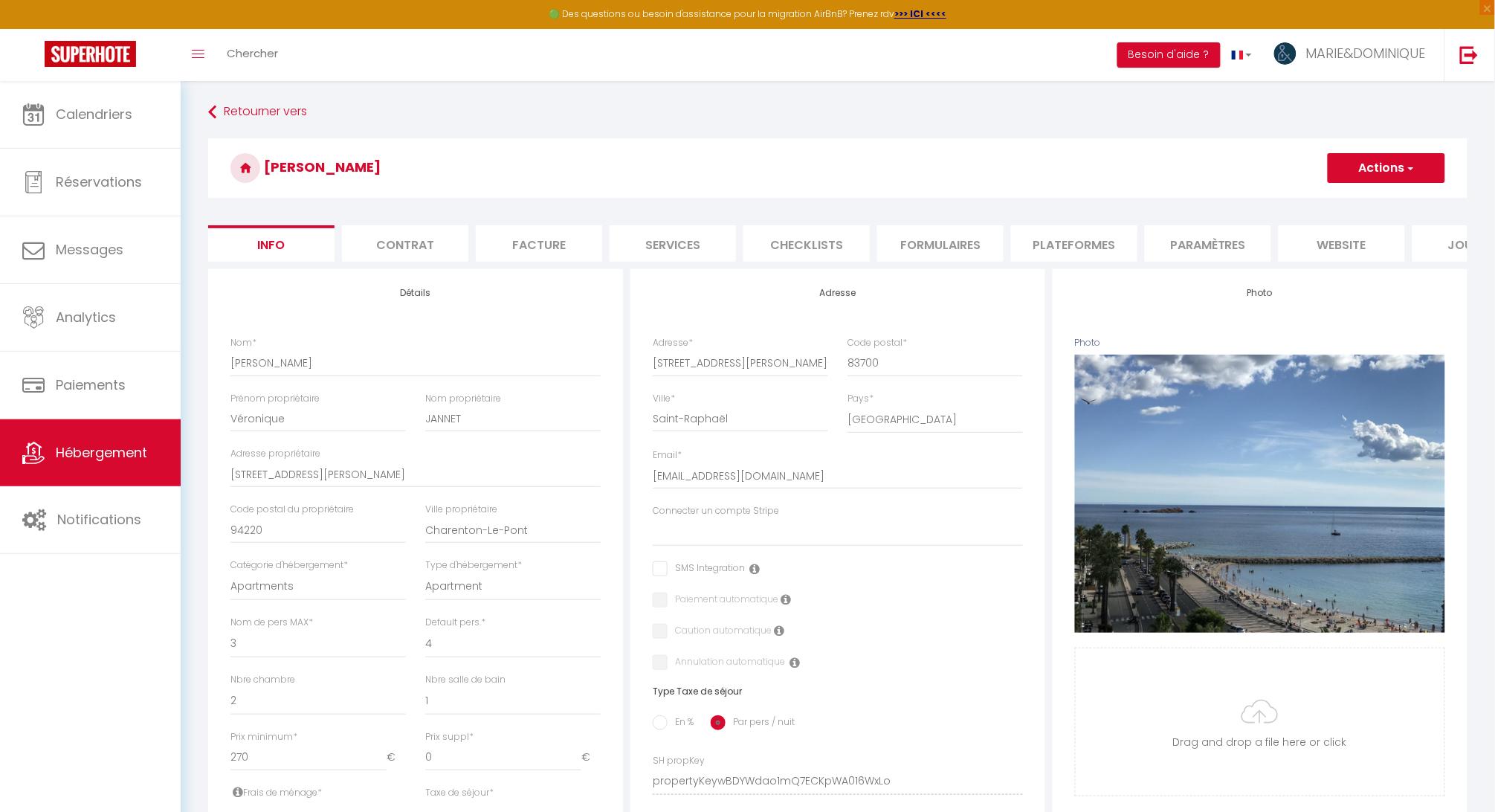
click at [625, 680] on div "Détails Nom * [PERSON_NAME] Prénom propriétaire [PERSON_NAME] propriétaire [PER…" at bounding box center [415, 770] width 422 height 1003
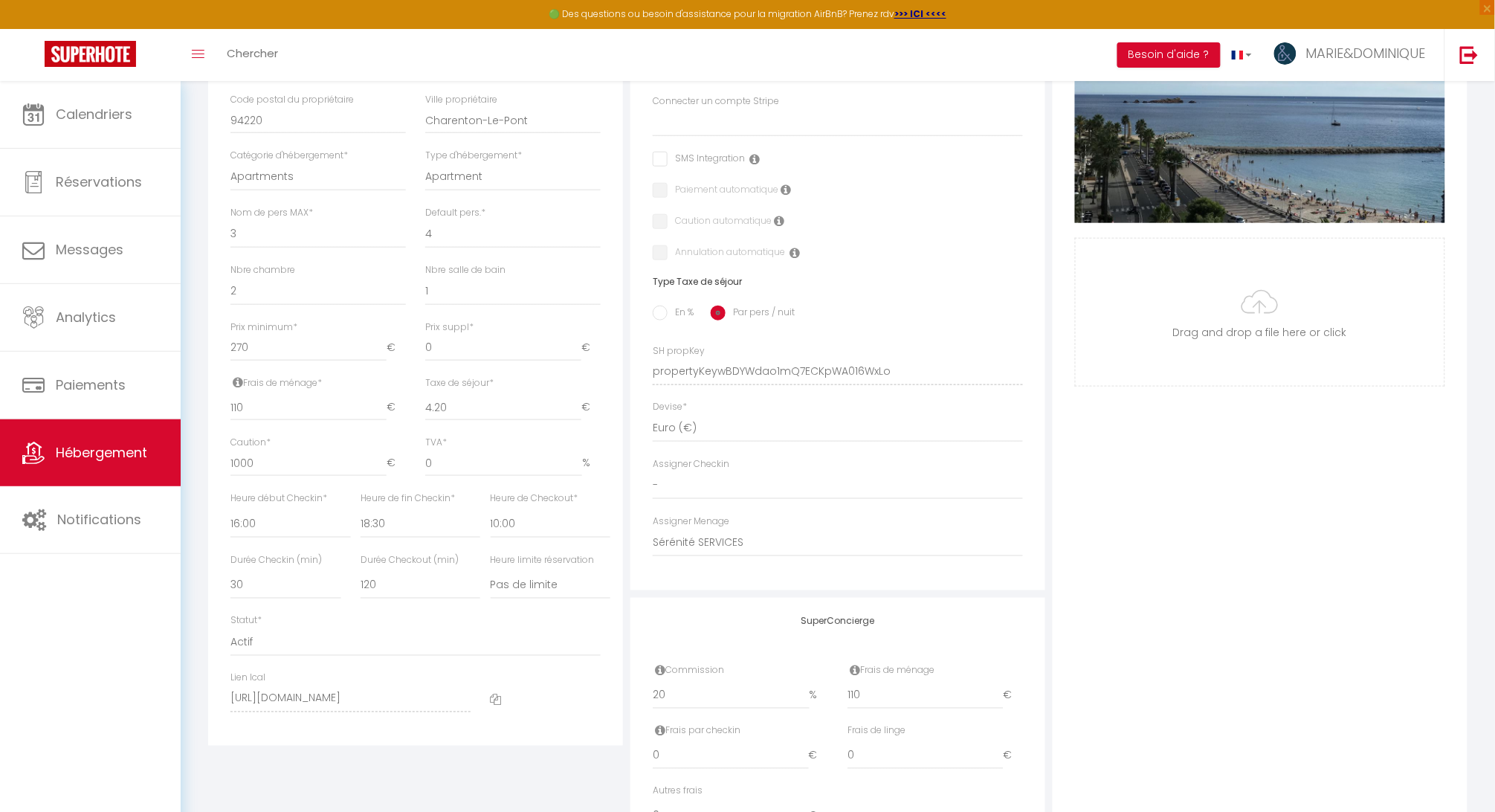
scroll to position [419, 0]
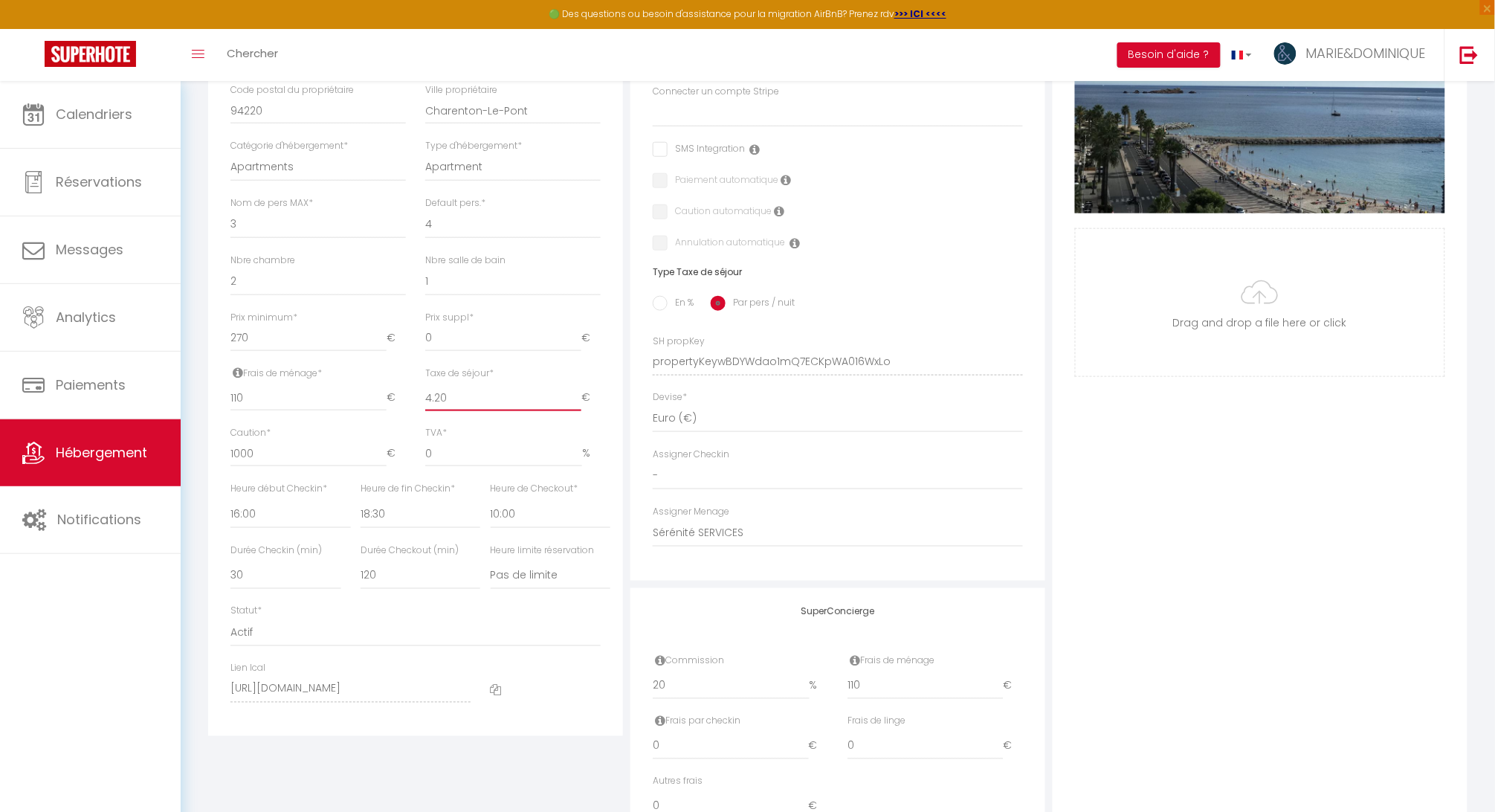
click at [455, 398] on input "4.20" at bounding box center [503, 398] width 156 height 27
click at [1045, 139] on div "Adresse Adresse * [STREET_ADDRESS][PERSON_NAME] [GEOGRAPHIC_DATA] [GEOGRAPHIC_D…" at bounding box center [838, 215] width 414 height 731
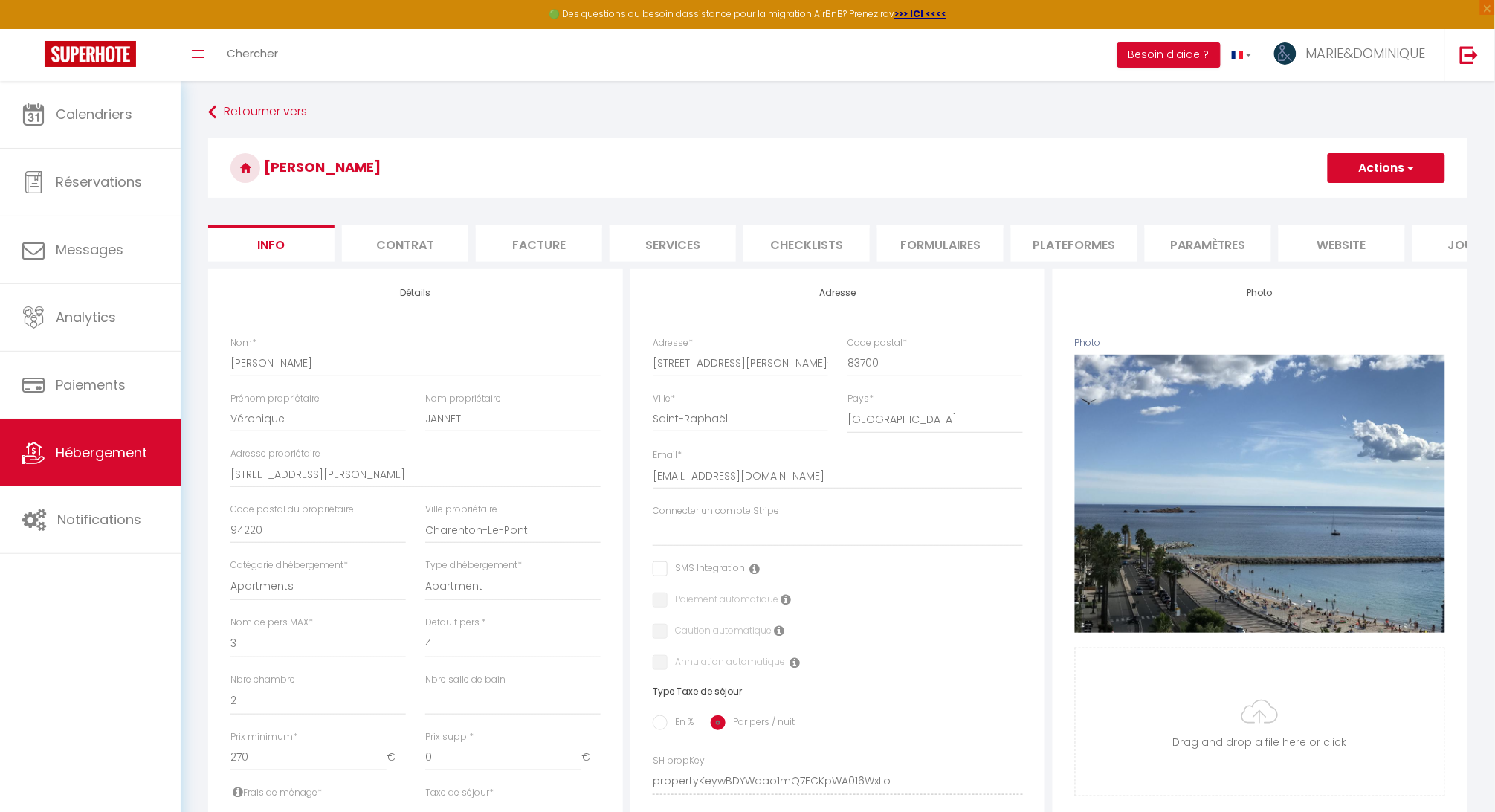
scroll to position [0, 0]
click at [1380, 162] on button "Actions" at bounding box center [1386, 167] width 117 height 30
click at [1346, 200] on input "Enregistrer" at bounding box center [1327, 200] width 55 height 15
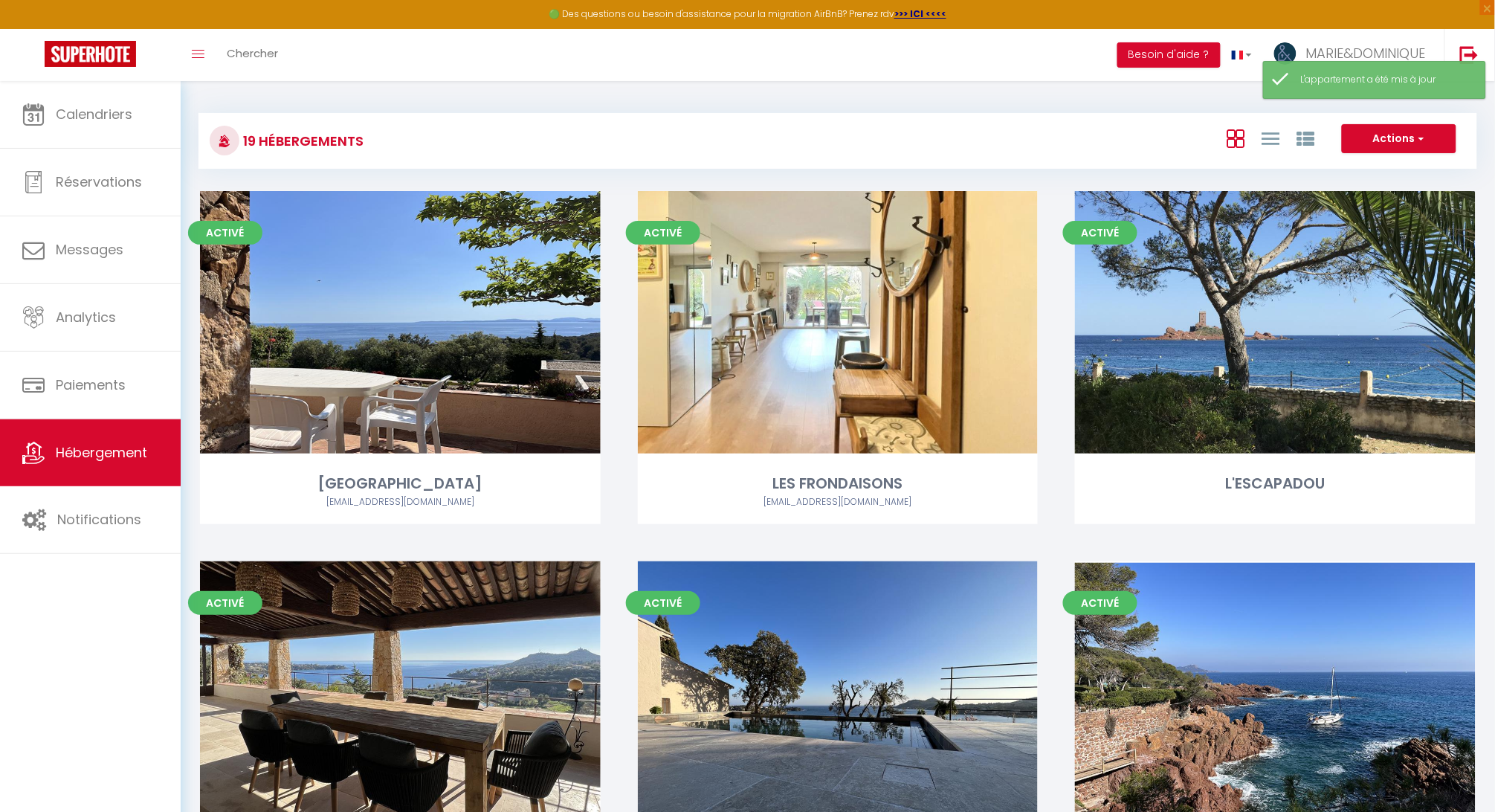
click at [621, 642] on div "Activé Editer MAS MIRABELLE [EMAIL_ADDRESS][DOMAIN_NAME]" at bounding box center [839, 746] width 438 height 370
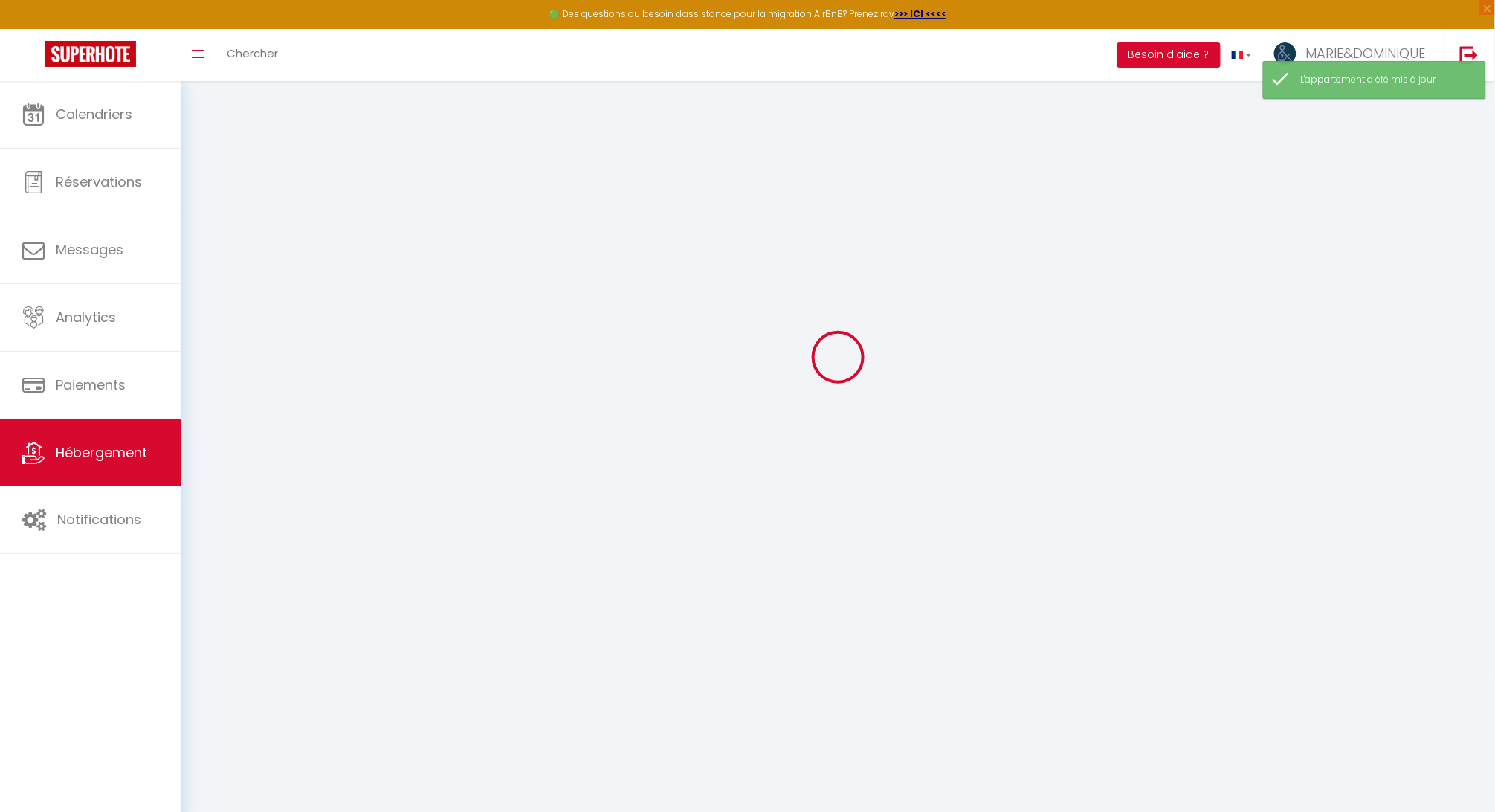
scroll to position [81, 0]
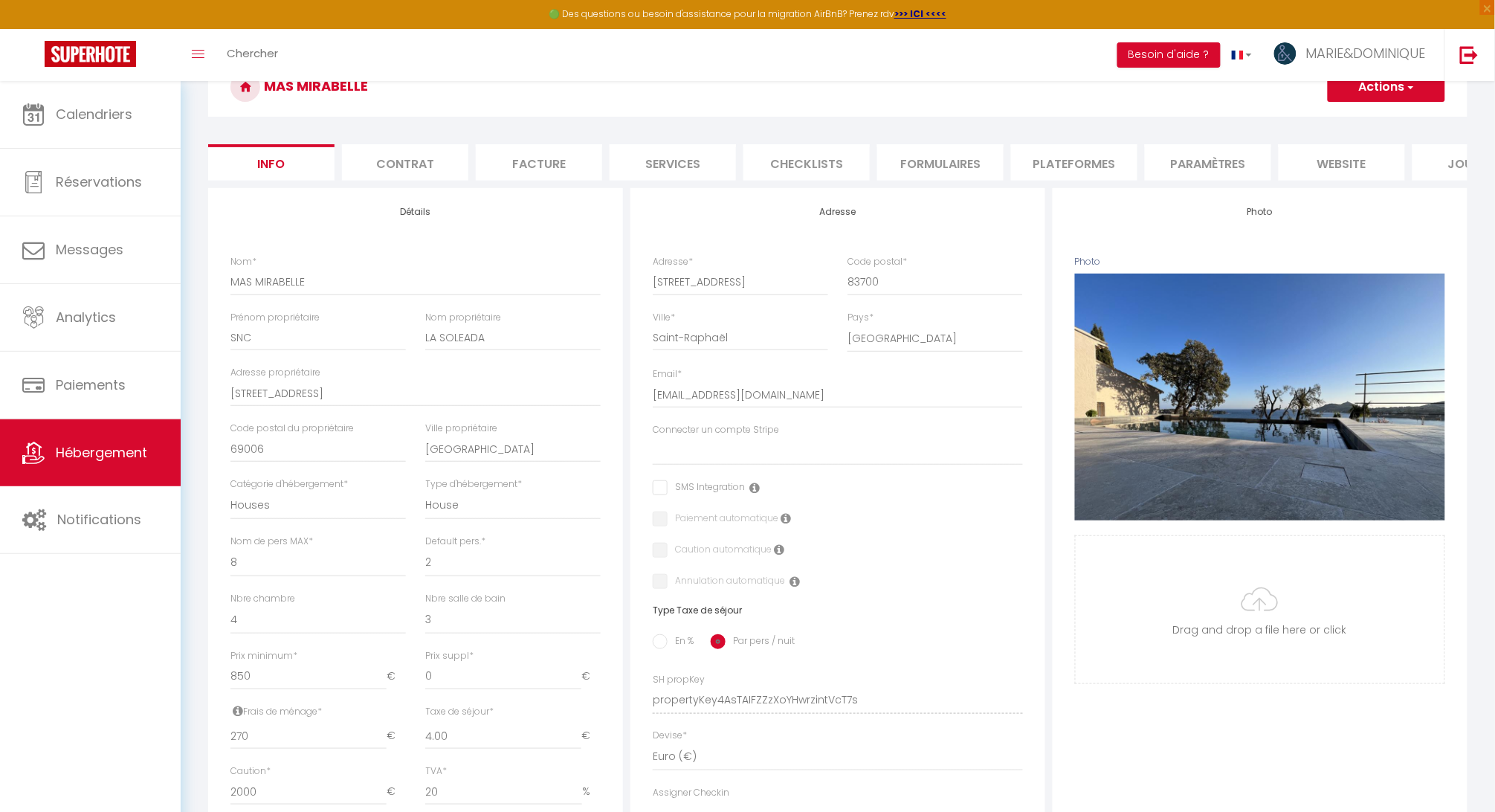
click at [195, 127] on div "Retourner vers MAS MIRABELLE Actions Enregistrer Dupliquer Supprimer Importer l…" at bounding box center [839, 614] width 1315 height 1228
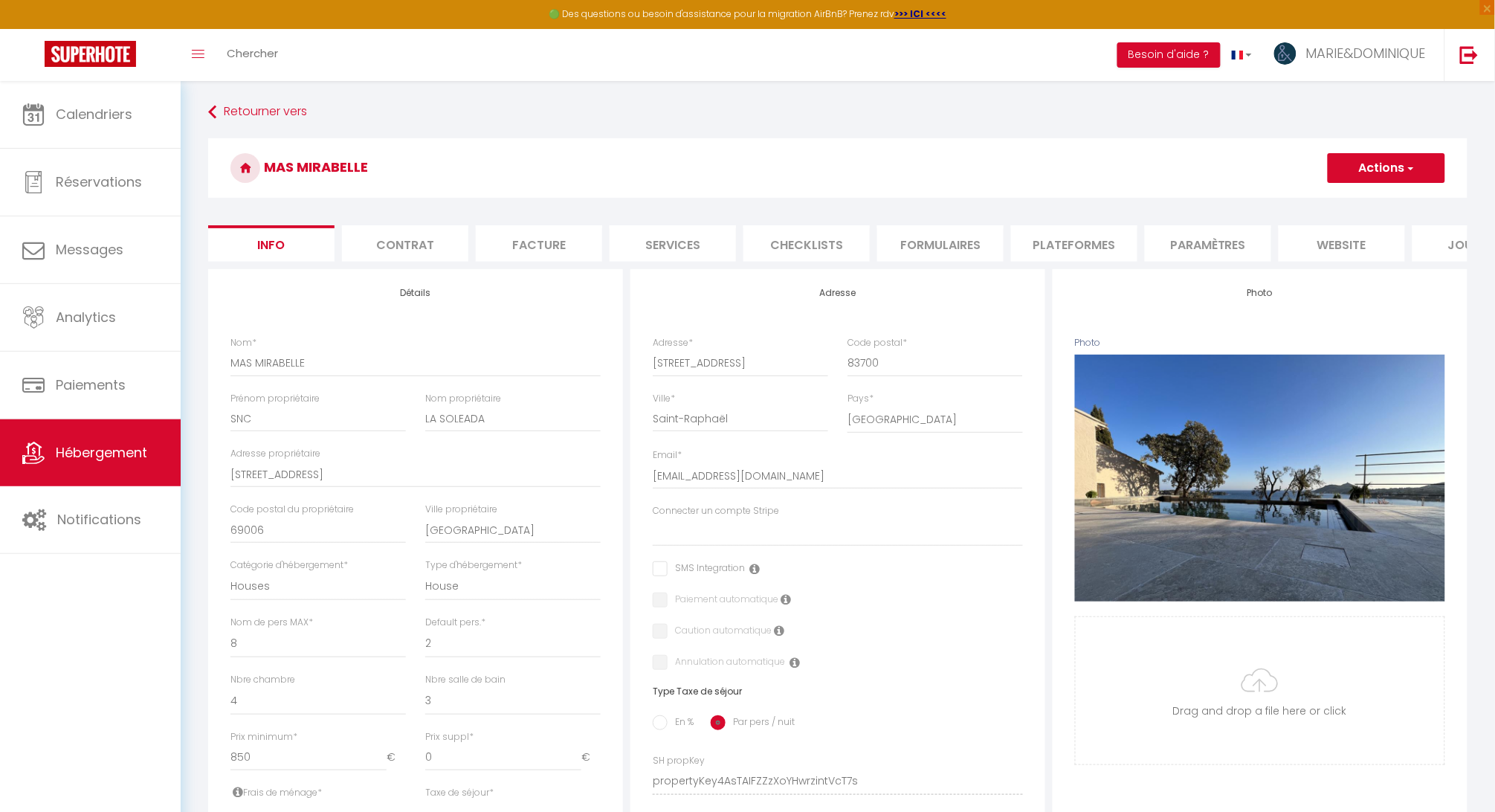
scroll to position [0, 0]
click at [245, 105] on link "Retourner vers" at bounding box center [838, 112] width 1260 height 27
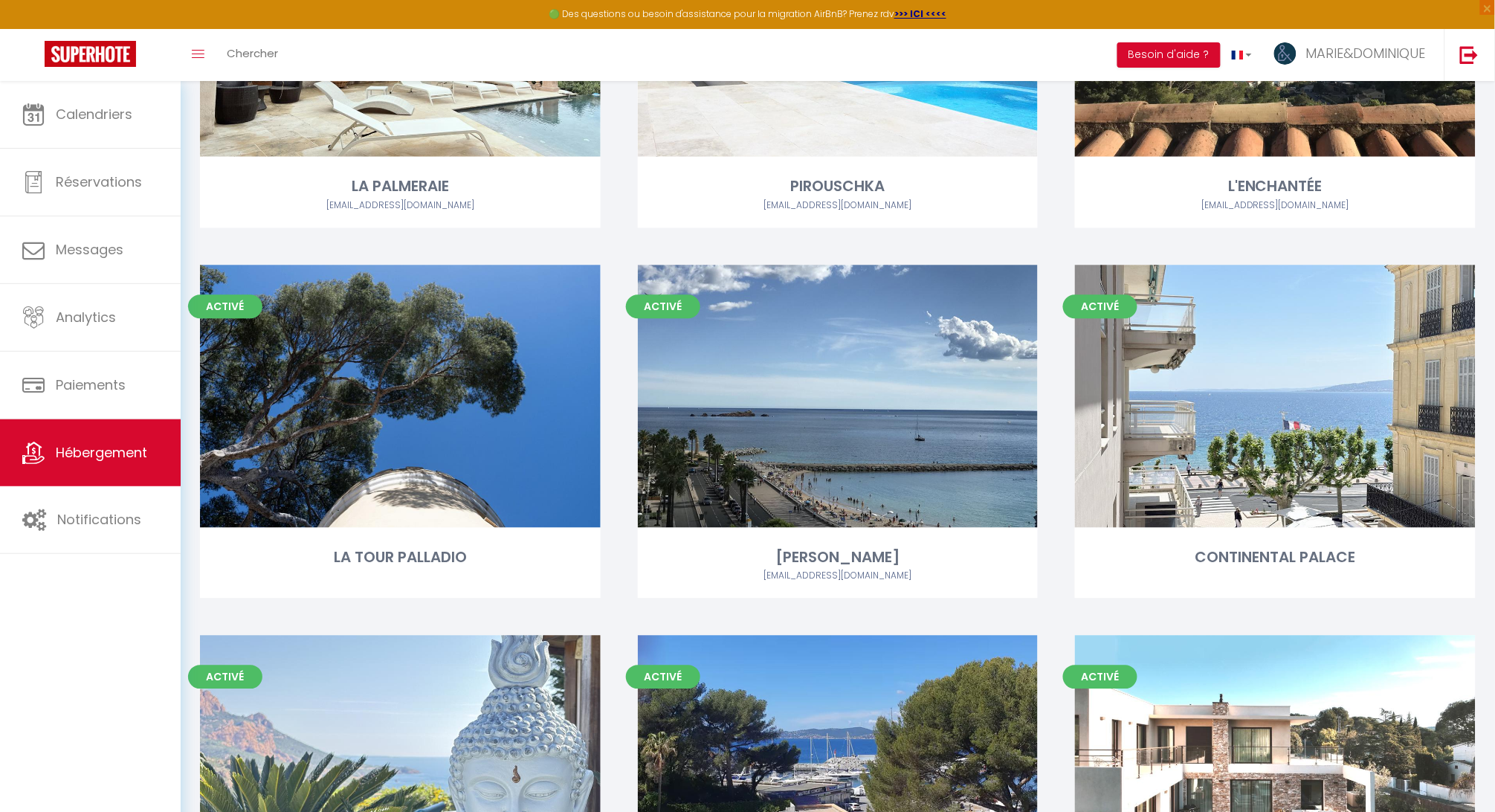
scroll to position [1041, 0]
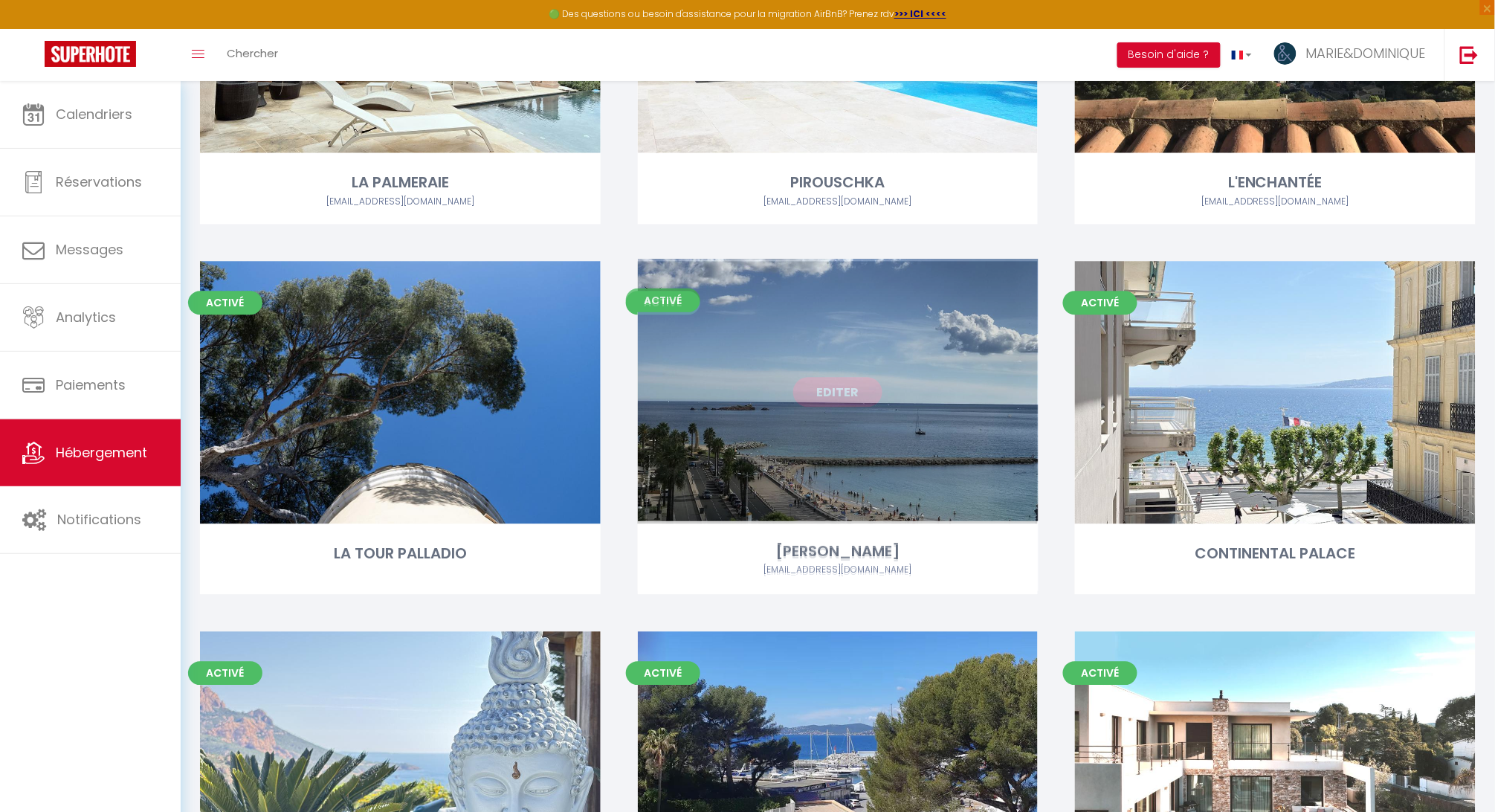
click at [831, 400] on link "Editer" at bounding box center [838, 391] width 89 height 30
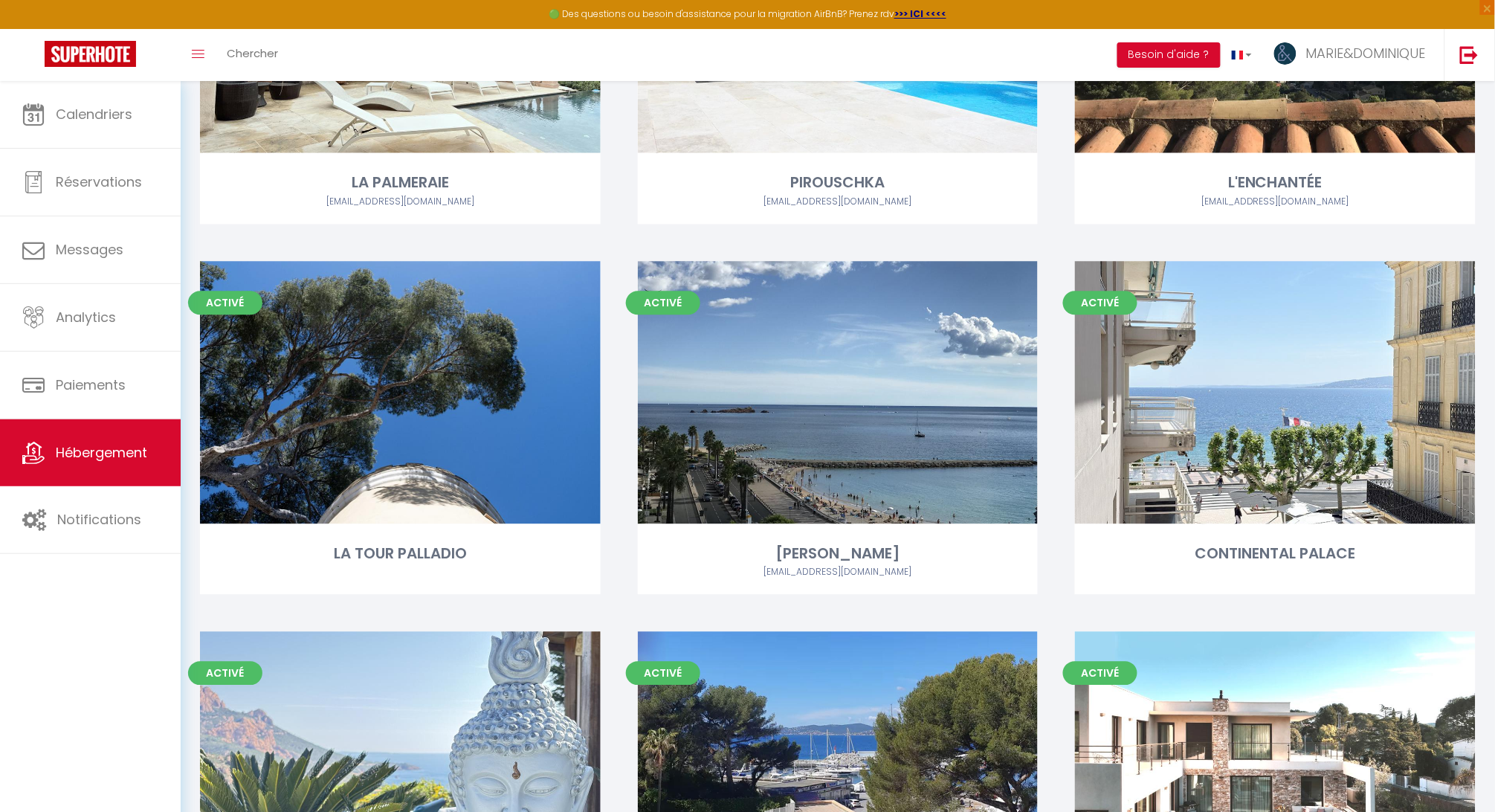
click at [188, 130] on div "Activé Editer LA PALMERAIE [EMAIL_ADDRESS][DOMAIN_NAME]" at bounding box center [400, 75] width 438 height 370
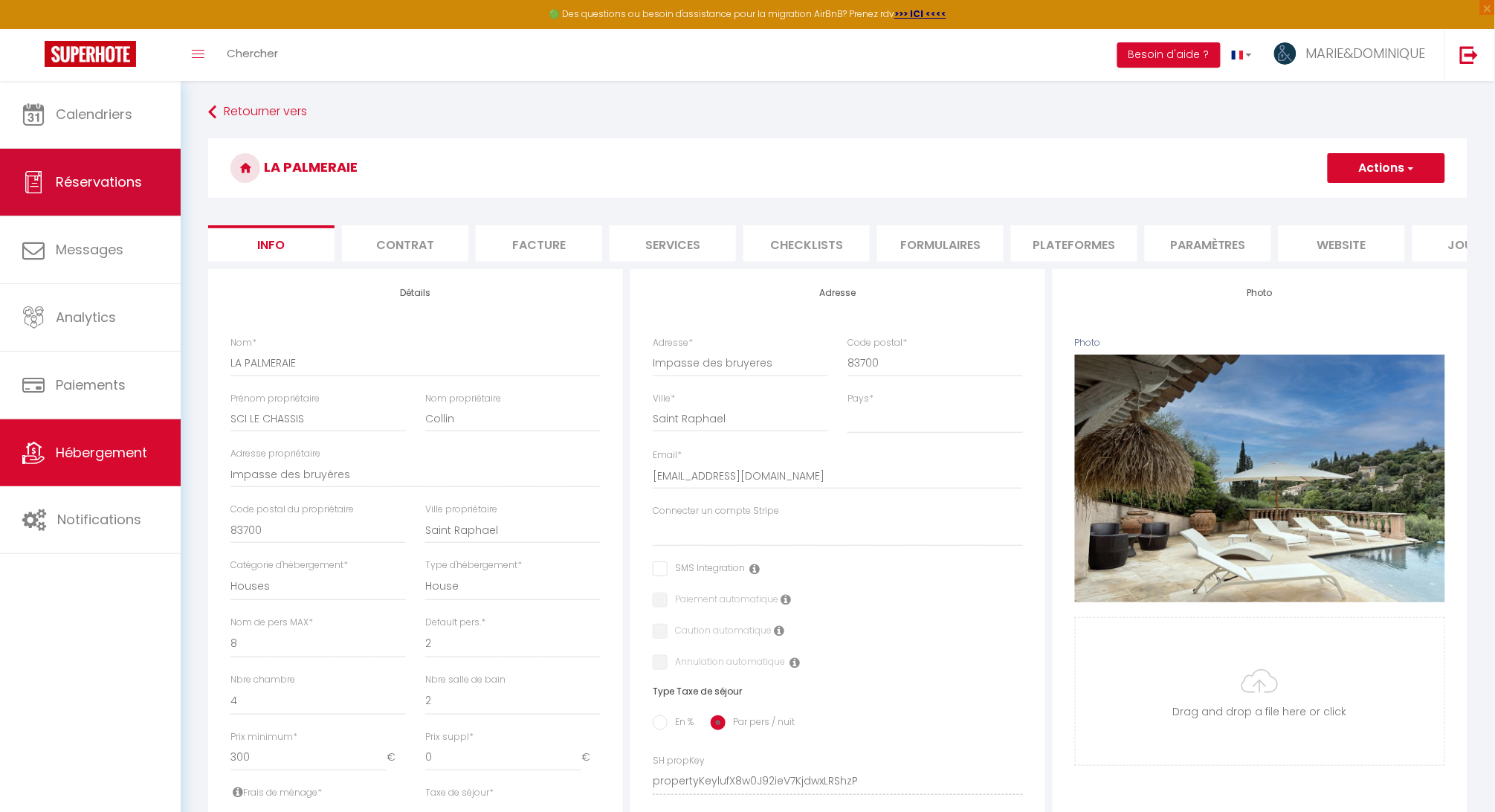
click at [133, 179] on span "Réservations" at bounding box center [99, 181] width 86 height 18
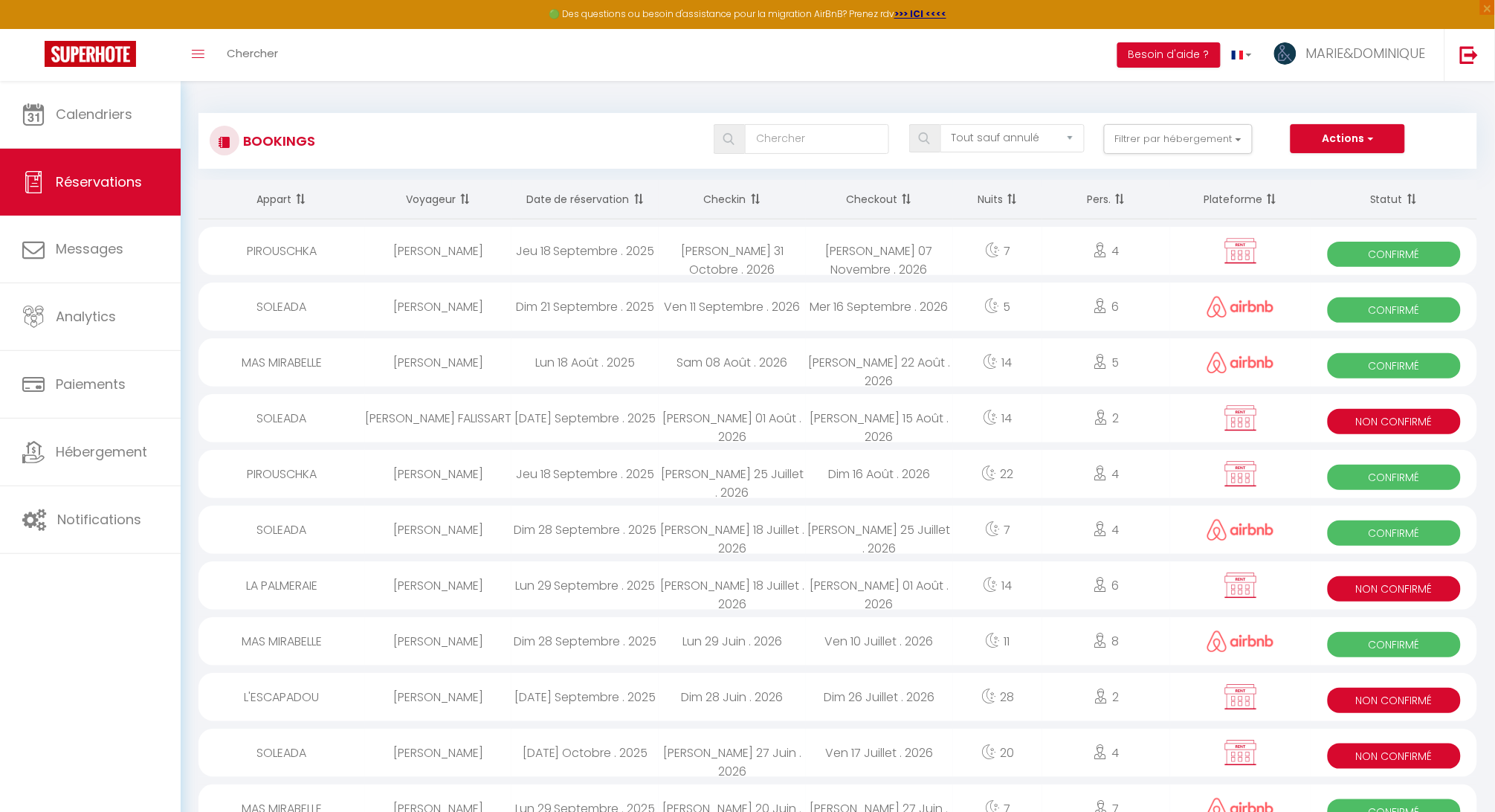
click at [1350, 133] on button "Actions" at bounding box center [1348, 138] width 114 height 30
click at [1332, 171] on link "Nouvelle Réservation" at bounding box center [1325, 171] width 159 height 19
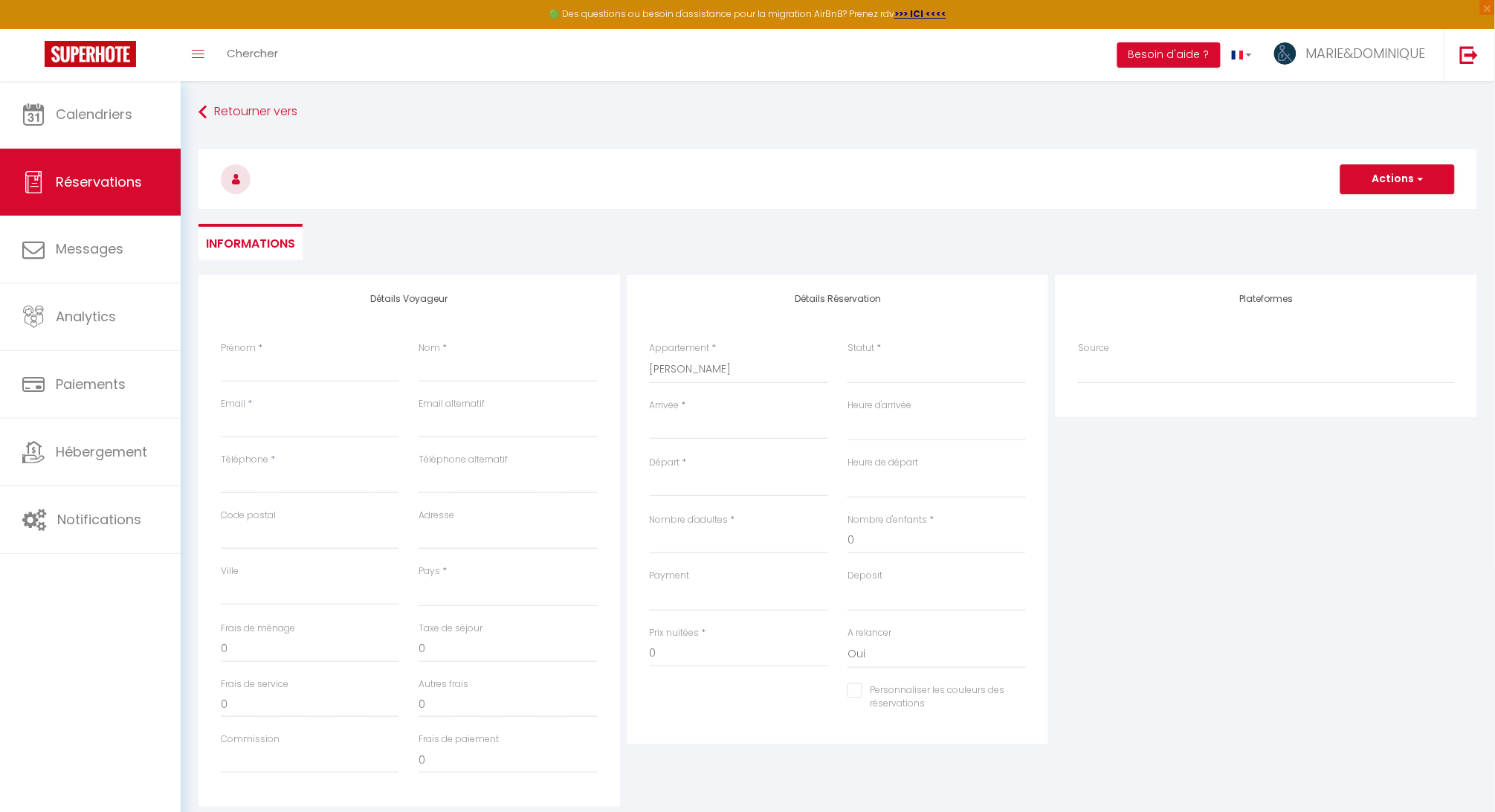
click at [724, 430] on input "Arrivée" at bounding box center [739, 428] width 178 height 19
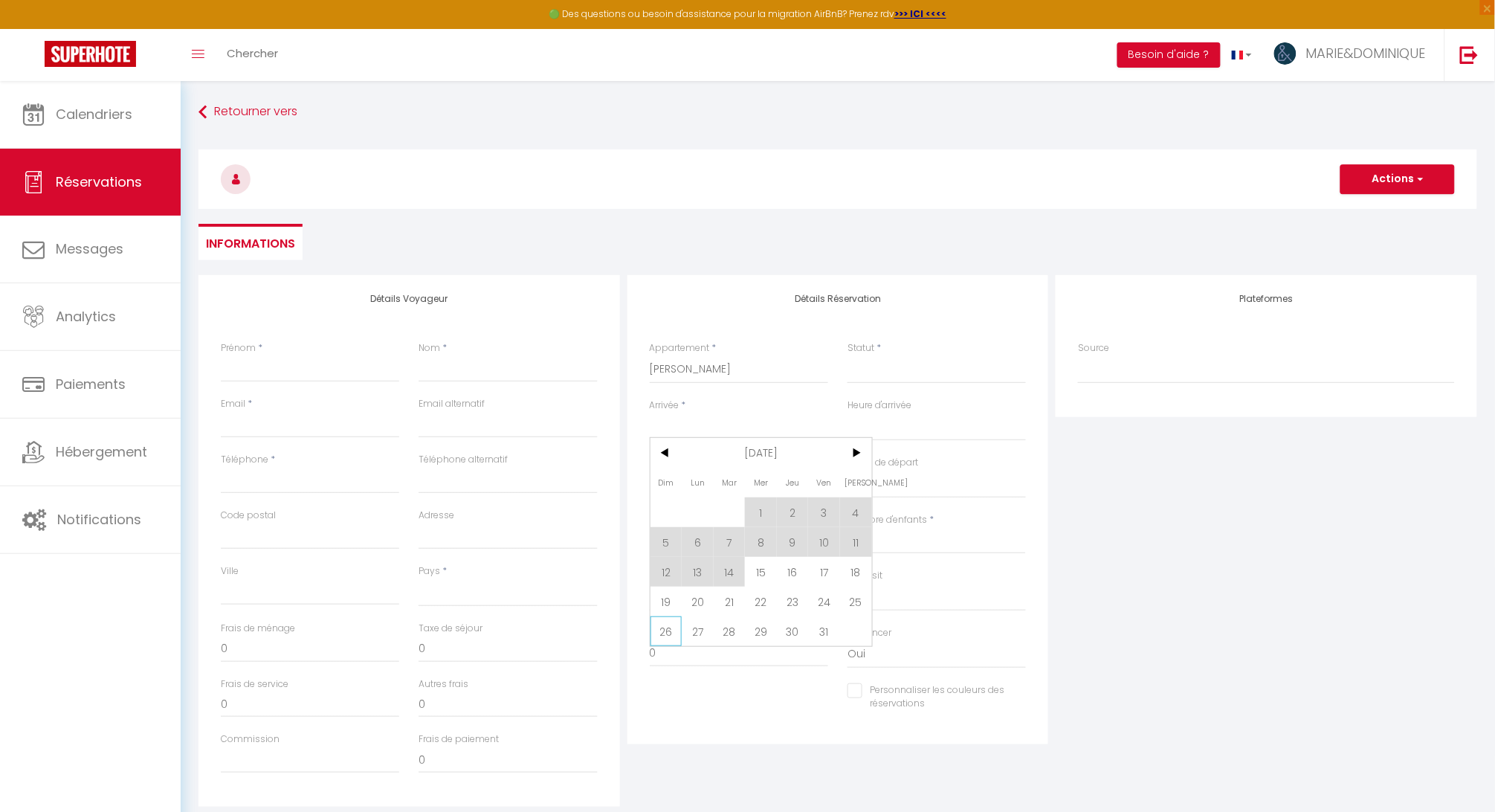
click at [668, 633] on span "26" at bounding box center [666, 631] width 32 height 30
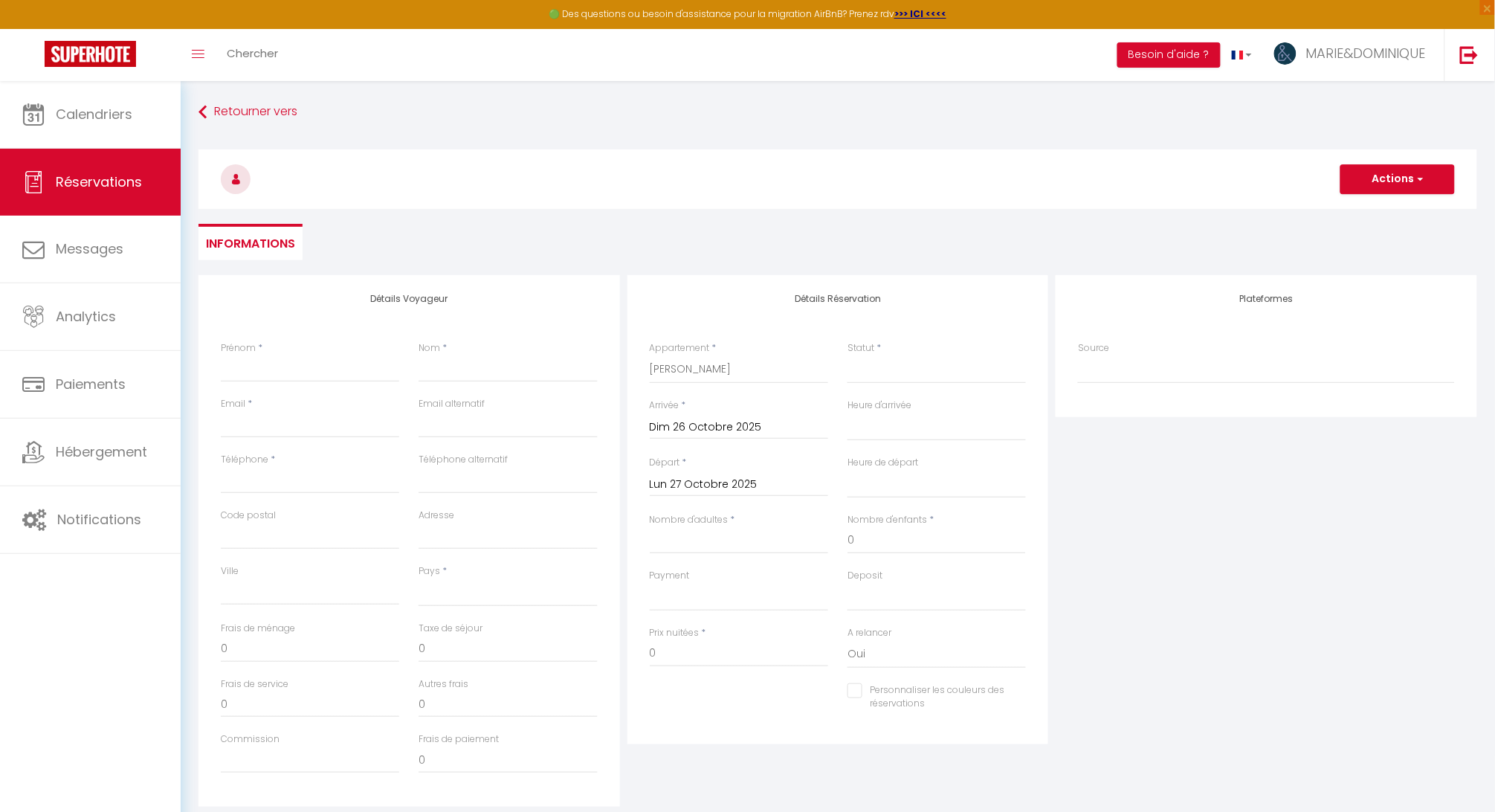
click at [716, 484] on input "Lun 27 Octobre 2025" at bounding box center [739, 485] width 178 height 19
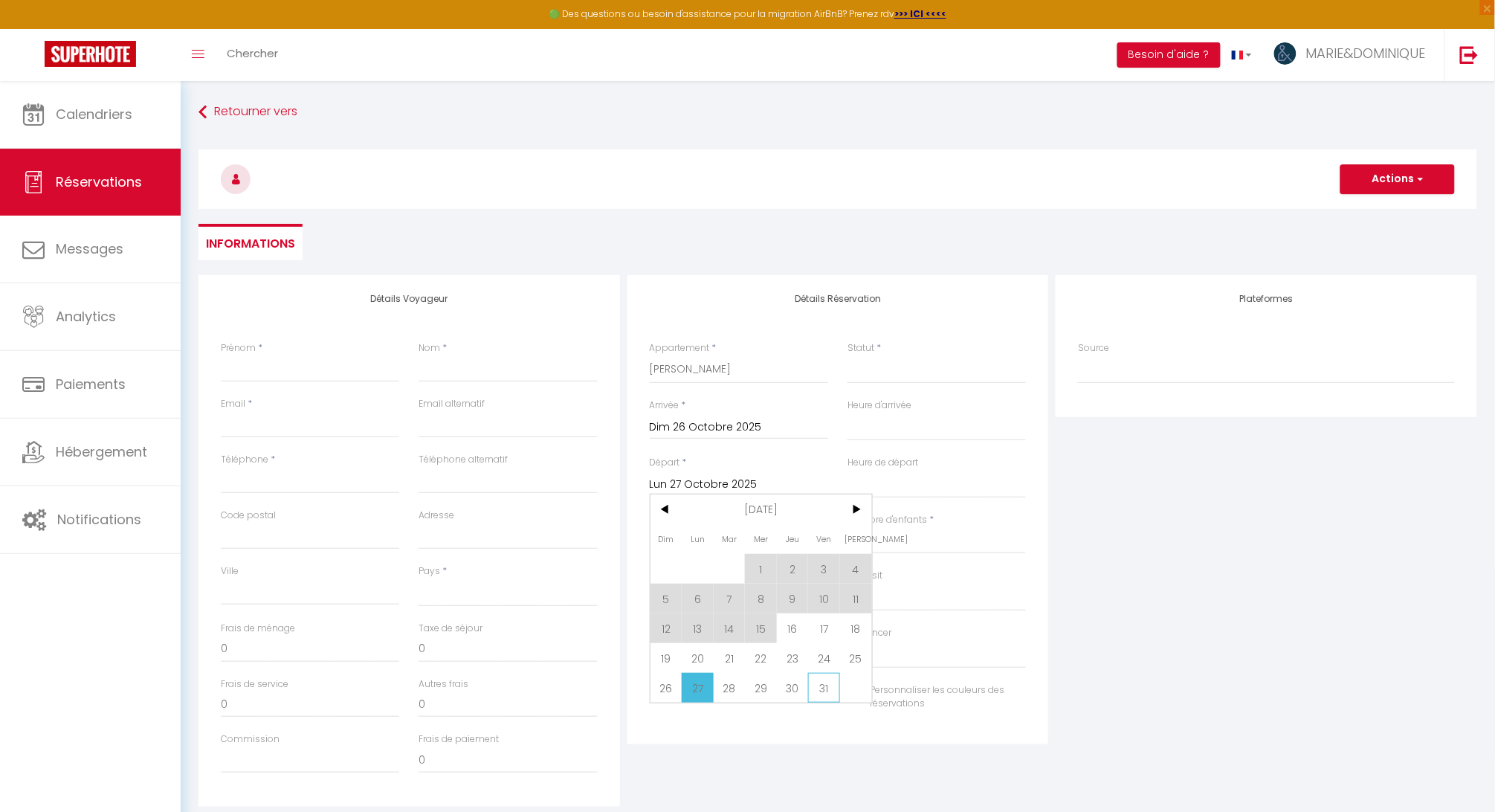
click at [827, 689] on span "31" at bounding box center [824, 687] width 32 height 30
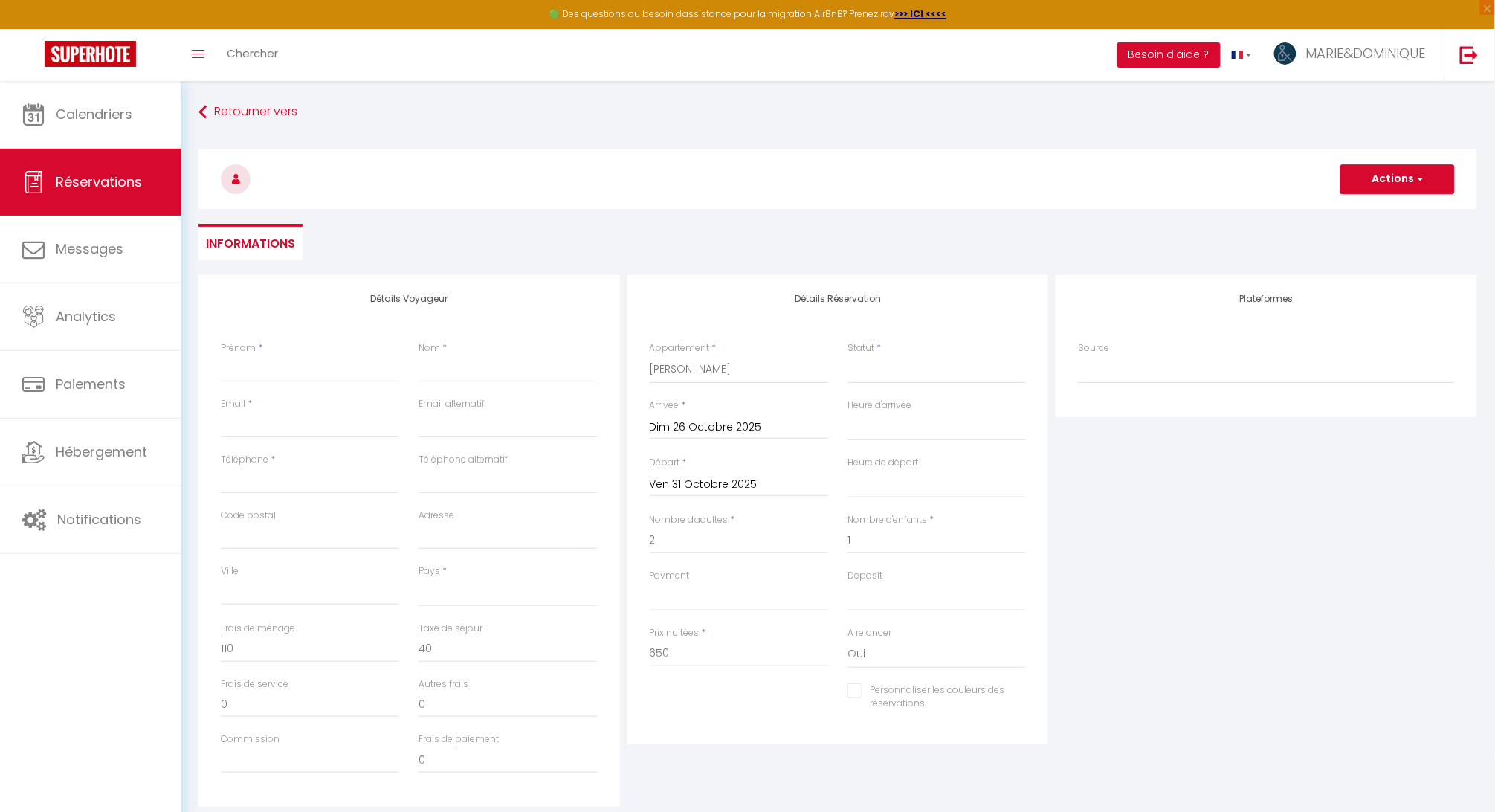
click at [1146, 737] on div "Plateformes Source Direct [DOMAIN_NAME] [DOMAIN_NAME] Chalet montagne Expedia G…" at bounding box center [1266, 540] width 429 height 531
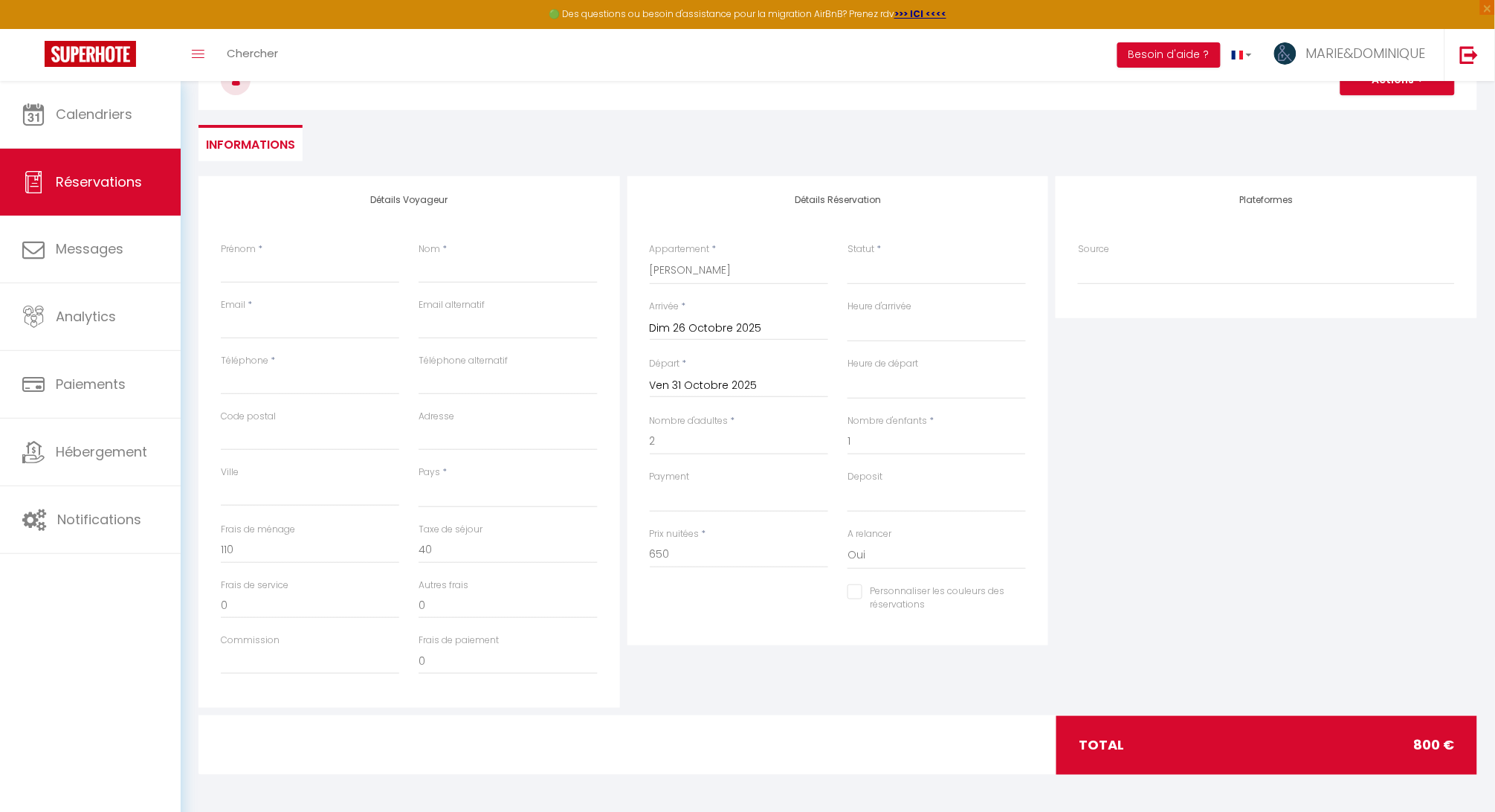
scroll to position [97, 0]
